Goal: Task Accomplishment & Management: Manage account settings

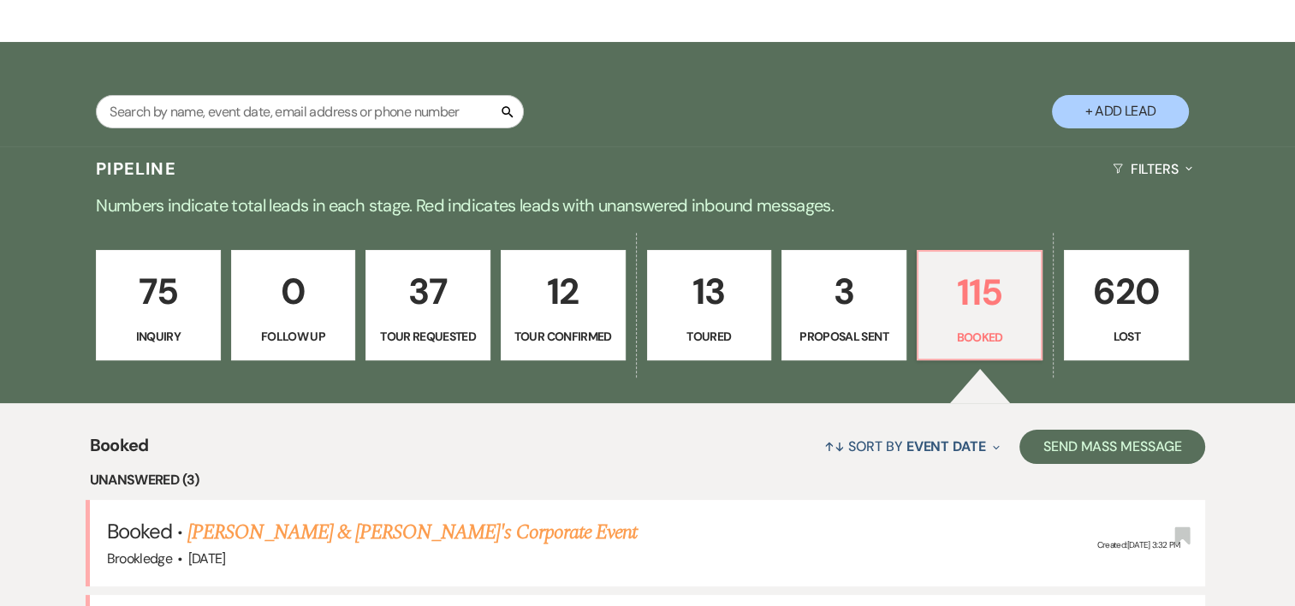
scroll to position [229, 0]
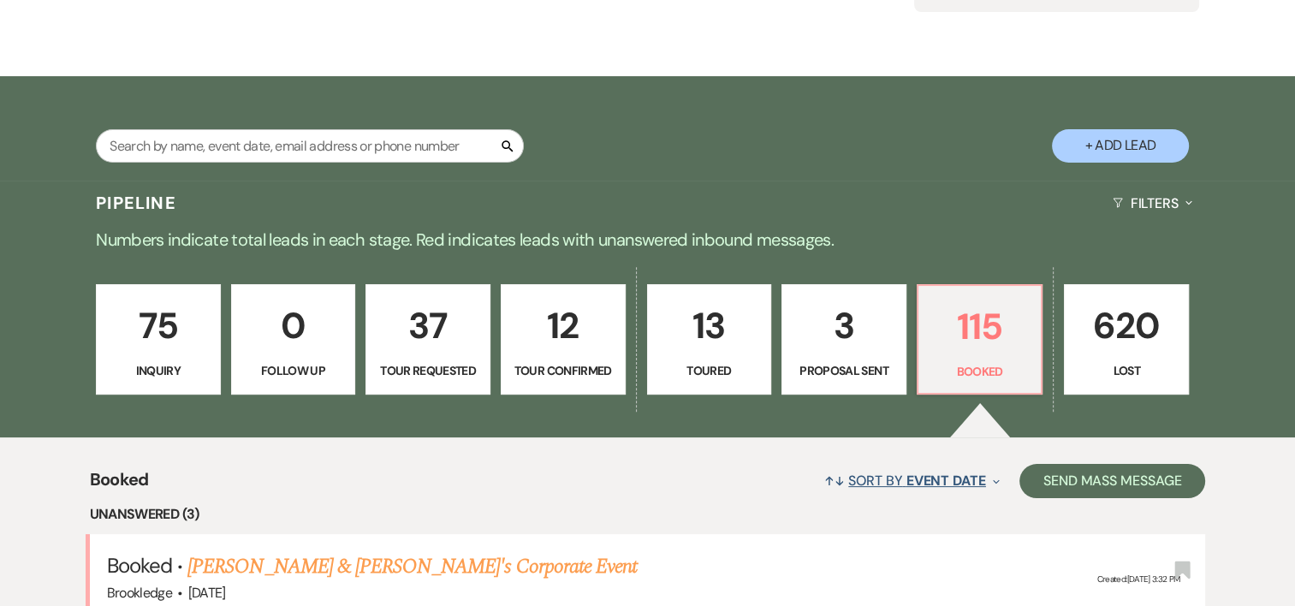
click at [907, 478] on span "Event Date" at bounding box center [947, 481] width 80 height 18
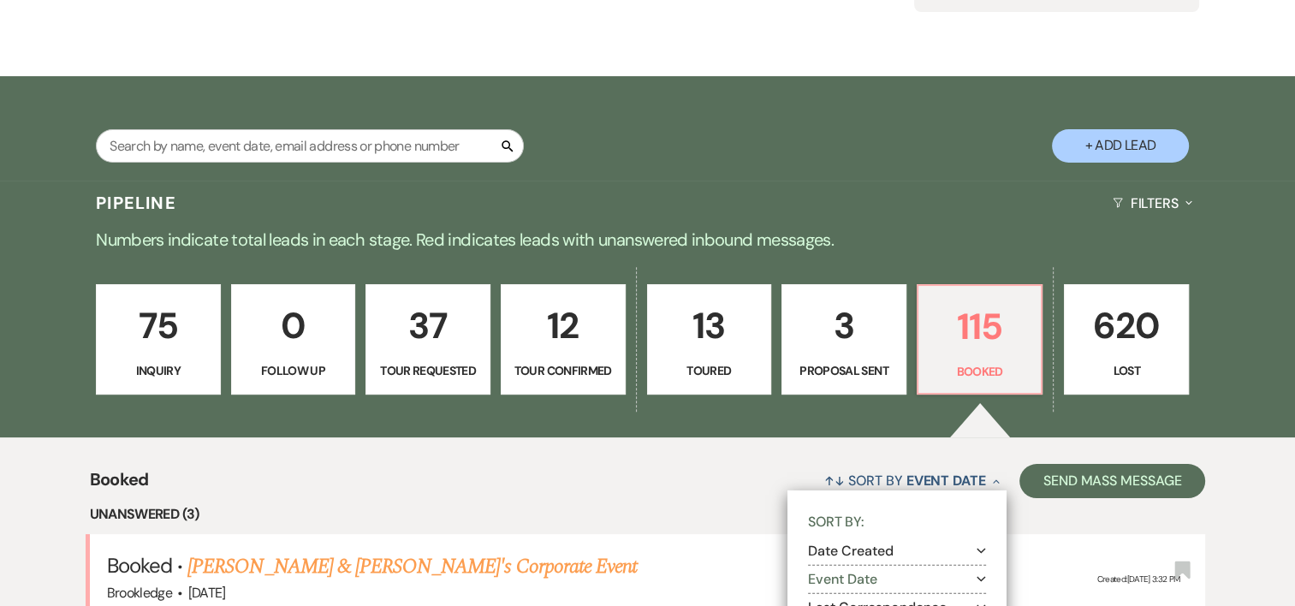
click at [977, 574] on icon "Expand" at bounding box center [981, 580] width 9 height 14
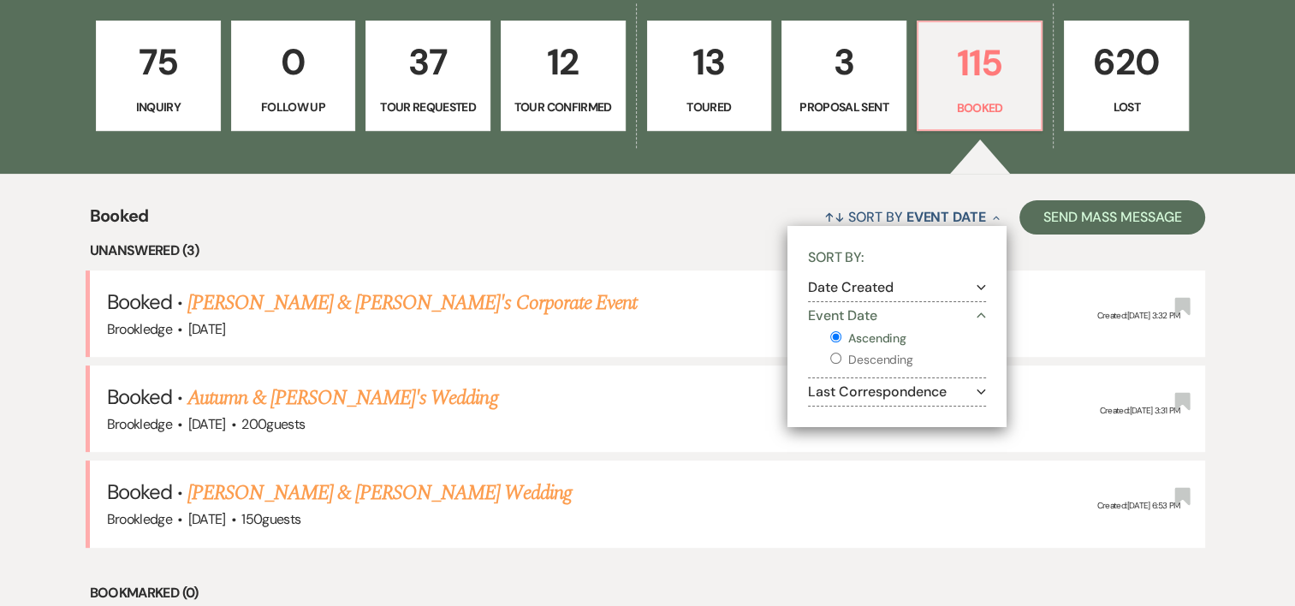
scroll to position [517, 0]
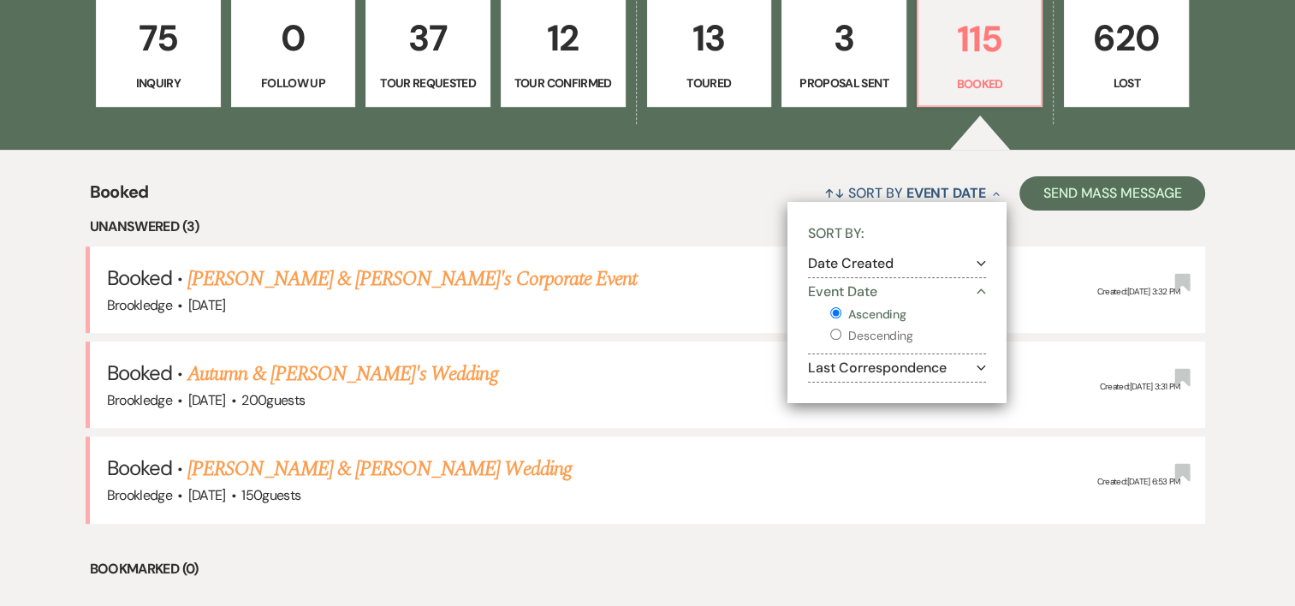
click at [878, 315] on label "Ascending" at bounding box center [908, 314] width 156 height 21
click at [842, 315] on input "Ascending" at bounding box center [835, 312] width 11 height 11
click at [875, 337] on label "Descending" at bounding box center [908, 335] width 156 height 21
click at [842, 337] on input "Descending" at bounding box center [835, 334] width 11 height 11
radio input "true"
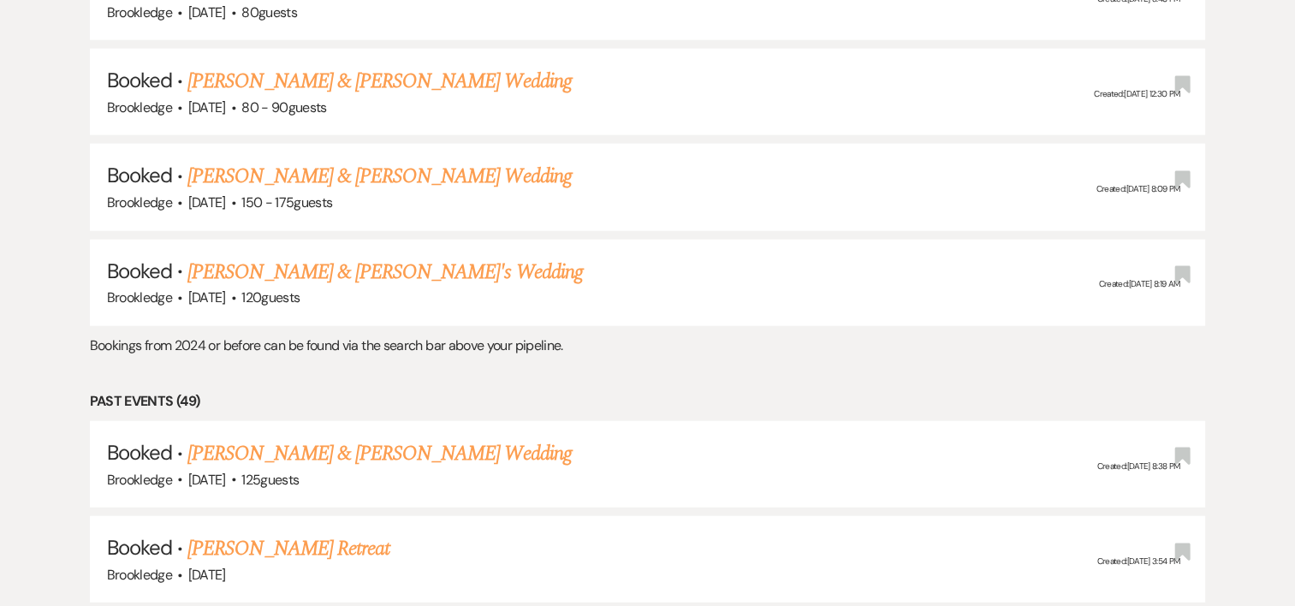
scroll to position [4199, 0]
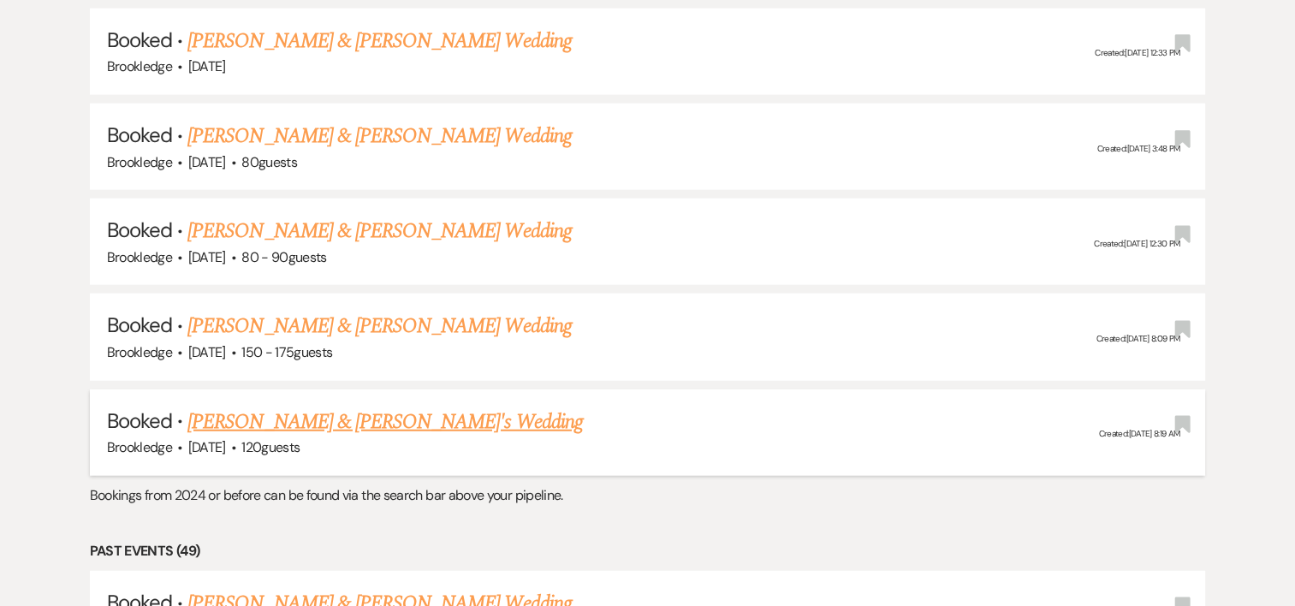
click at [348, 407] on link "[PERSON_NAME] & [PERSON_NAME]'s Wedding" at bounding box center [385, 422] width 396 height 31
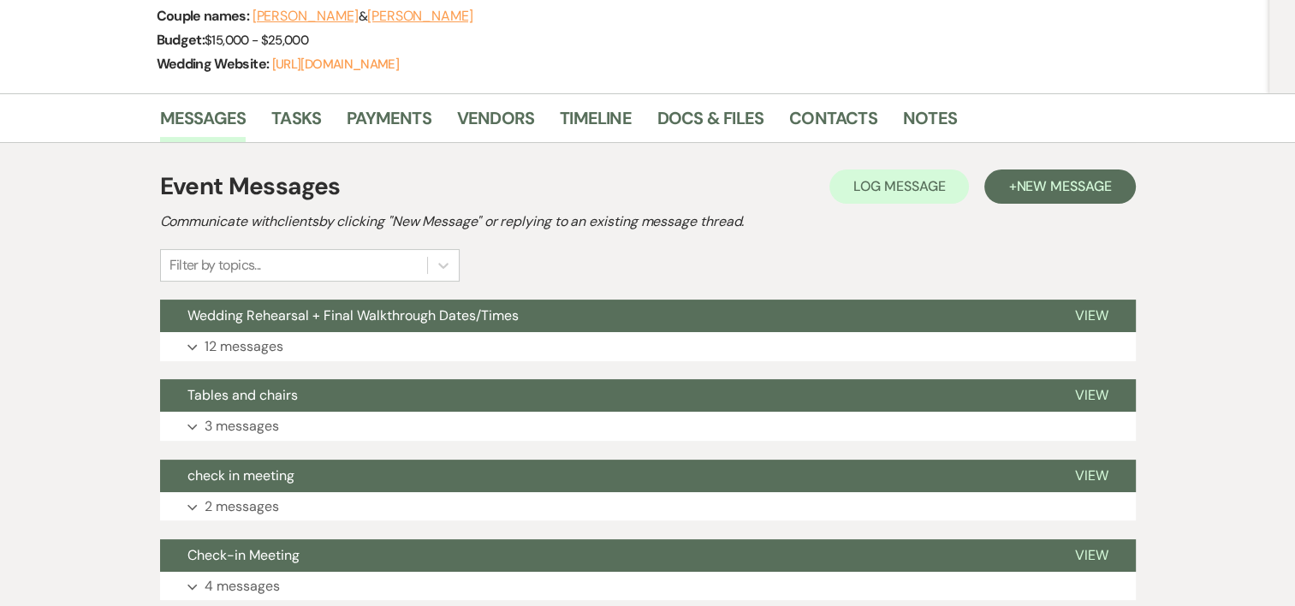
scroll to position [265, 0]
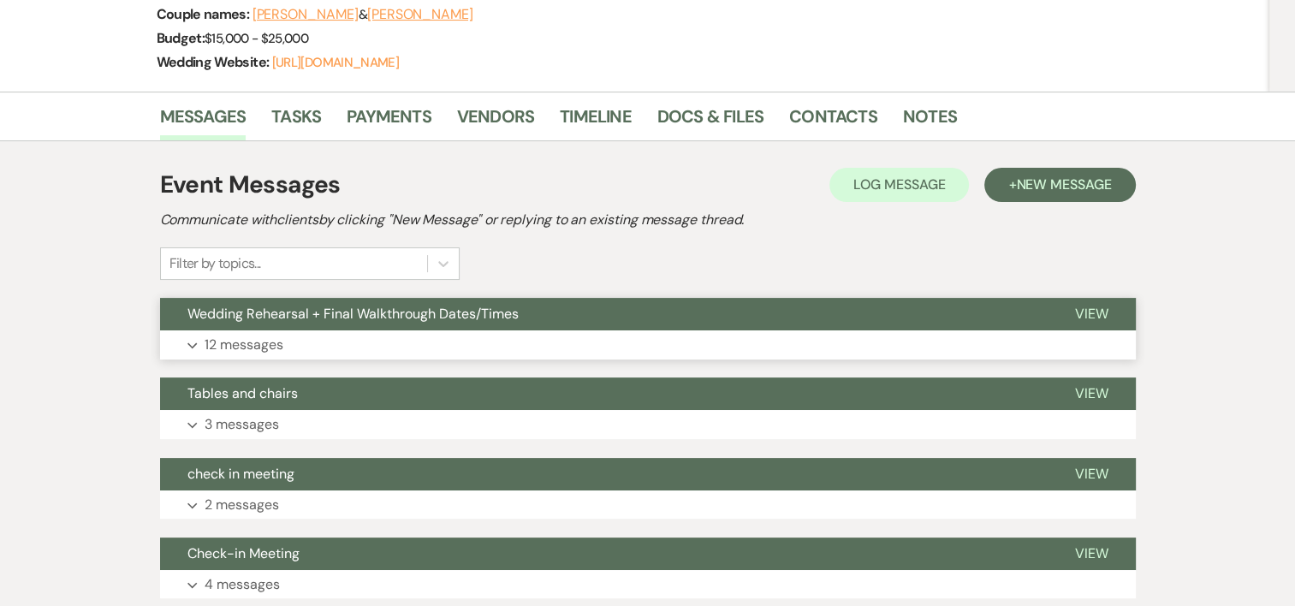
click at [274, 334] on p "12 messages" at bounding box center [244, 345] width 79 height 22
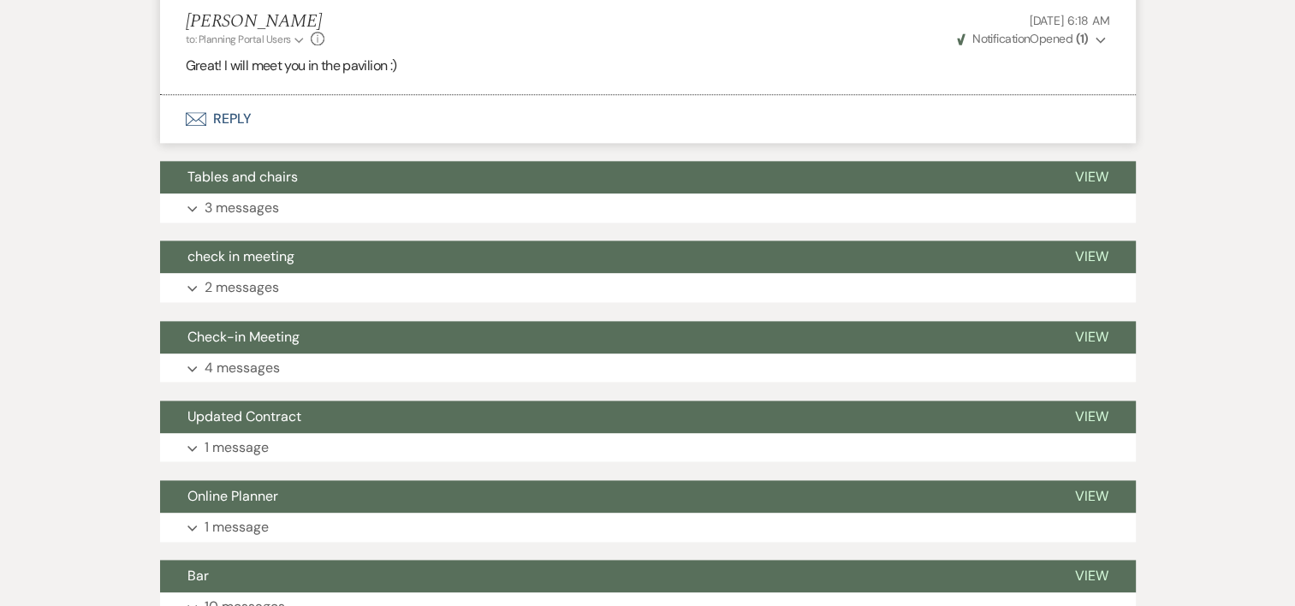
scroll to position [2190, 0]
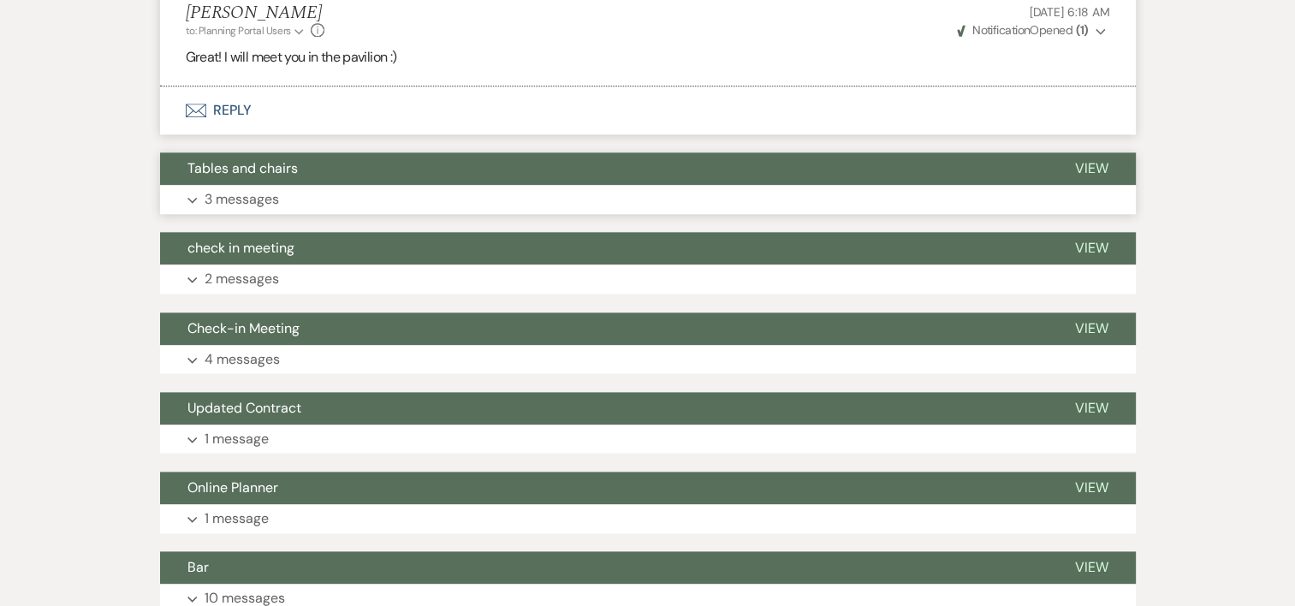
click at [244, 211] on p "3 messages" at bounding box center [242, 199] width 74 height 22
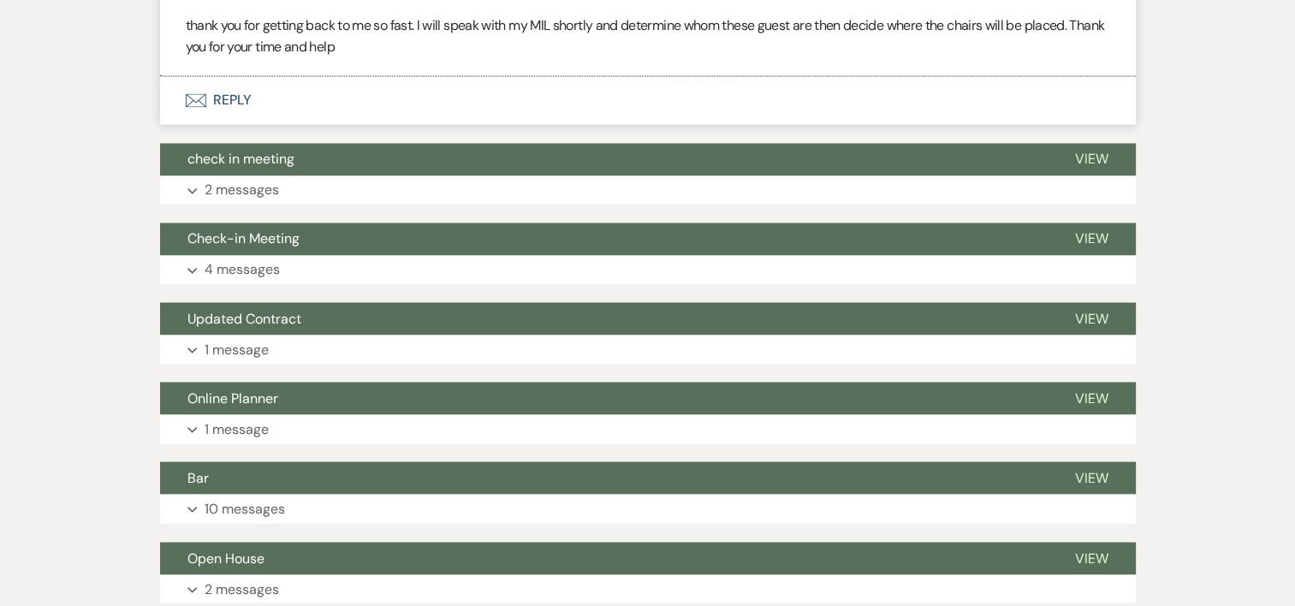
scroll to position [2959, 0]
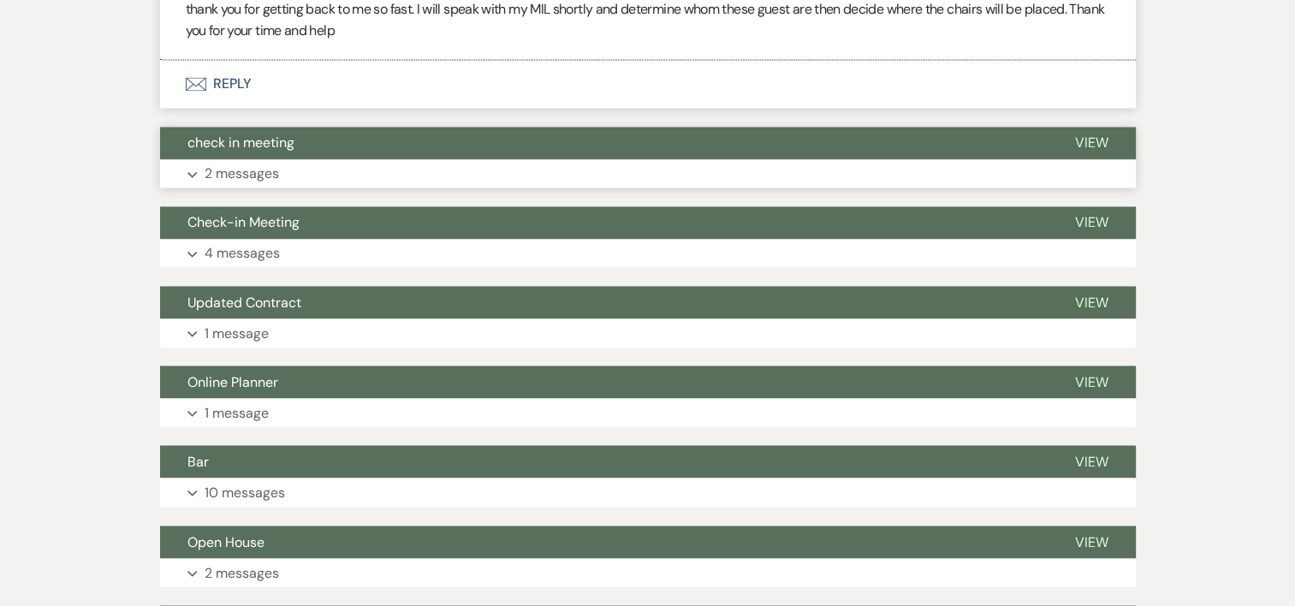
click at [262, 185] on p "2 messages" at bounding box center [242, 174] width 74 height 22
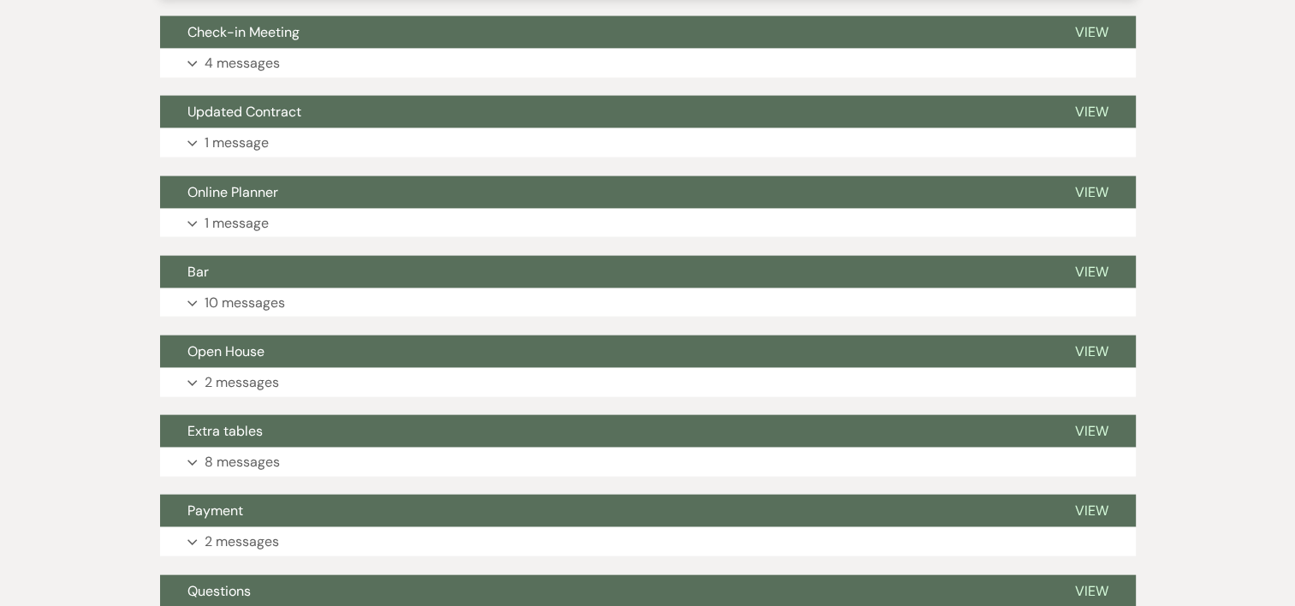
scroll to position [3754, 0]
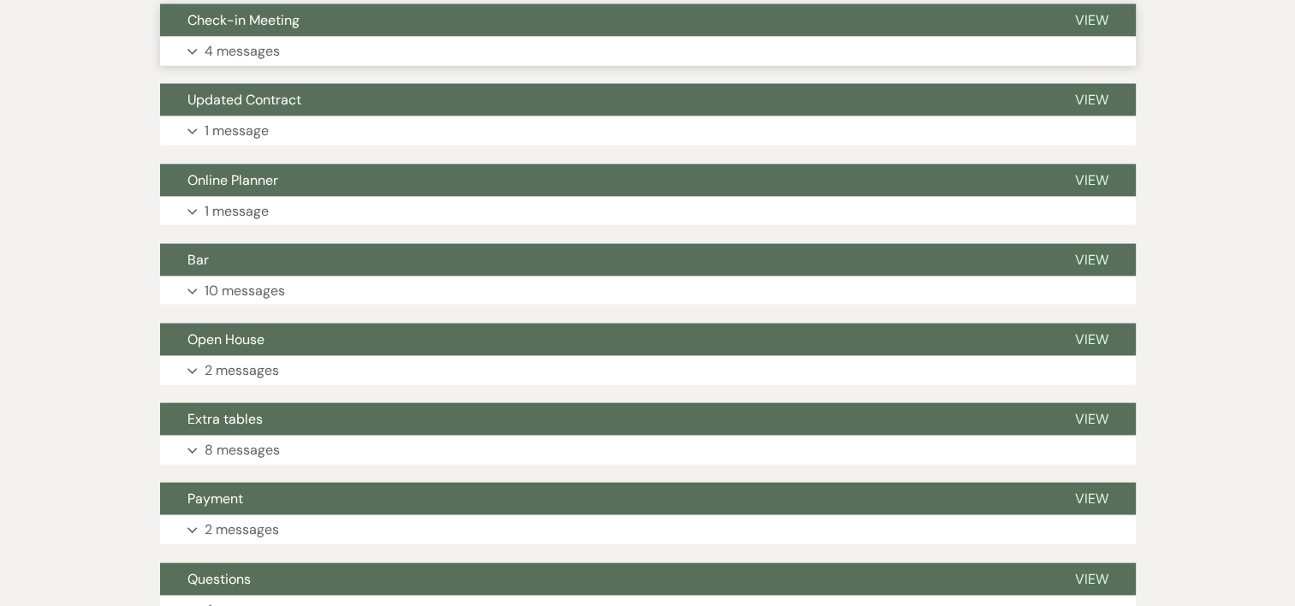
click at [247, 62] on p "4 messages" at bounding box center [242, 51] width 75 height 22
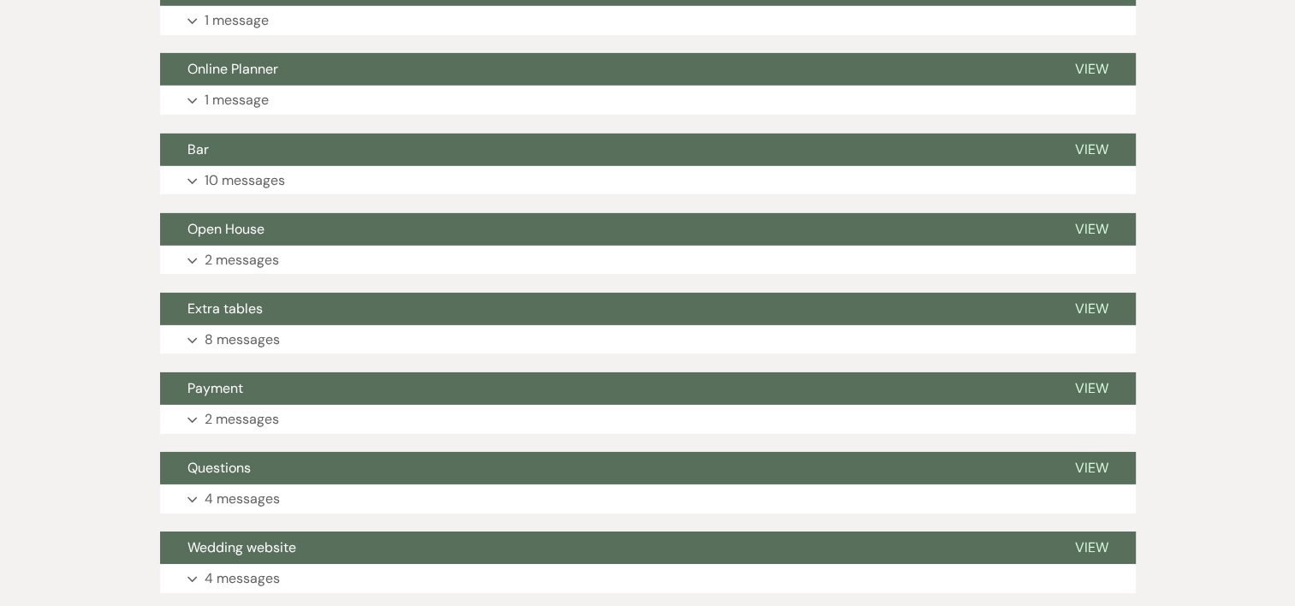
scroll to position [5683, 0]
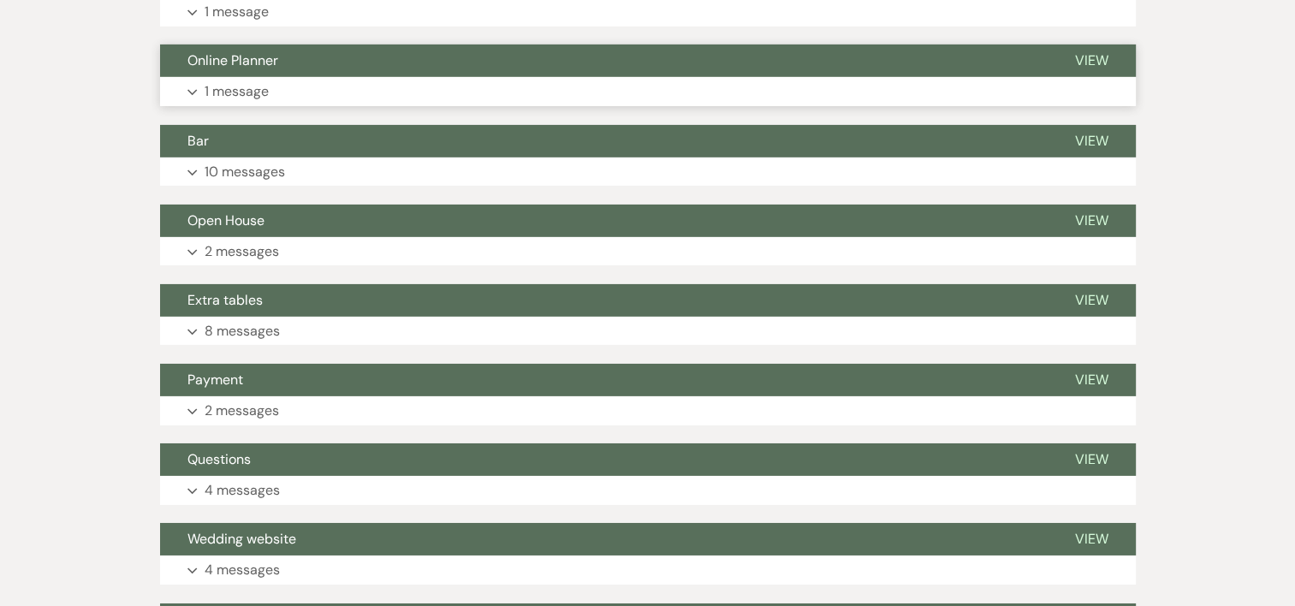
click at [237, 103] on p "1 message" at bounding box center [237, 91] width 64 height 22
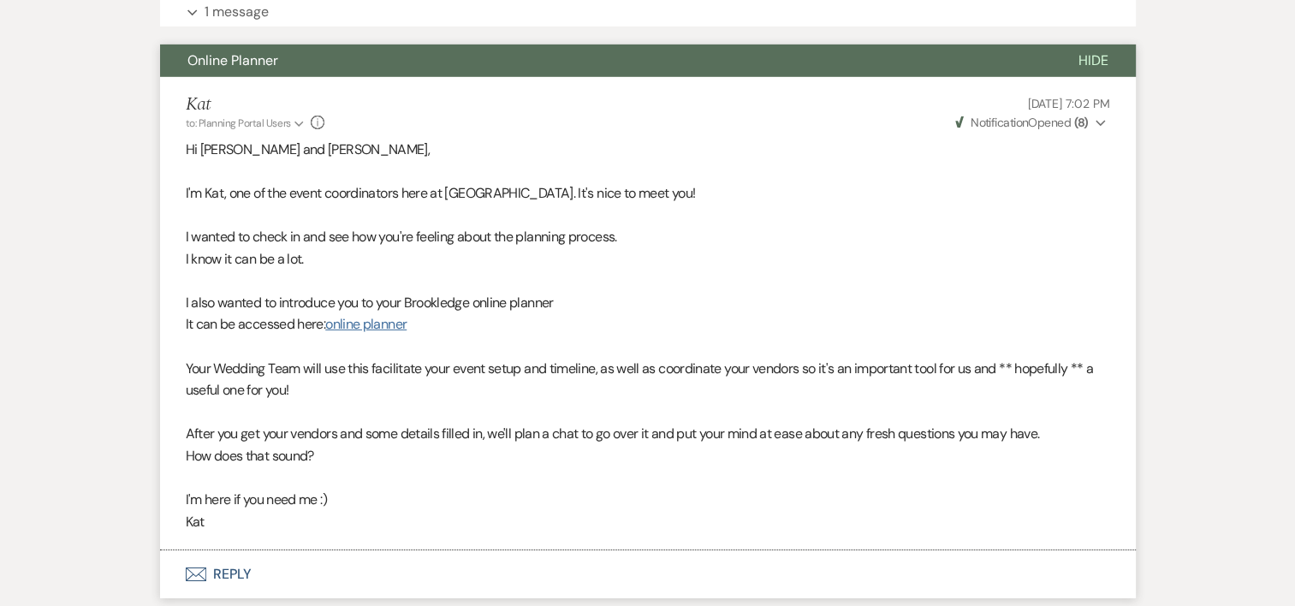
click at [365, 333] on link "online planner" at bounding box center [365, 324] width 81 height 18
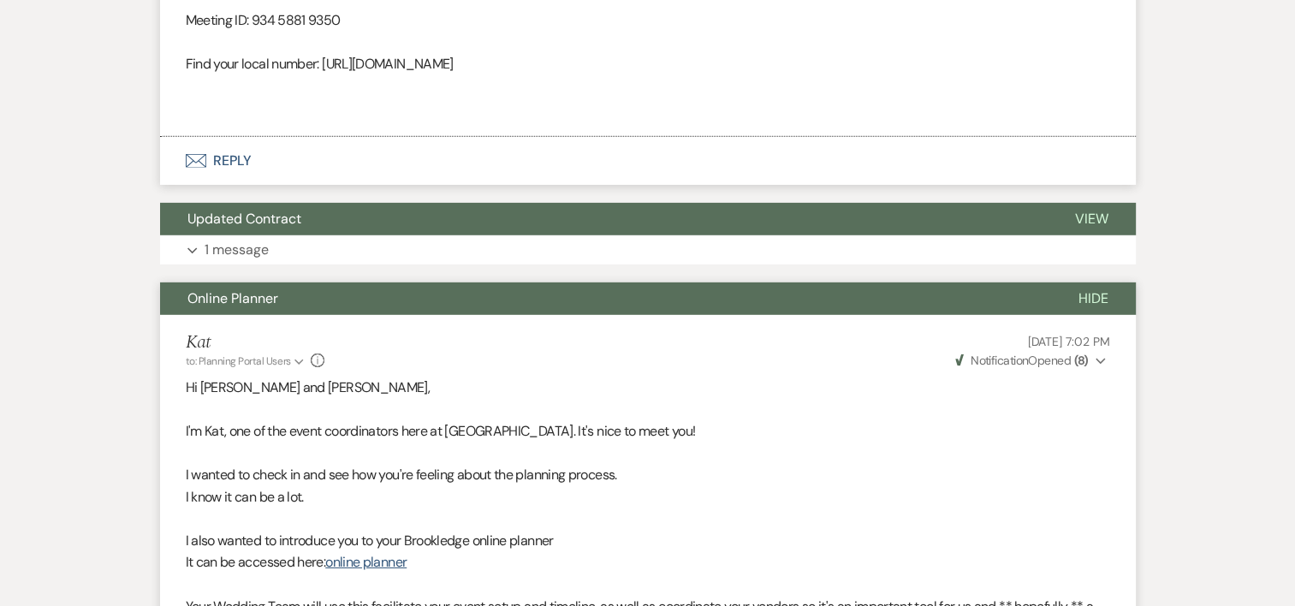
scroll to position [5533, 0]
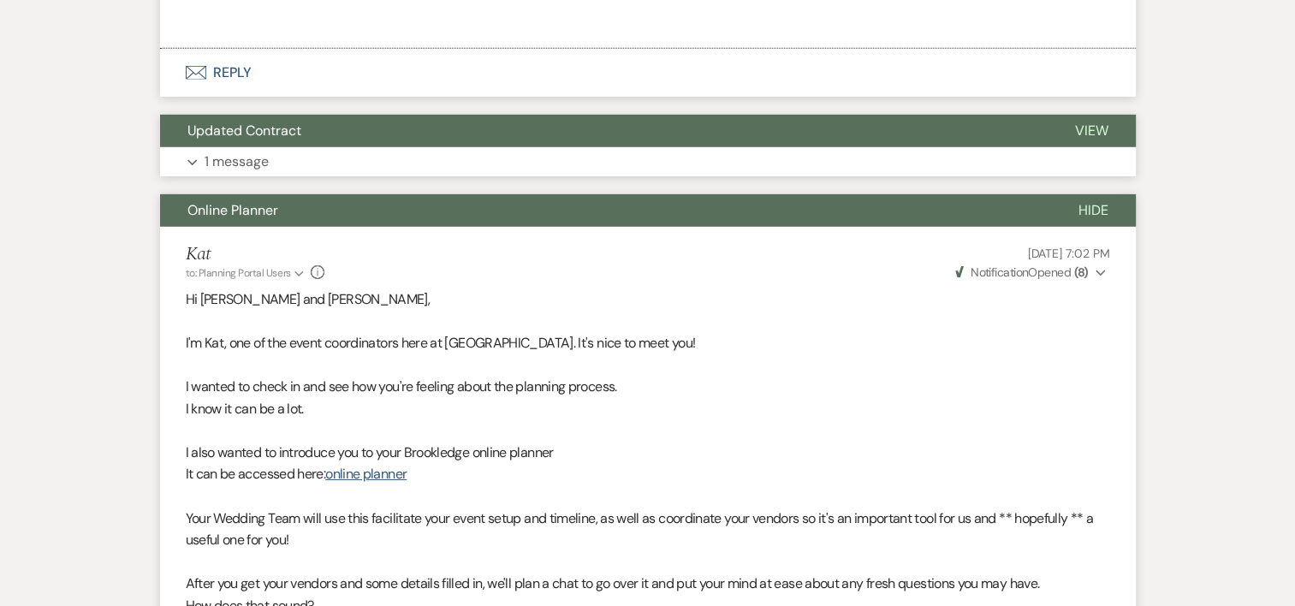
click at [223, 173] on p "1 message" at bounding box center [237, 162] width 64 height 22
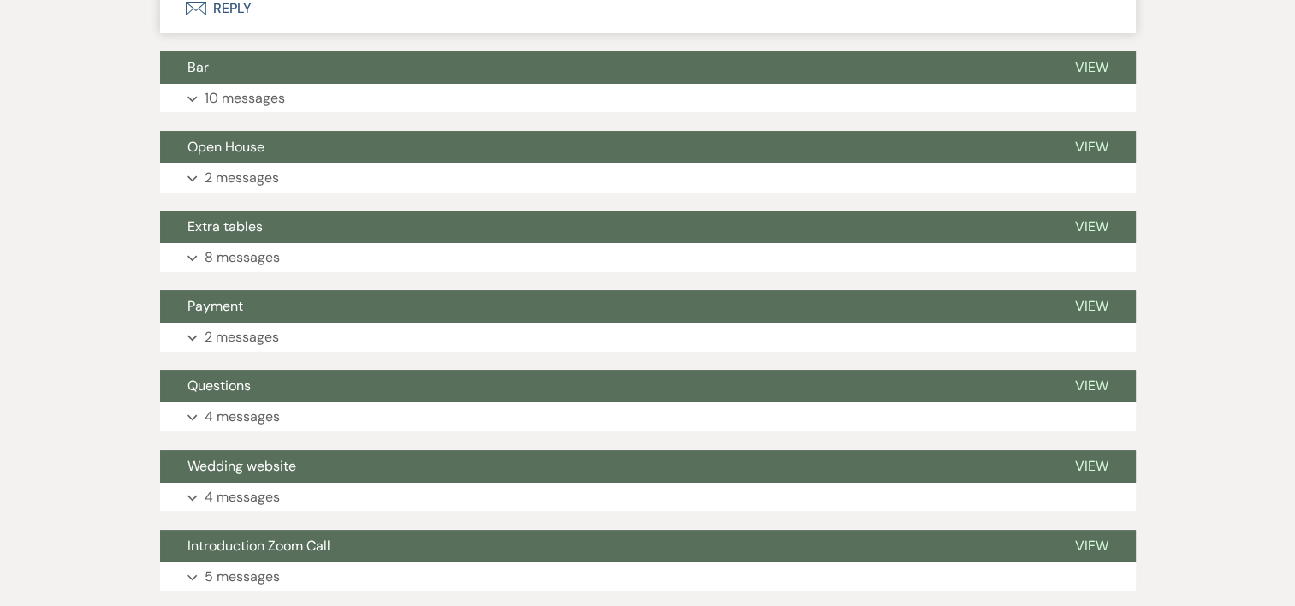
scroll to position [6576, 0]
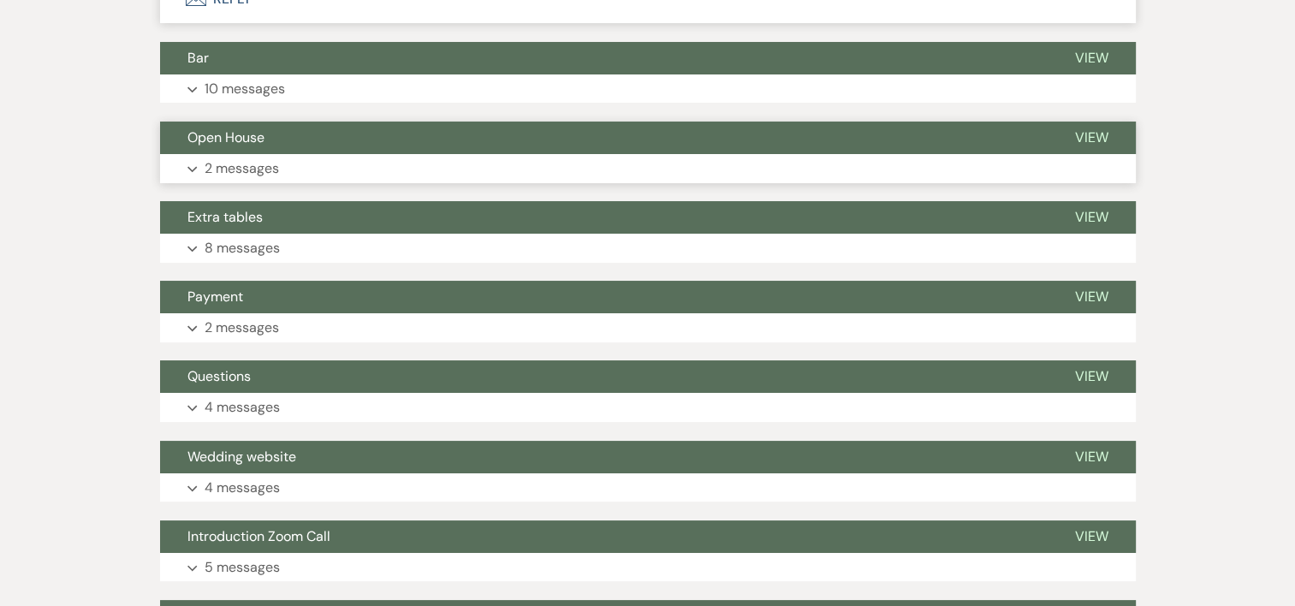
click at [219, 180] on p "2 messages" at bounding box center [242, 169] width 74 height 22
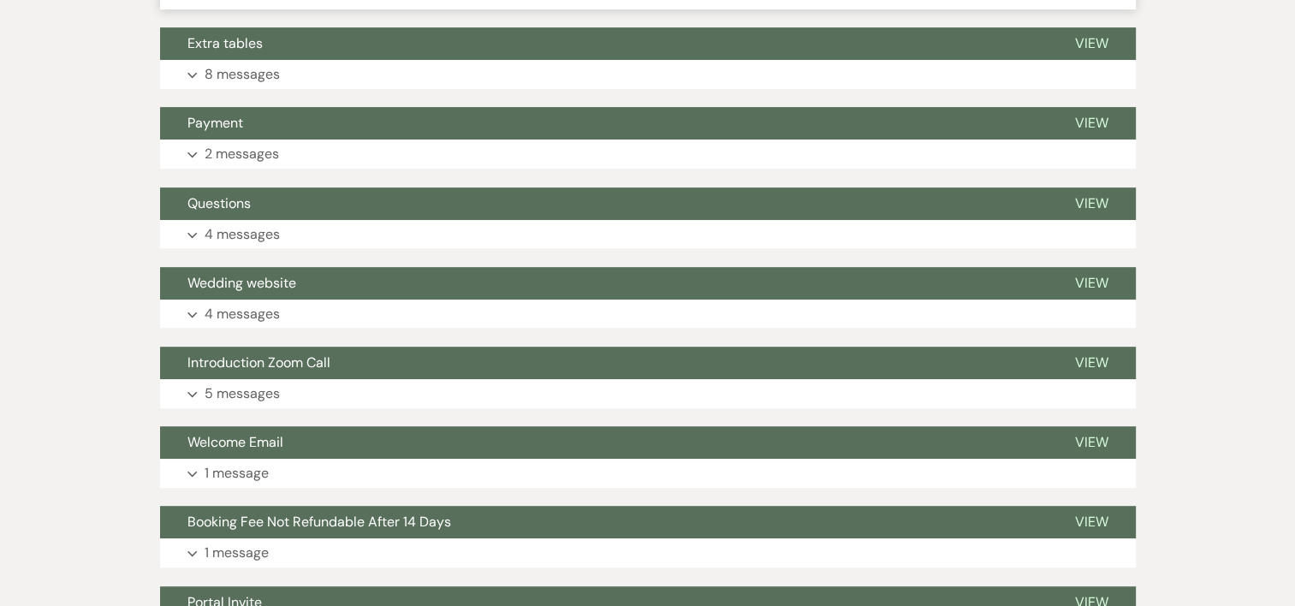
scroll to position [7117, 0]
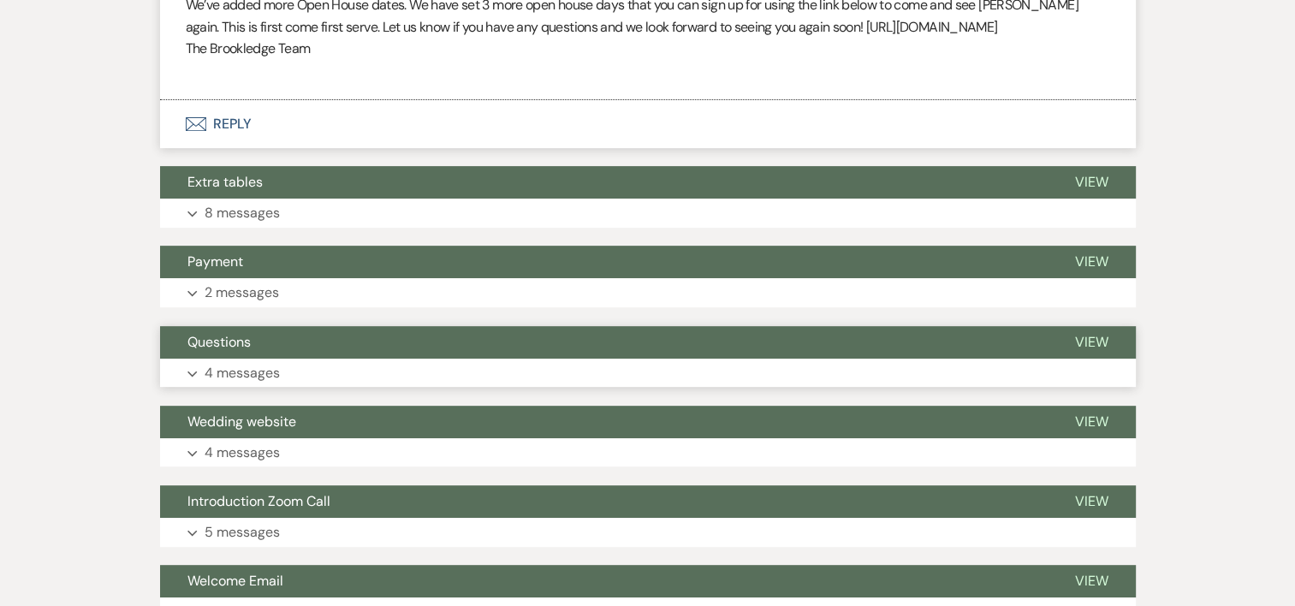
click at [250, 384] on p "4 messages" at bounding box center [242, 373] width 75 height 22
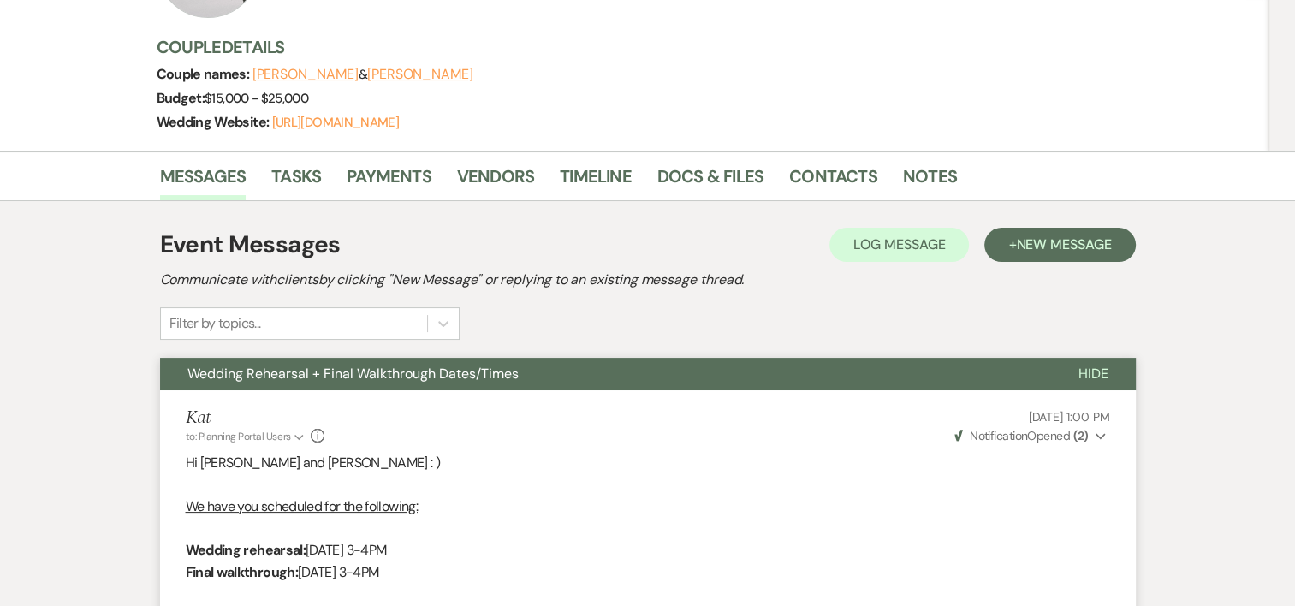
scroll to position [0, 0]
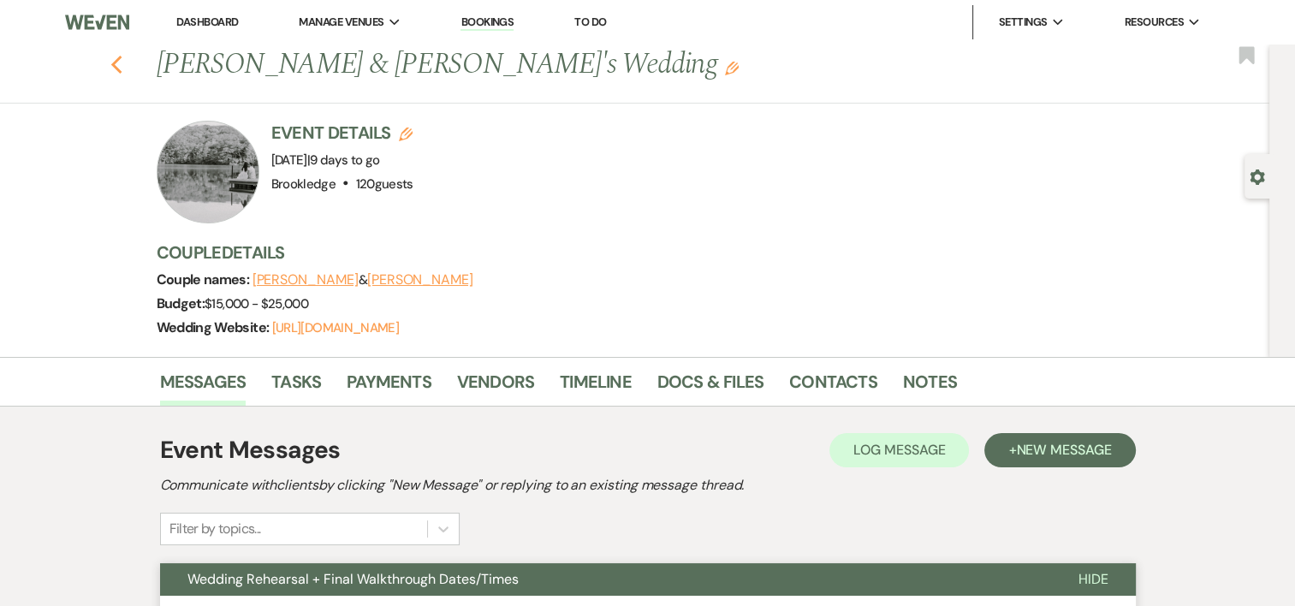
click at [119, 69] on icon "Previous" at bounding box center [116, 65] width 13 height 21
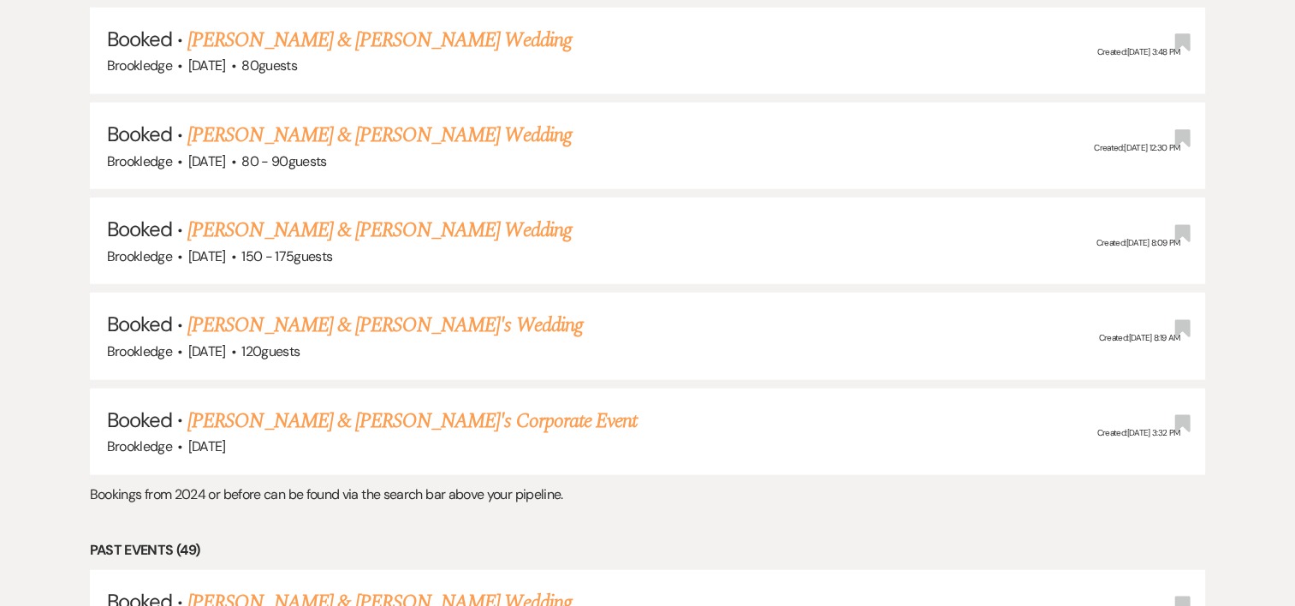
scroll to position [4104, 0]
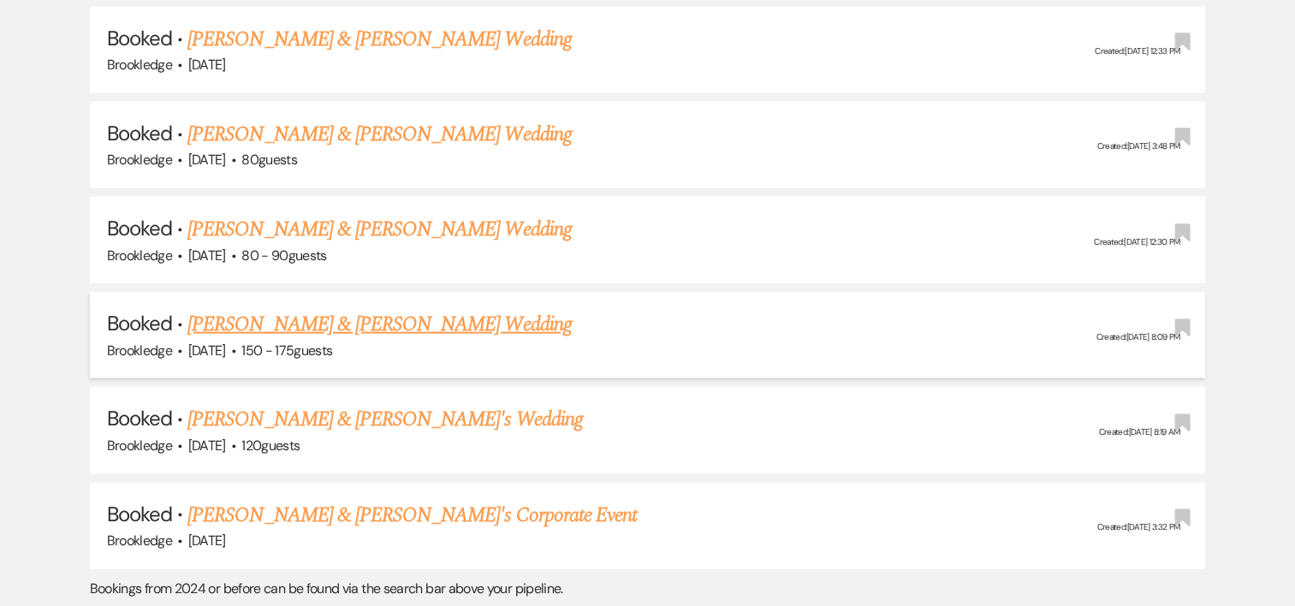
click at [449, 309] on link "[PERSON_NAME] & [PERSON_NAME] Wedding" at bounding box center [379, 324] width 384 height 31
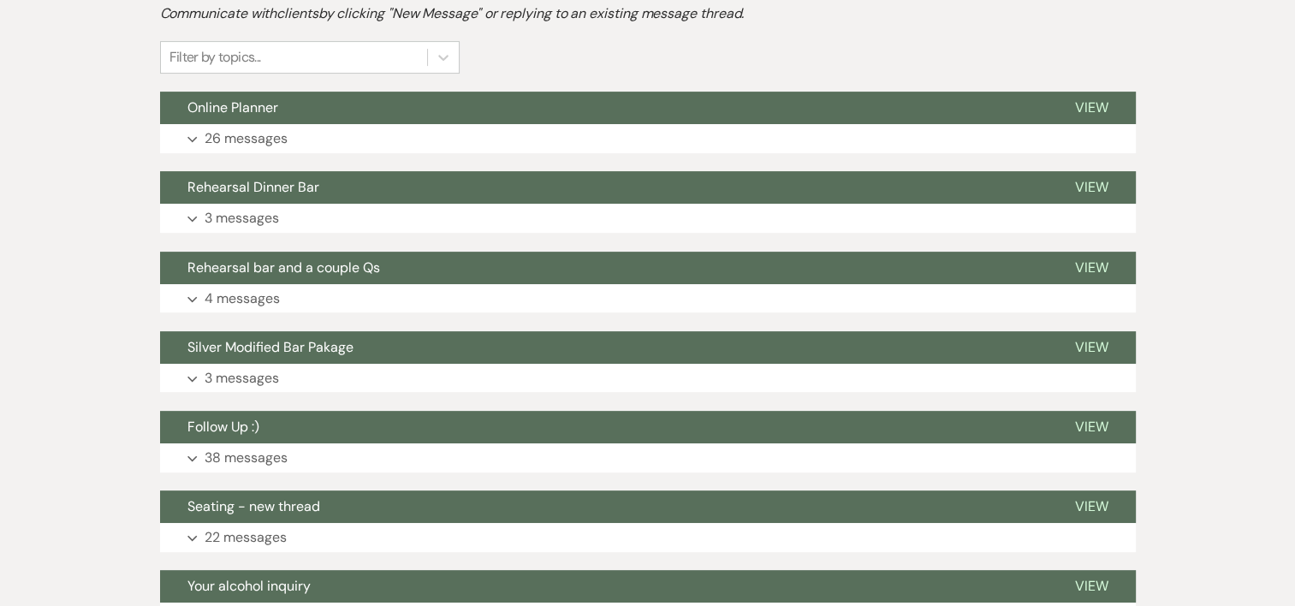
scroll to position [534, 0]
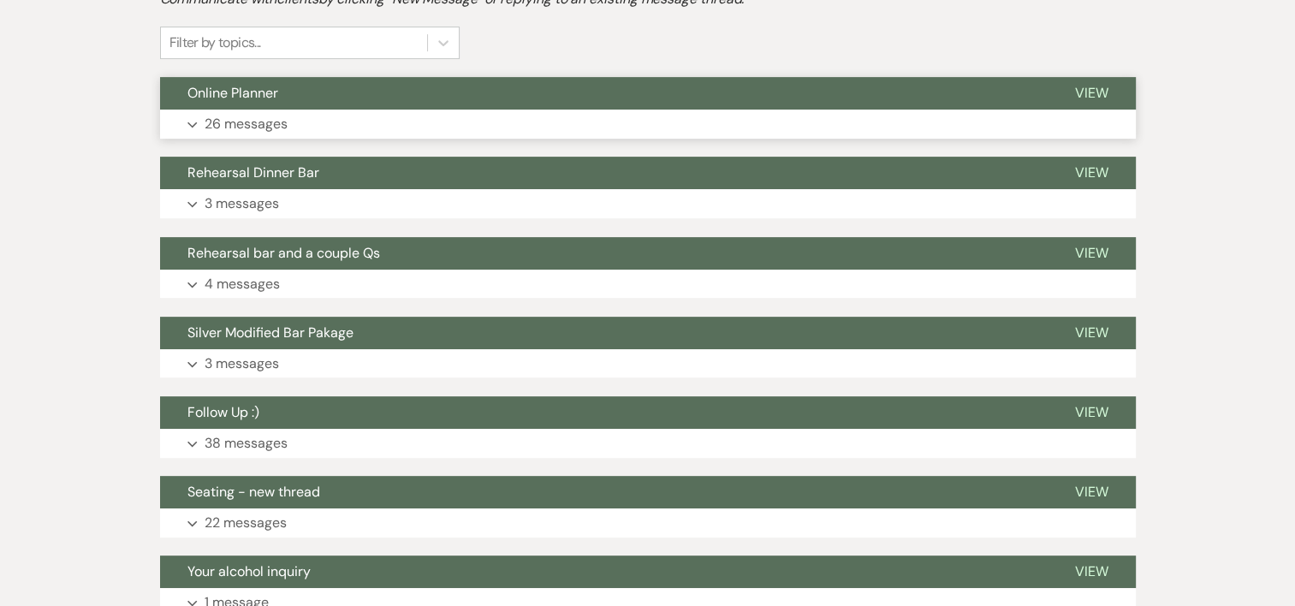
click at [209, 128] on p "26 messages" at bounding box center [246, 124] width 83 height 22
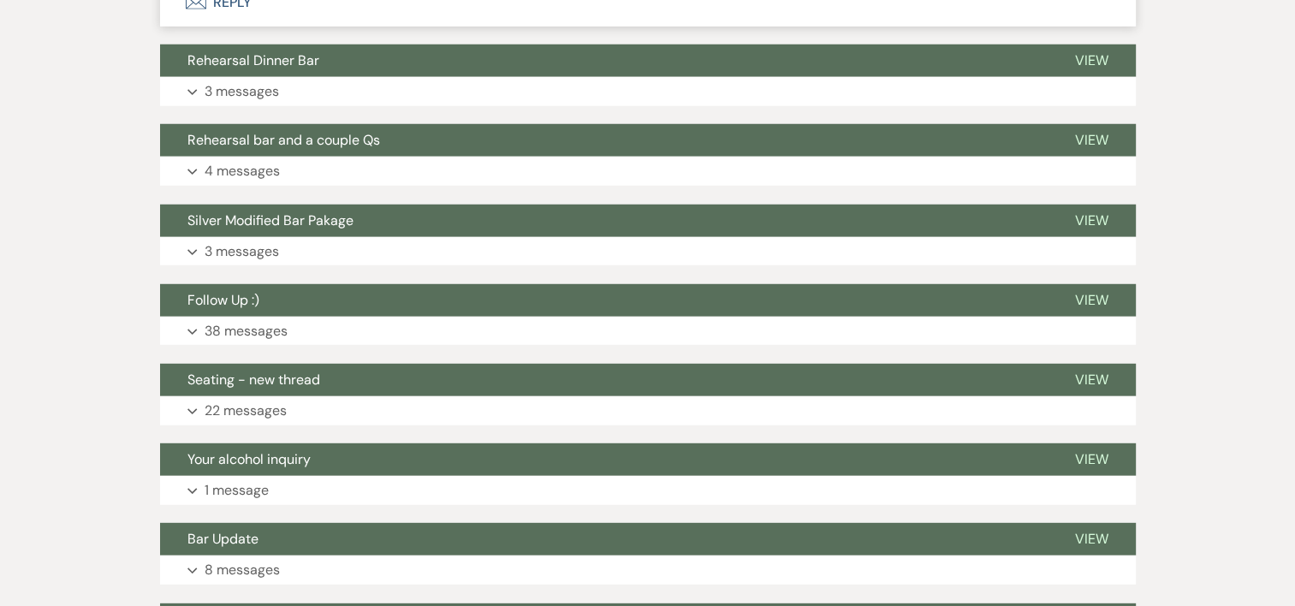
scroll to position [3055, 0]
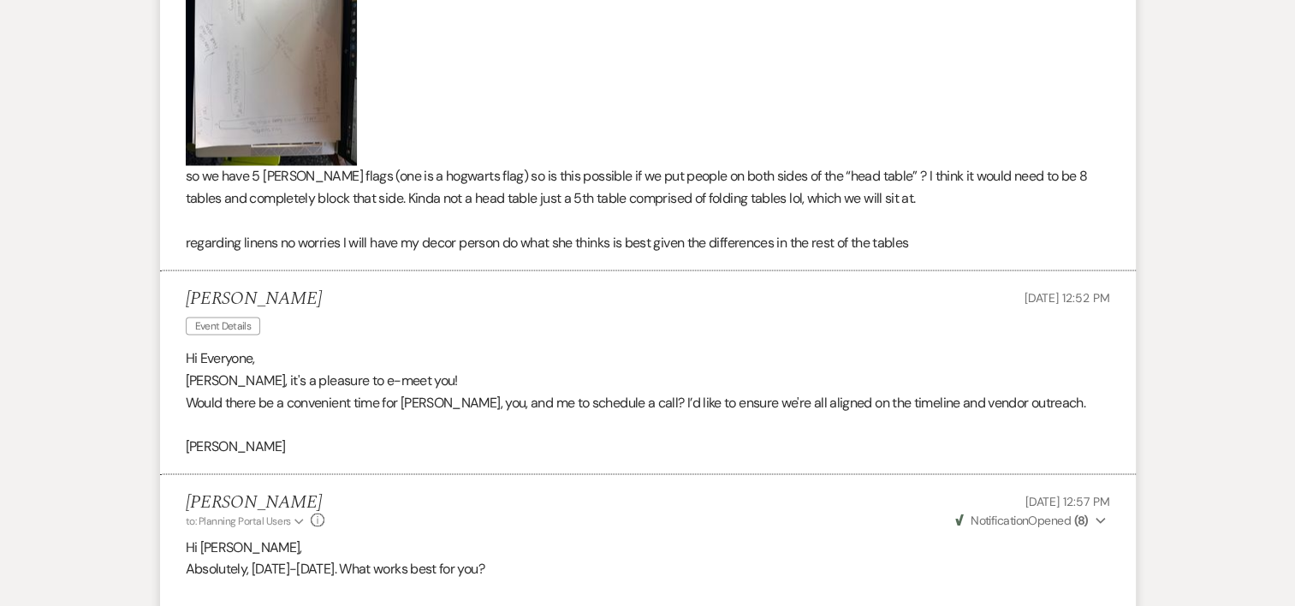
drag, startPoint x: 1249, startPoint y: 305, endPoint x: 1301, endPoint y: 431, distance: 137.0
click at [1294, 431] on html "Dashboard Manage Venues Expand Brookledge Bookings To Do Settings Expand Host P…" at bounding box center [647, 245] width 1295 height 6601
drag, startPoint x: 1301, startPoint y: 431, endPoint x: 1237, endPoint y: 452, distance: 67.4
click at [1237, 452] on div "Messages Tasks Payments Vendors Timeline Docs & Files Contacts Notes Event Mess…" at bounding box center [647, 393] width 1295 height 6086
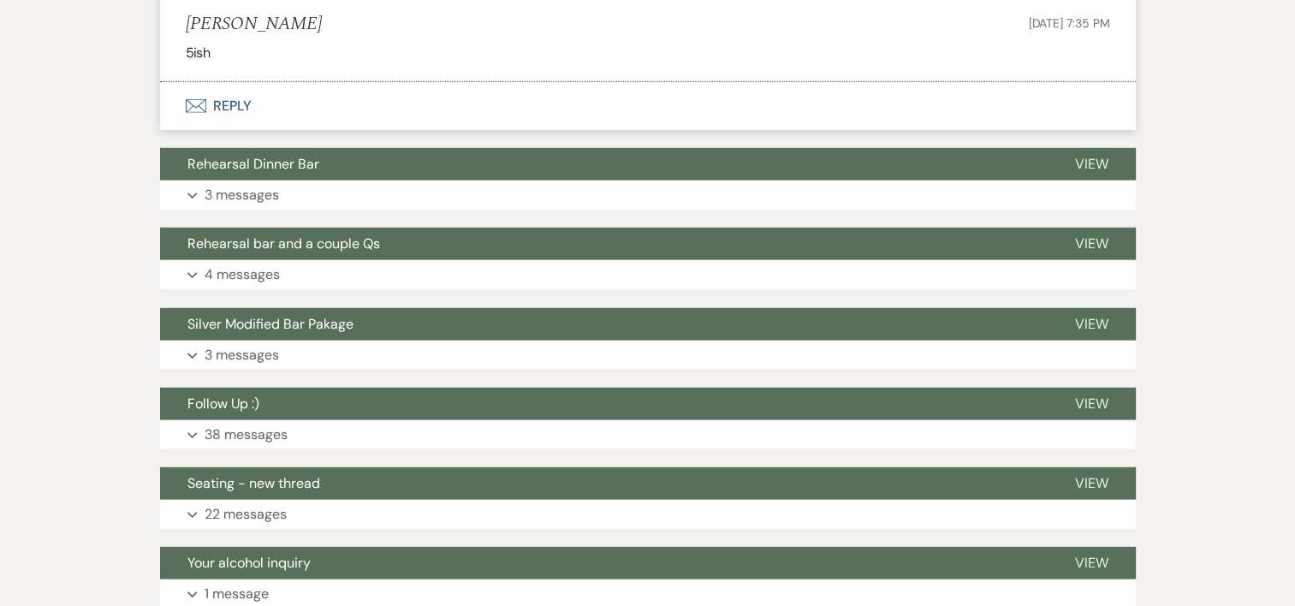
scroll to position [4651, 0]
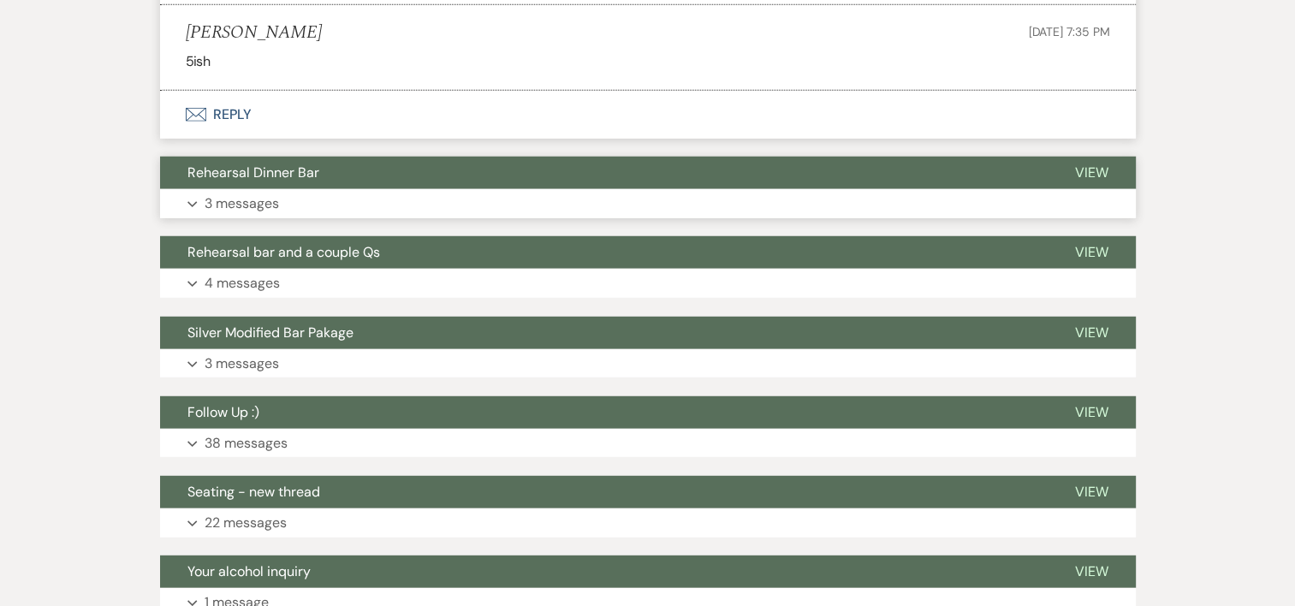
click at [238, 193] on p "3 messages" at bounding box center [242, 204] width 74 height 22
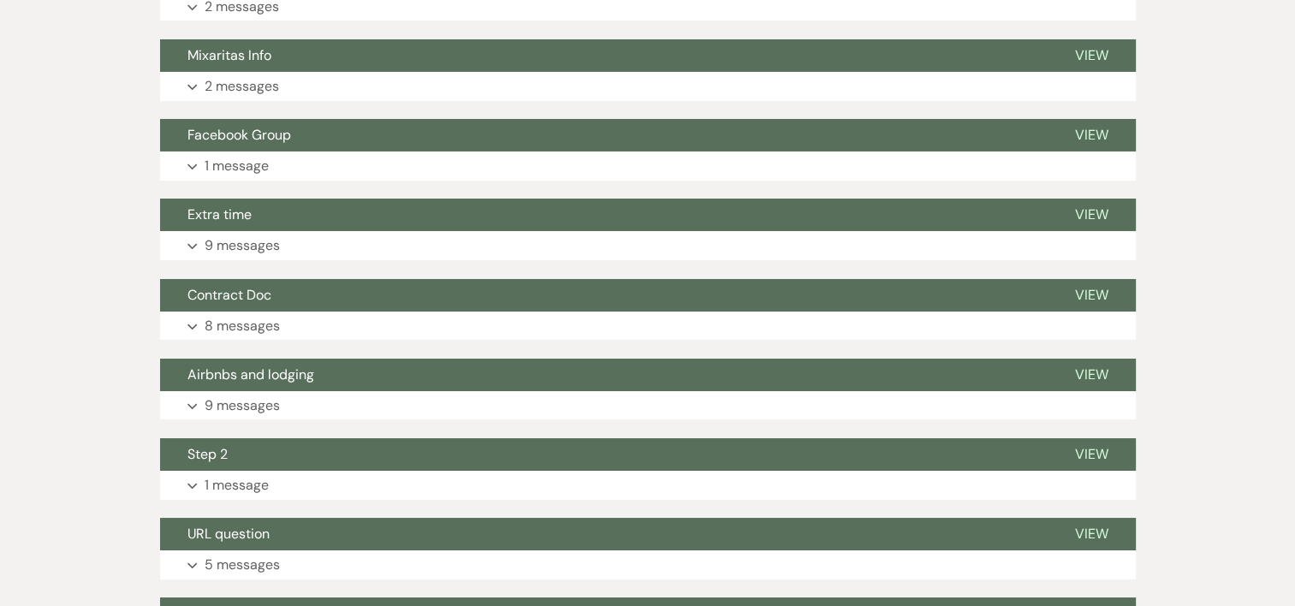
scroll to position [6215, 0]
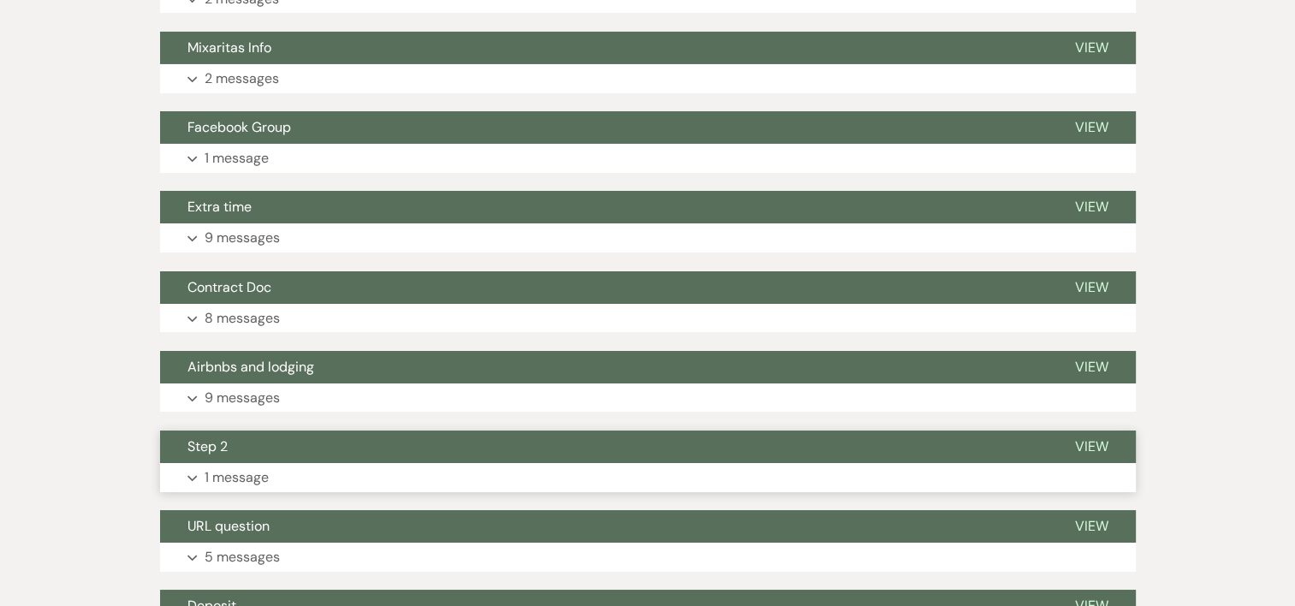
click at [257, 467] on p "1 message" at bounding box center [237, 478] width 64 height 22
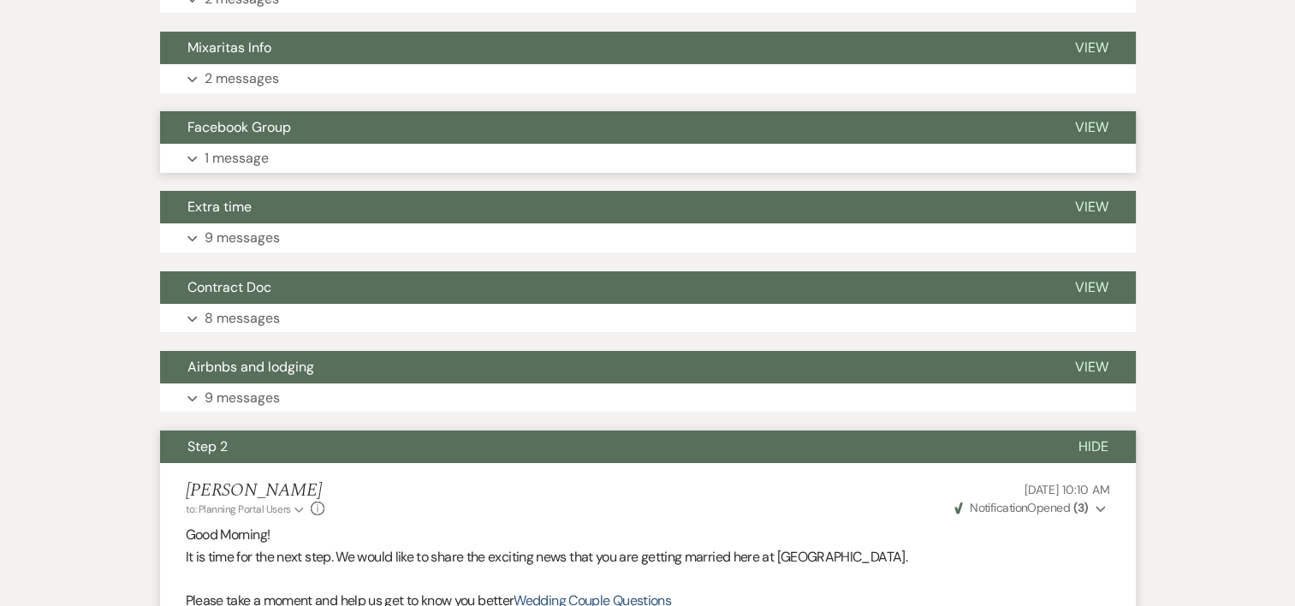
click at [247, 147] on p "1 message" at bounding box center [237, 158] width 64 height 22
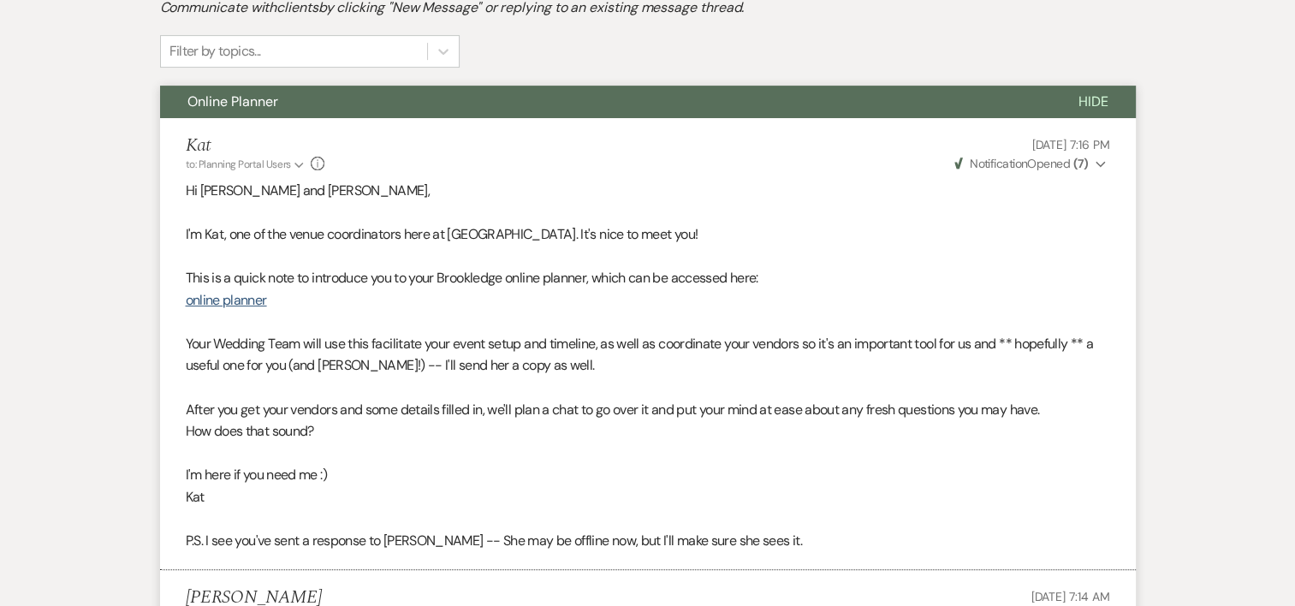
scroll to position [517, 0]
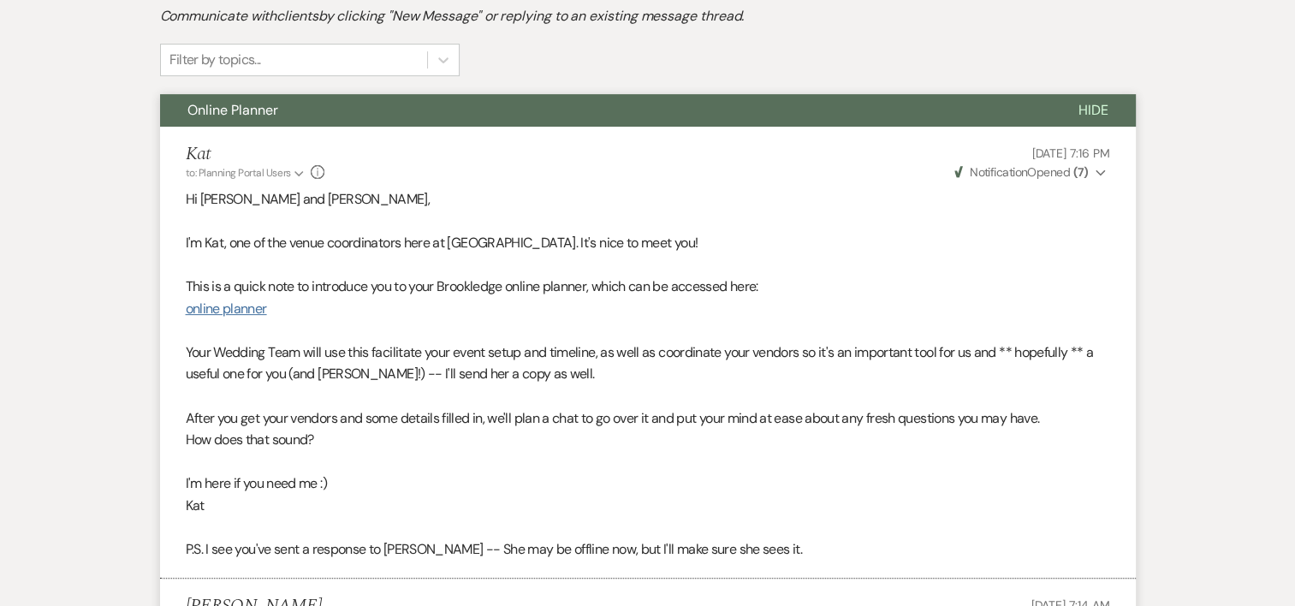
click at [216, 312] on link "online planner" at bounding box center [226, 309] width 81 height 18
click at [1100, 107] on span "Hide" at bounding box center [1094, 110] width 30 height 18
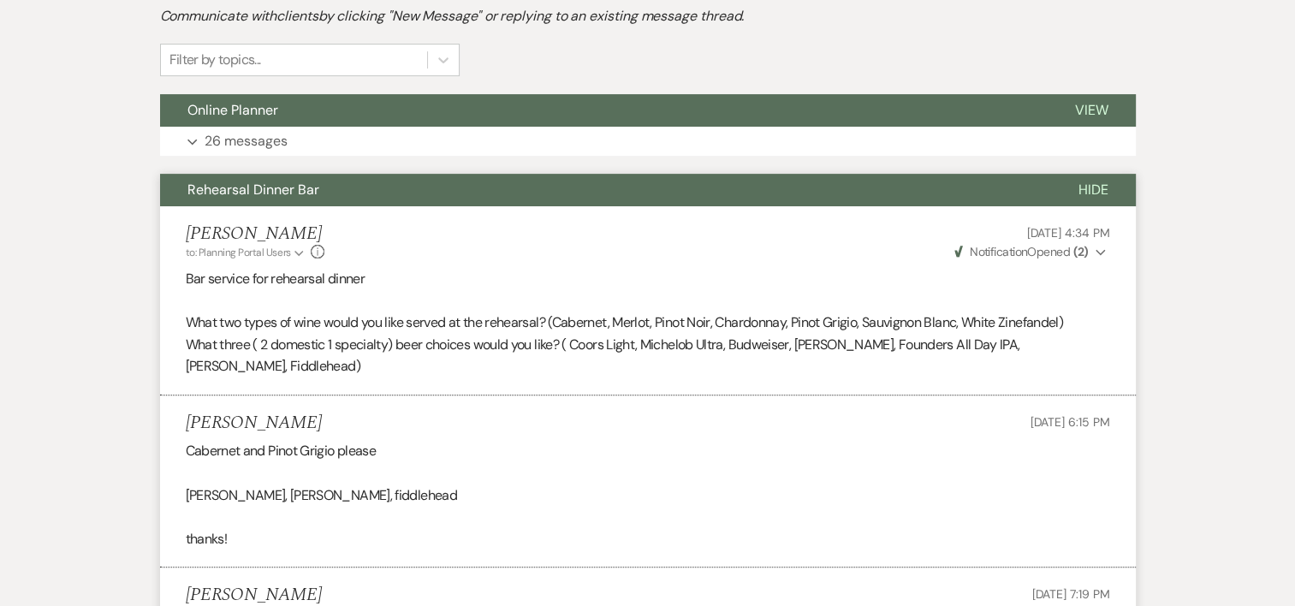
click at [1100, 187] on span "Hide" at bounding box center [1094, 190] width 30 height 18
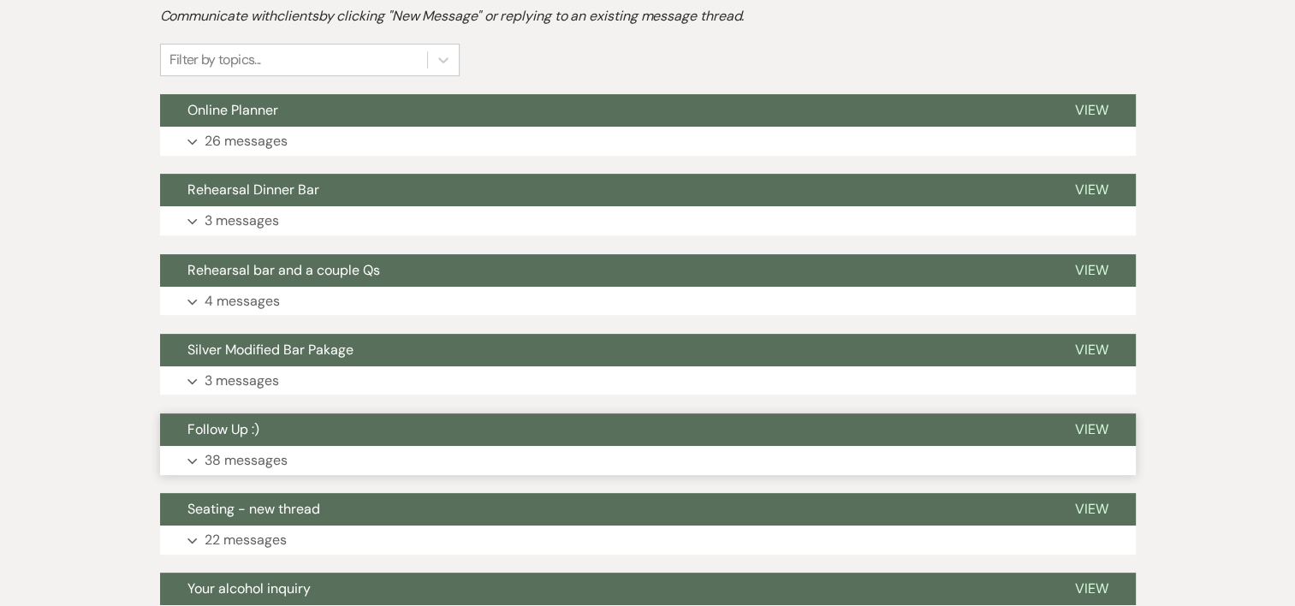
click at [273, 452] on p "38 messages" at bounding box center [246, 460] width 83 height 22
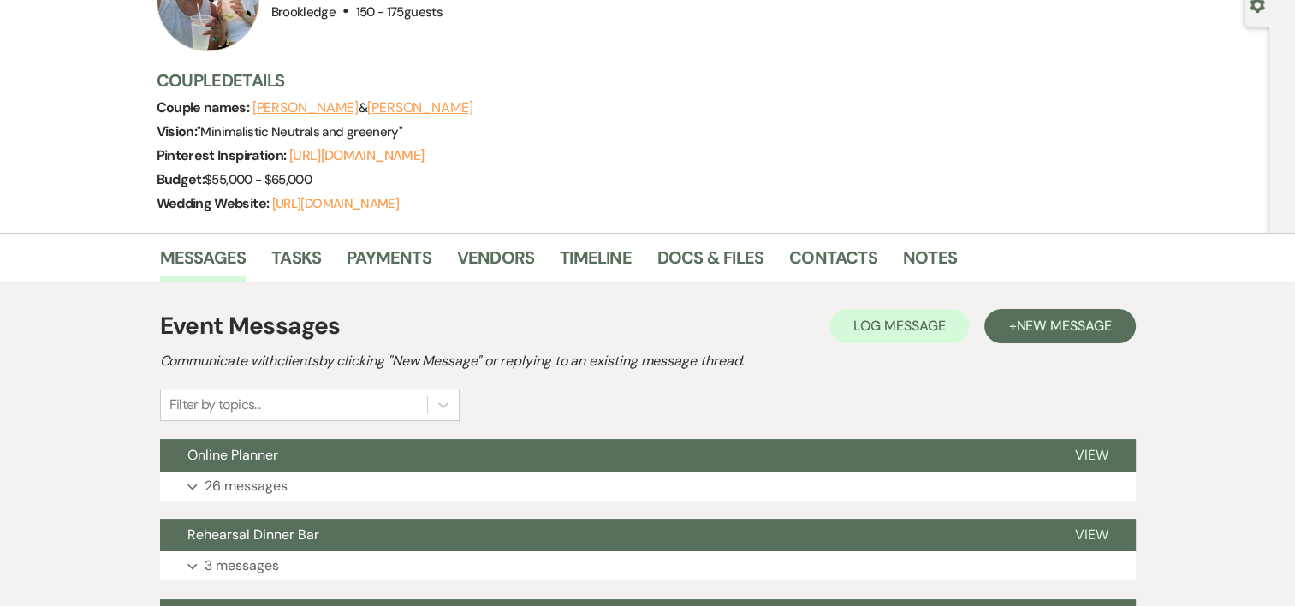
scroll to position [0, 0]
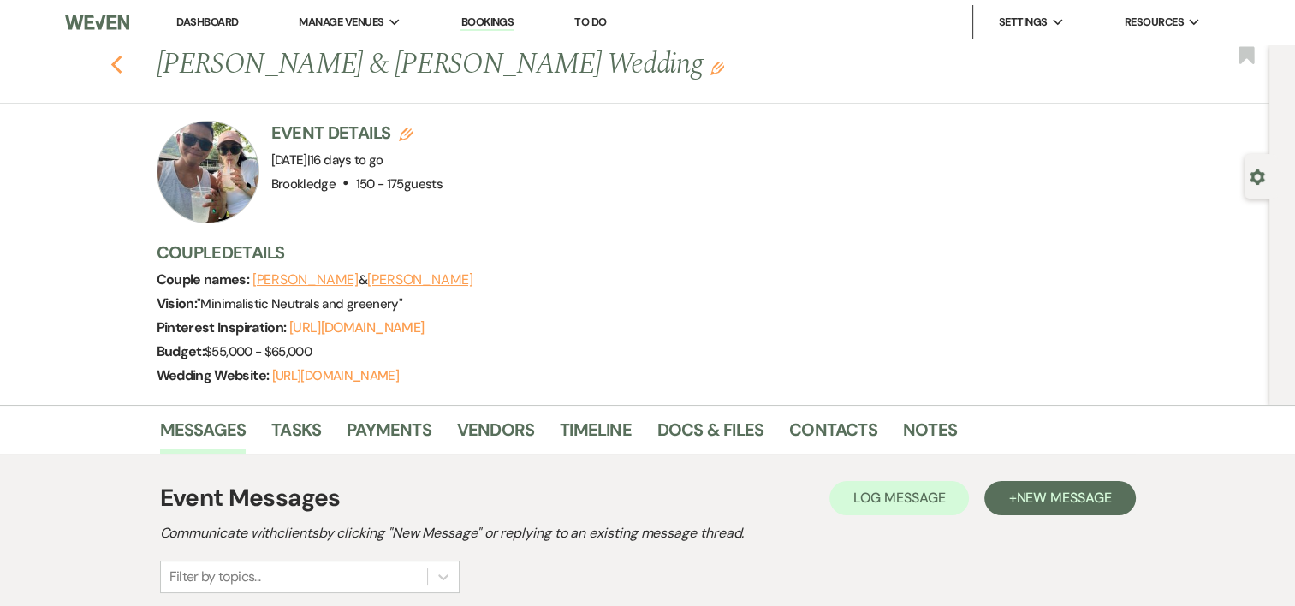
click at [123, 68] on icon "Previous" at bounding box center [116, 65] width 13 height 21
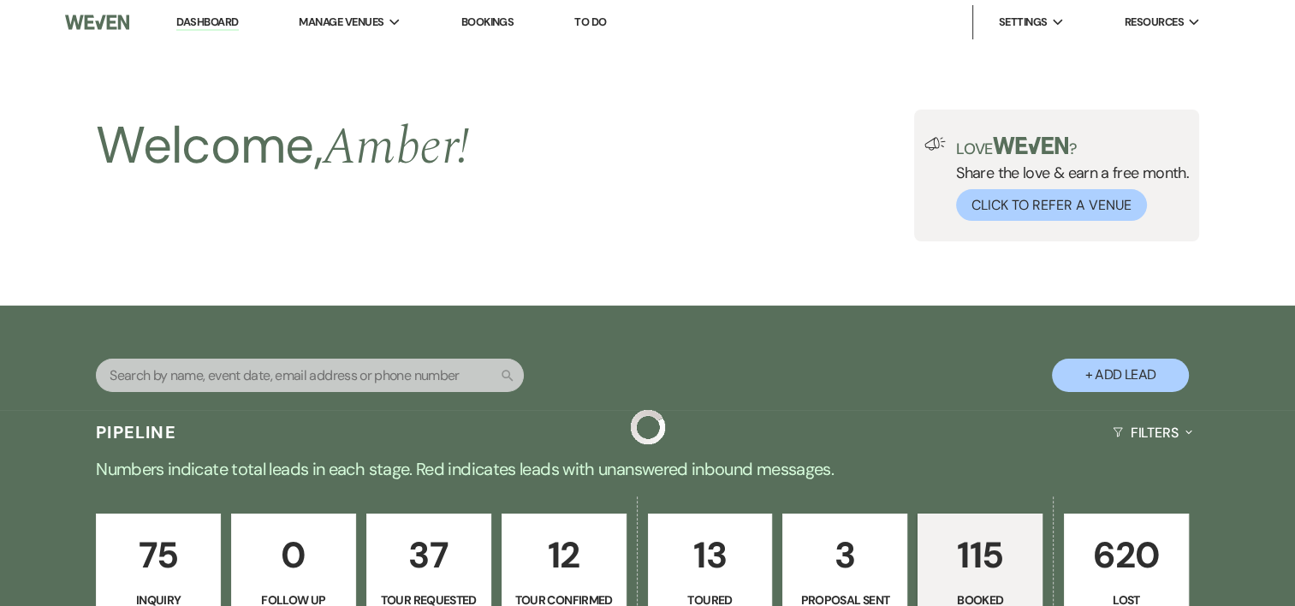
scroll to position [4104, 0]
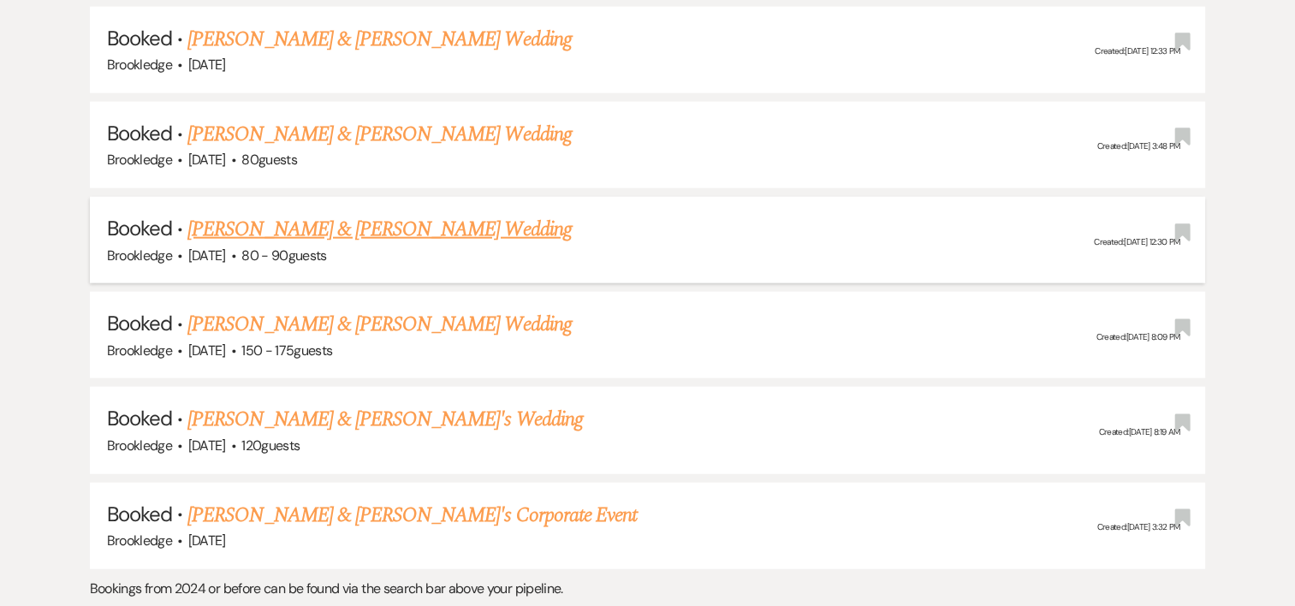
click at [325, 214] on link "[PERSON_NAME] & [PERSON_NAME] Wedding" at bounding box center [379, 229] width 384 height 31
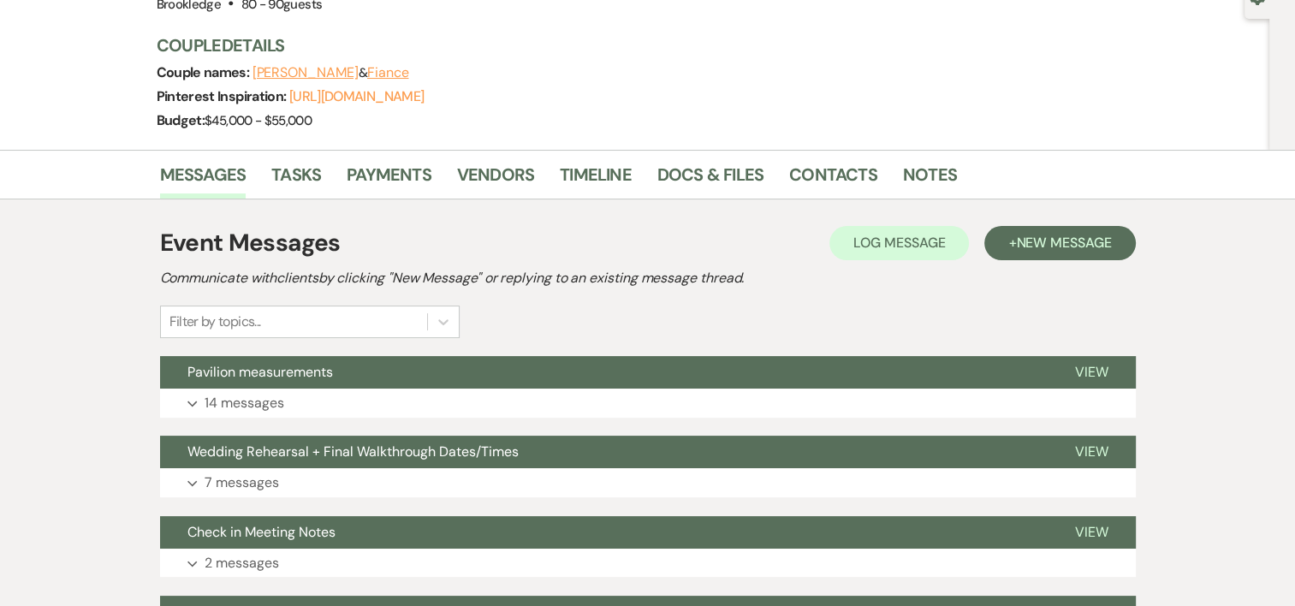
scroll to position [371, 0]
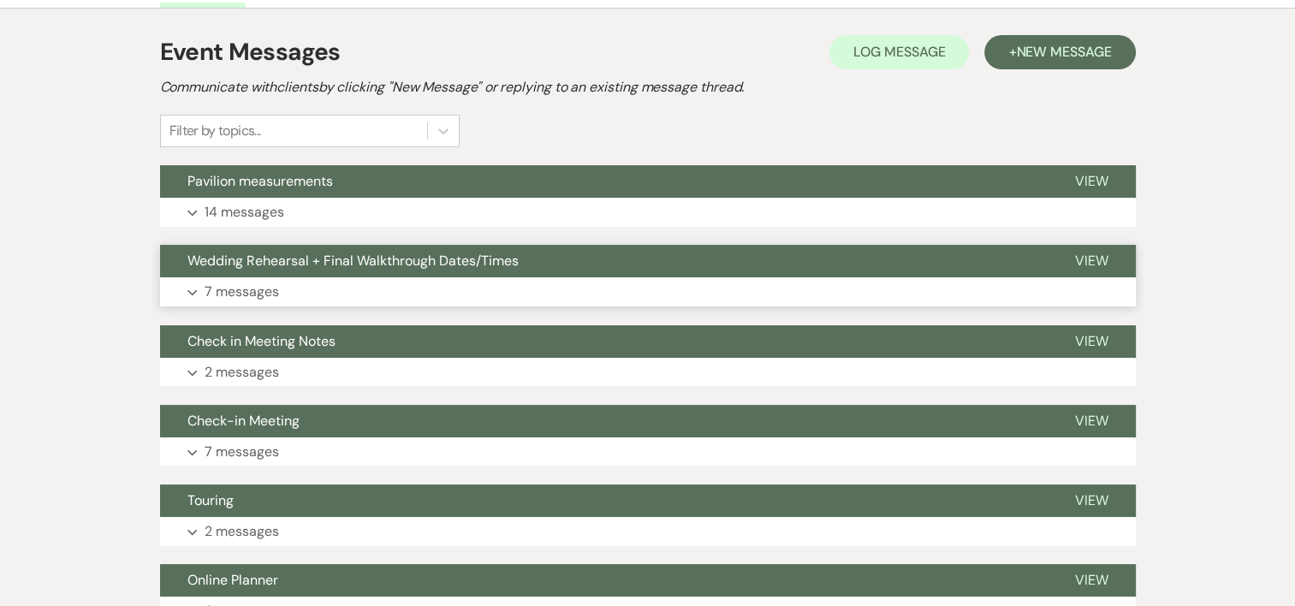
click at [247, 289] on p "7 messages" at bounding box center [242, 292] width 74 height 22
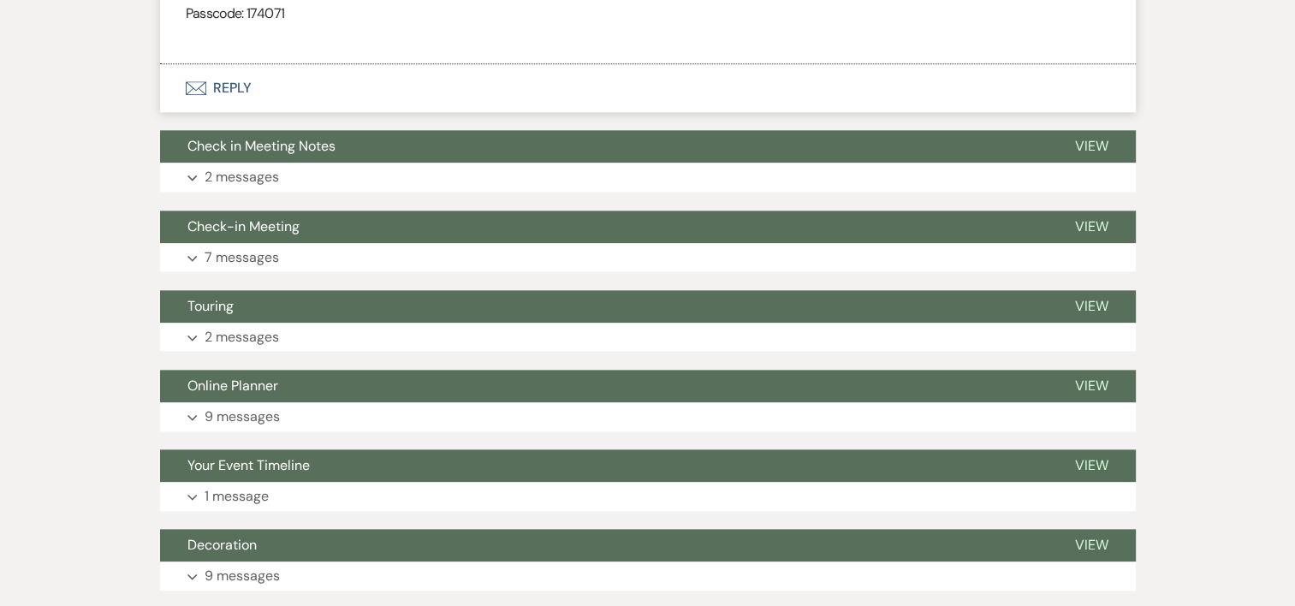
scroll to position [1921, 0]
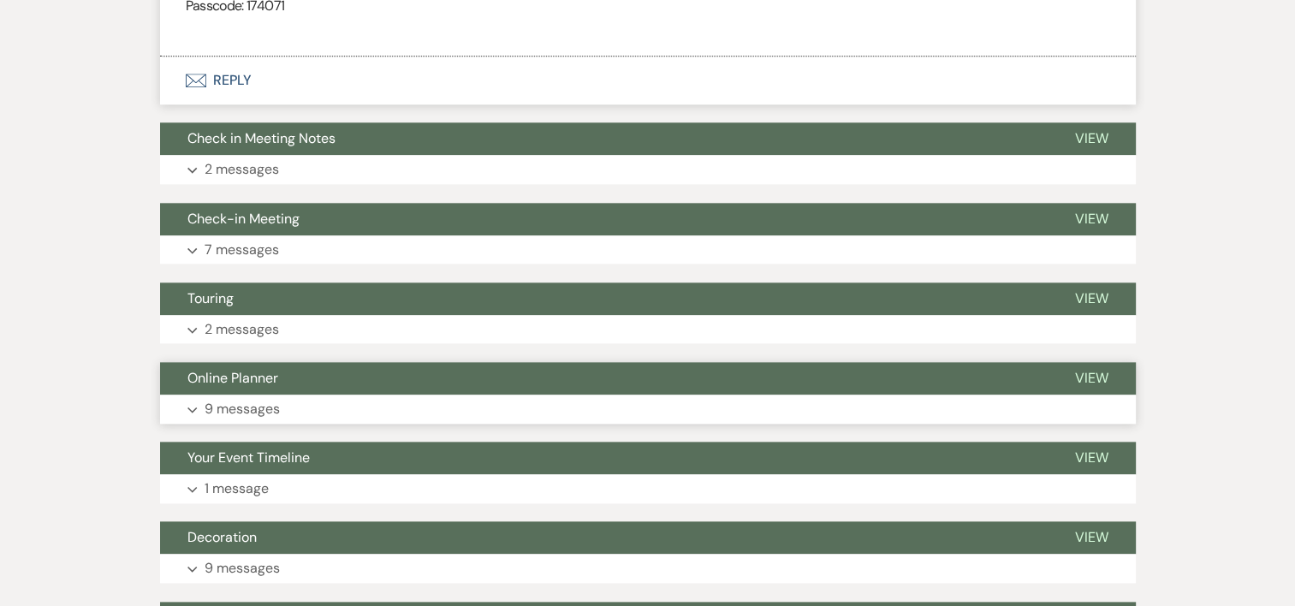
click at [264, 395] on button "Expand 9 messages" at bounding box center [648, 409] width 976 height 29
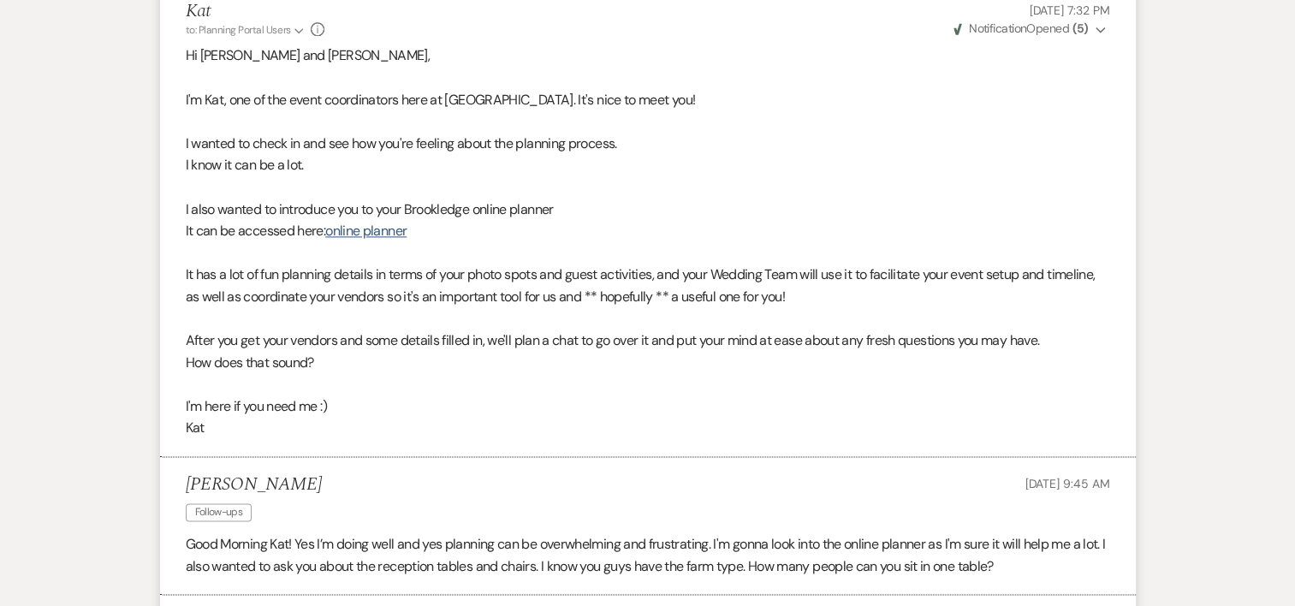
scroll to position [2340, 0]
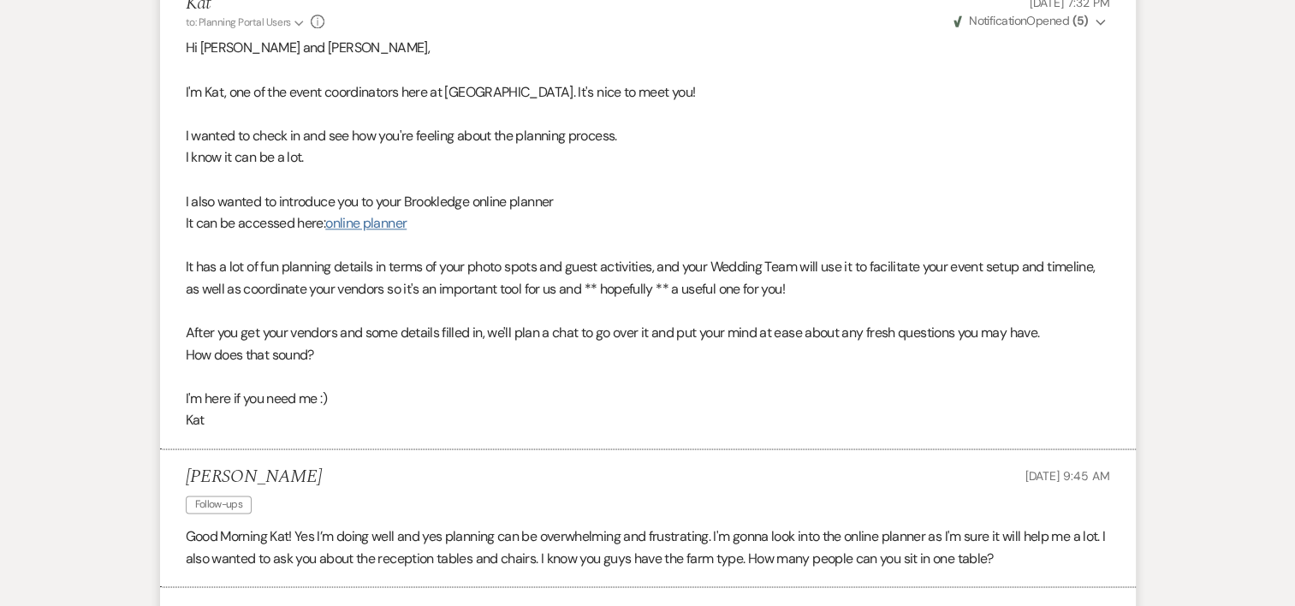
click at [381, 214] on link "online planner" at bounding box center [365, 223] width 81 height 18
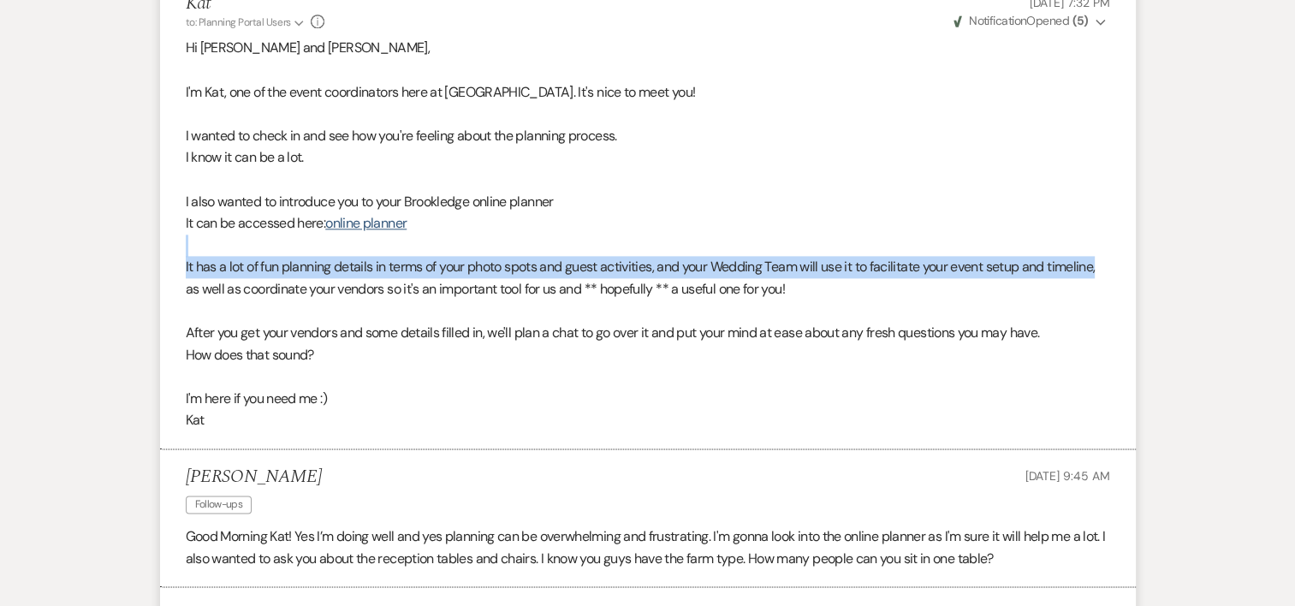
drag, startPoint x: 1294, startPoint y: 259, endPoint x: 1288, endPoint y: 240, distance: 20.0
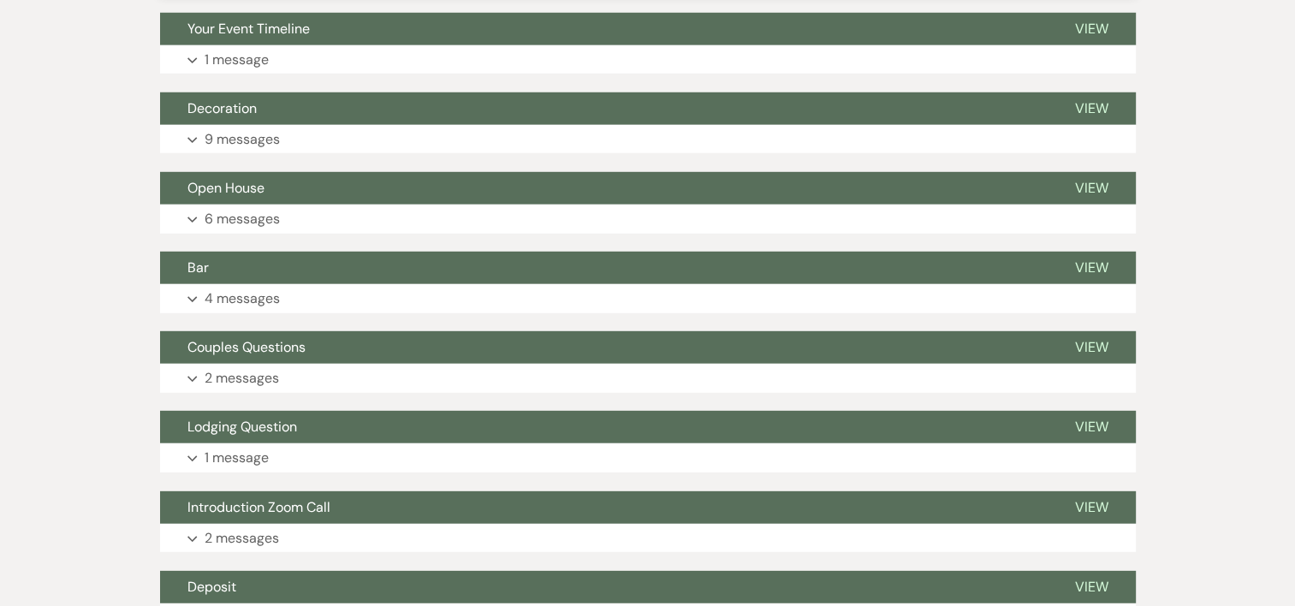
scroll to position [4962, 0]
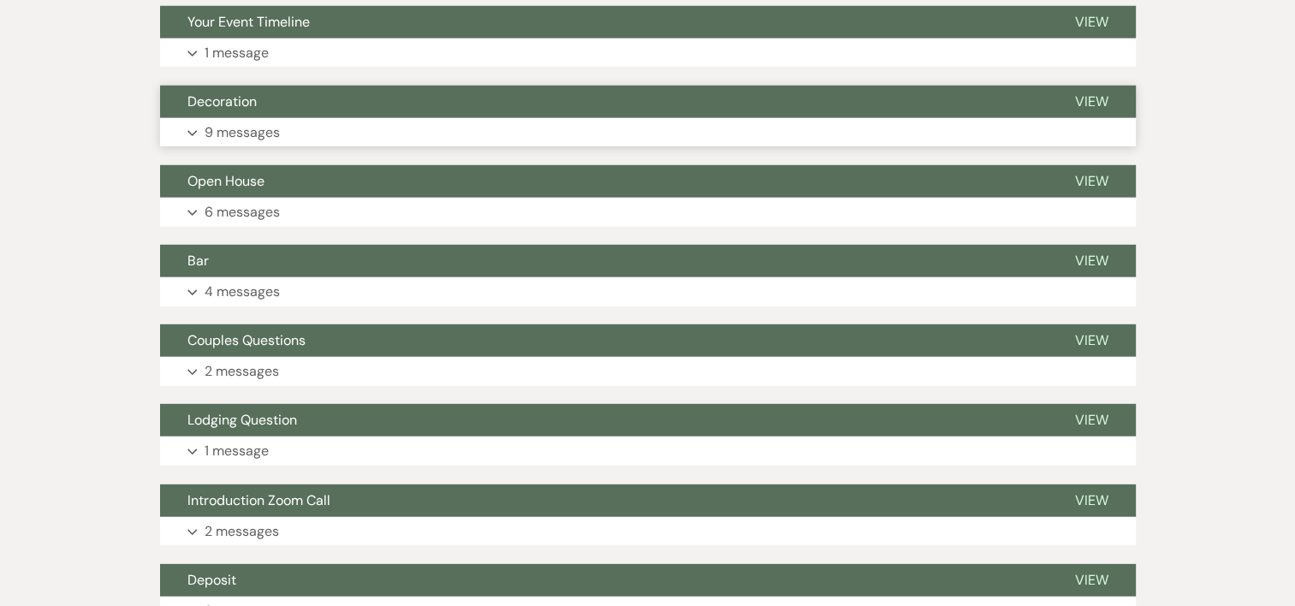
click at [234, 122] on p "9 messages" at bounding box center [242, 133] width 75 height 22
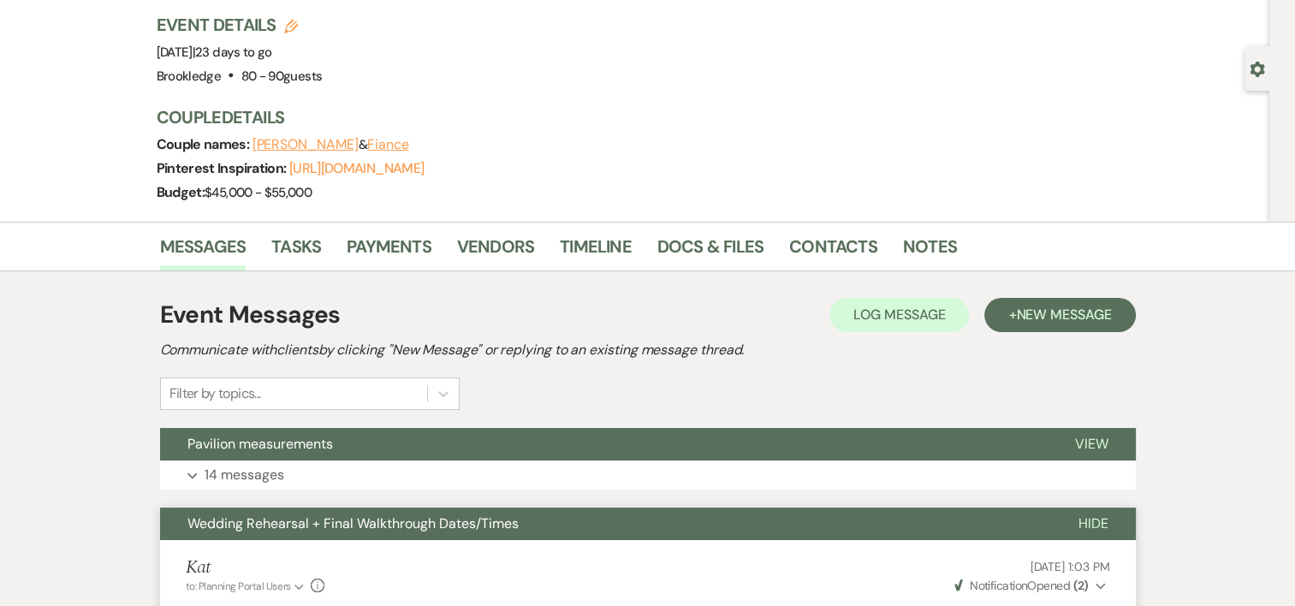
scroll to position [0, 0]
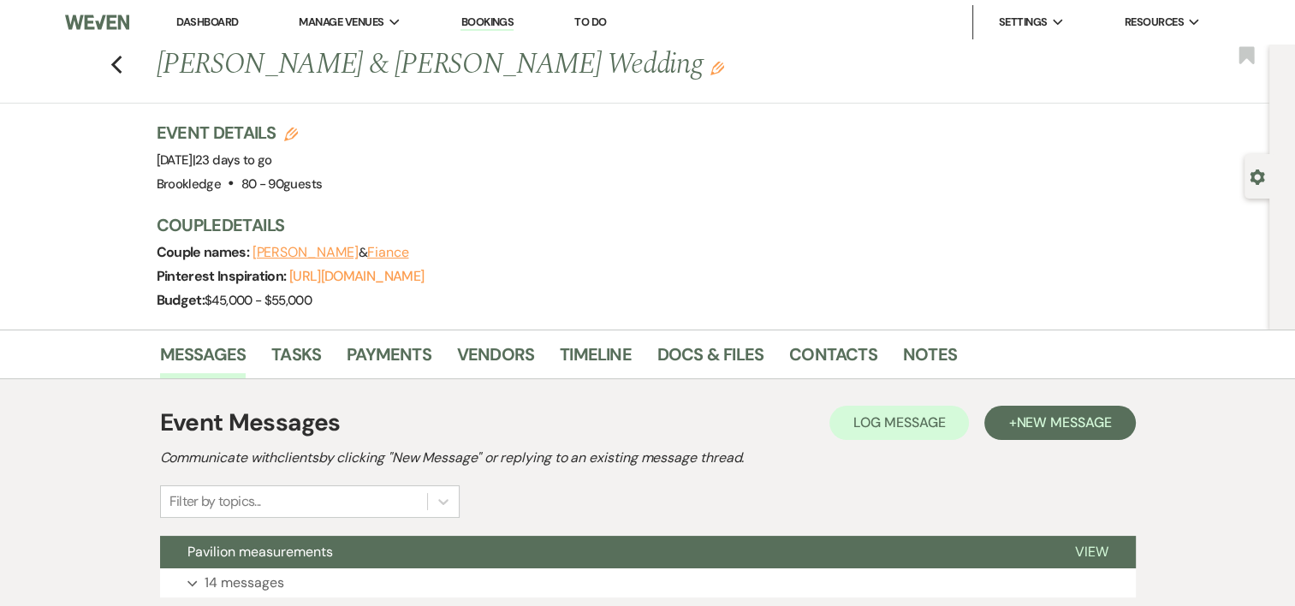
click at [115, 61] on div "Previous [PERSON_NAME] & [PERSON_NAME] Wedding Edit Bookmark" at bounding box center [630, 74] width 1278 height 59
click at [122, 63] on use "button" at bounding box center [115, 65] width 11 height 19
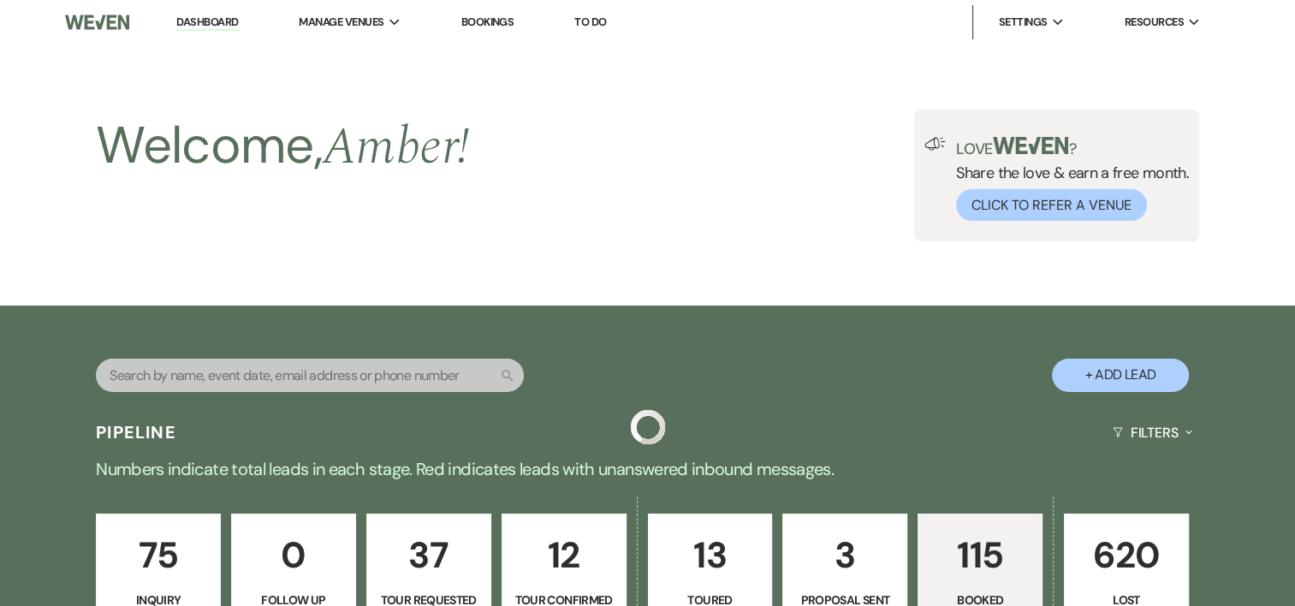
scroll to position [4104, 0]
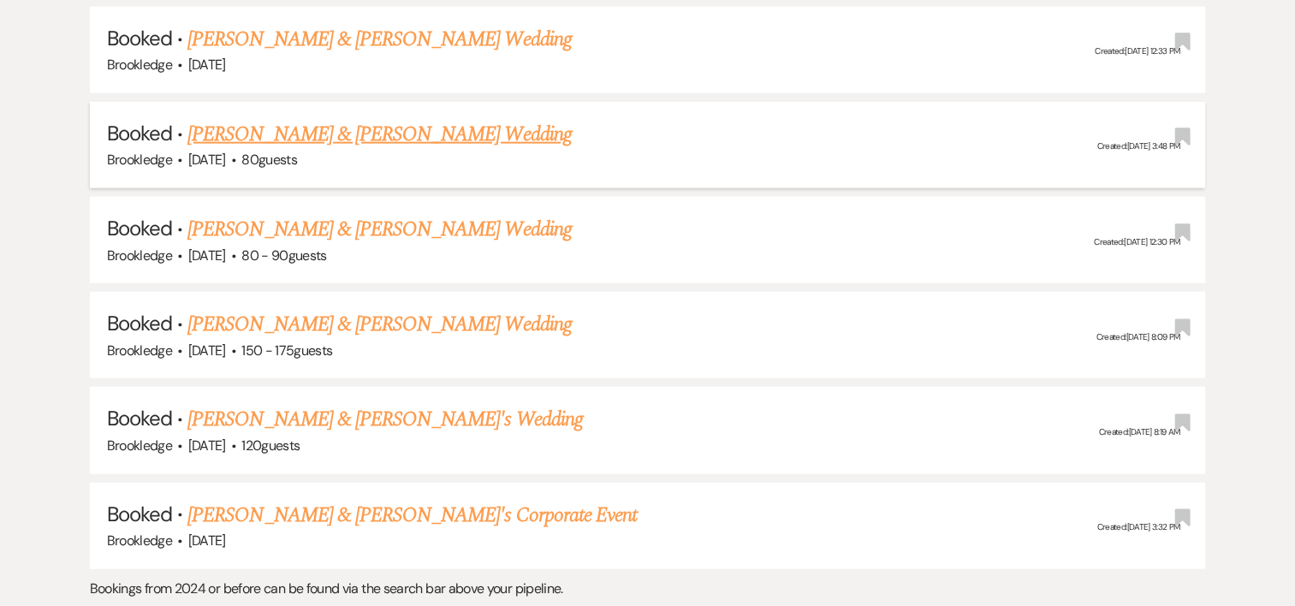
click at [158, 151] on span "Brookledge" at bounding box center [140, 160] width 66 height 18
click at [233, 119] on link "[PERSON_NAME] & [PERSON_NAME] Wedding" at bounding box center [379, 134] width 384 height 31
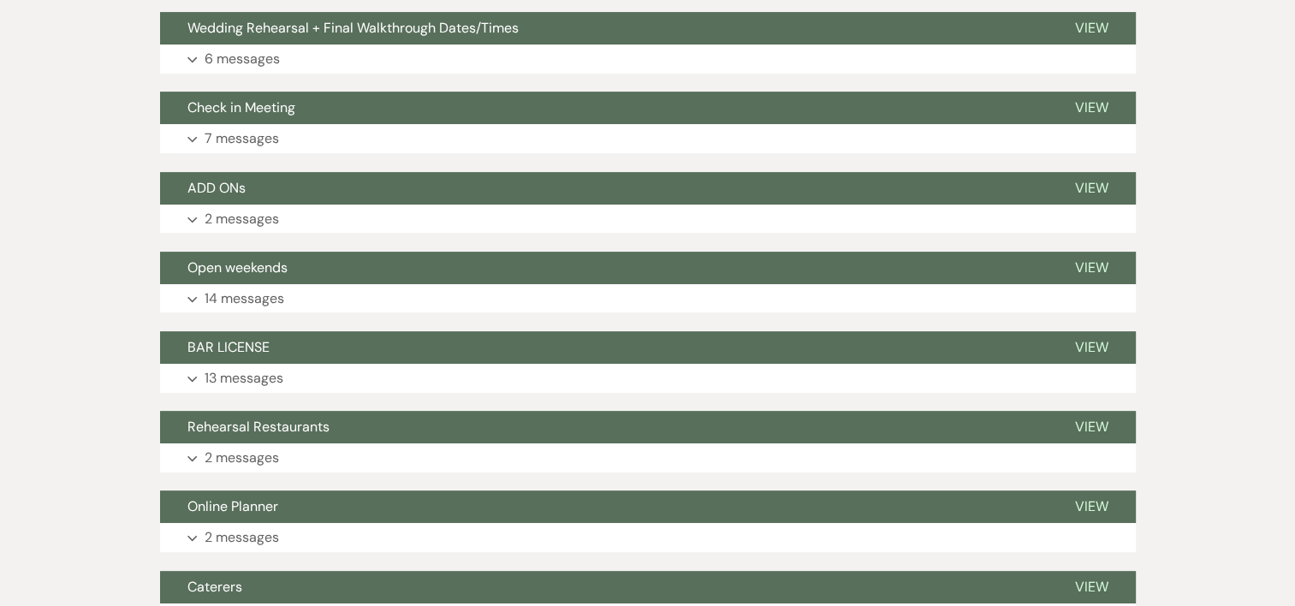
scroll to position [533, 0]
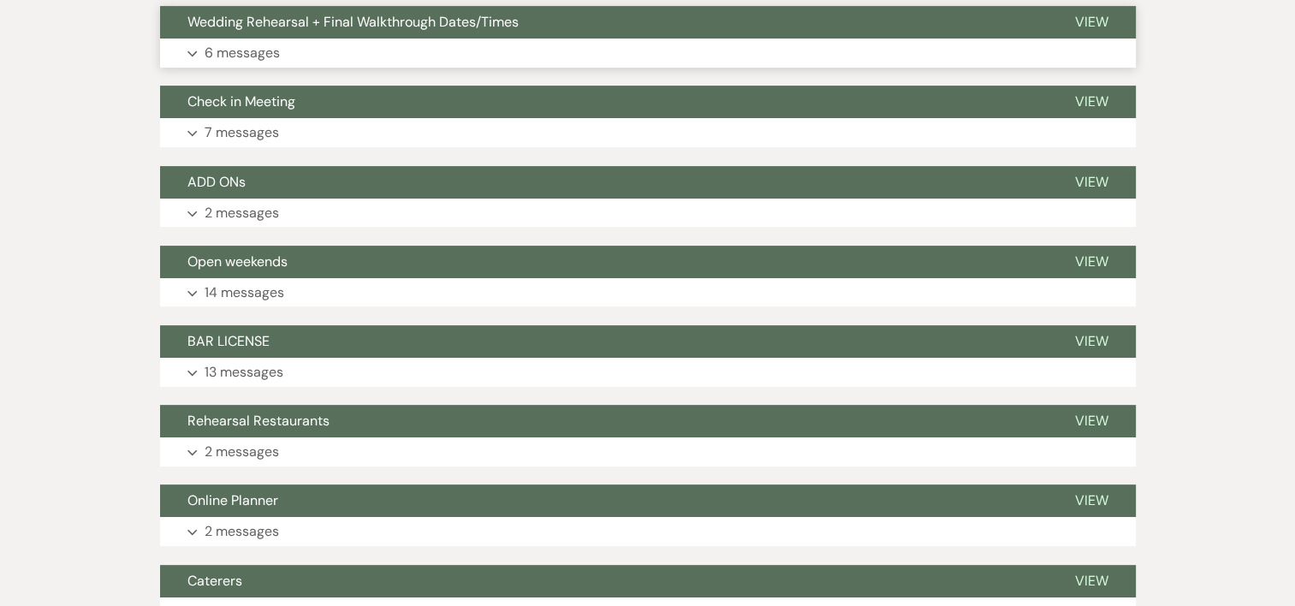
click at [229, 45] on p "6 messages" at bounding box center [242, 53] width 75 height 22
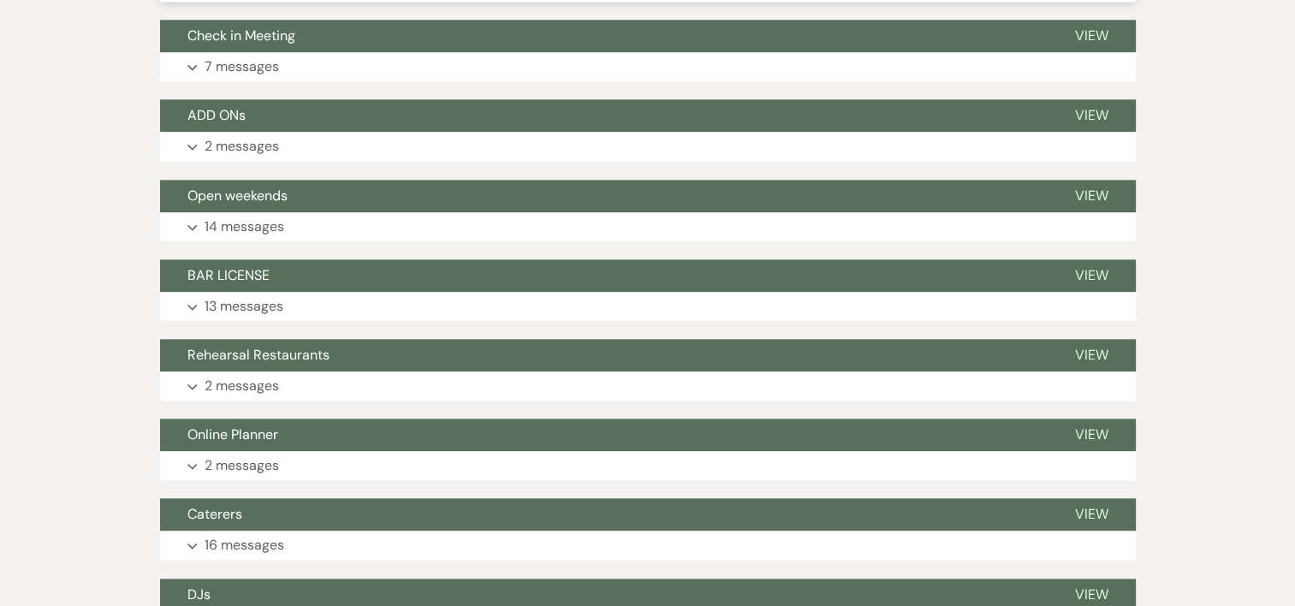
scroll to position [1968, 0]
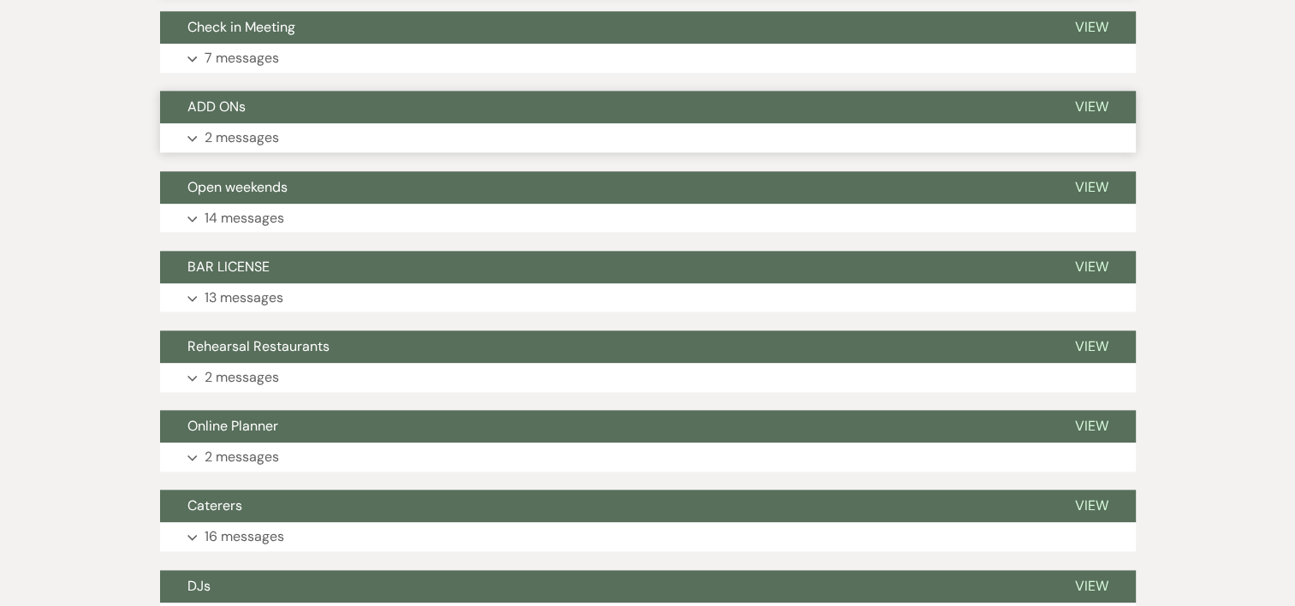
click at [246, 130] on p "2 messages" at bounding box center [242, 138] width 74 height 22
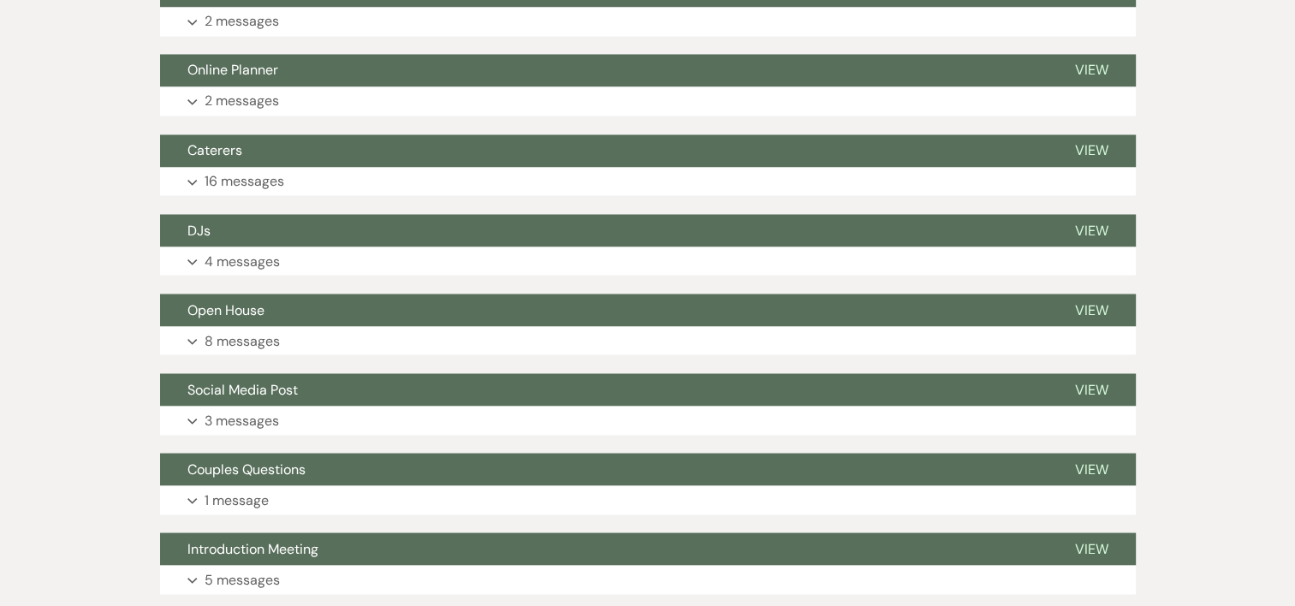
scroll to position [3053, 0]
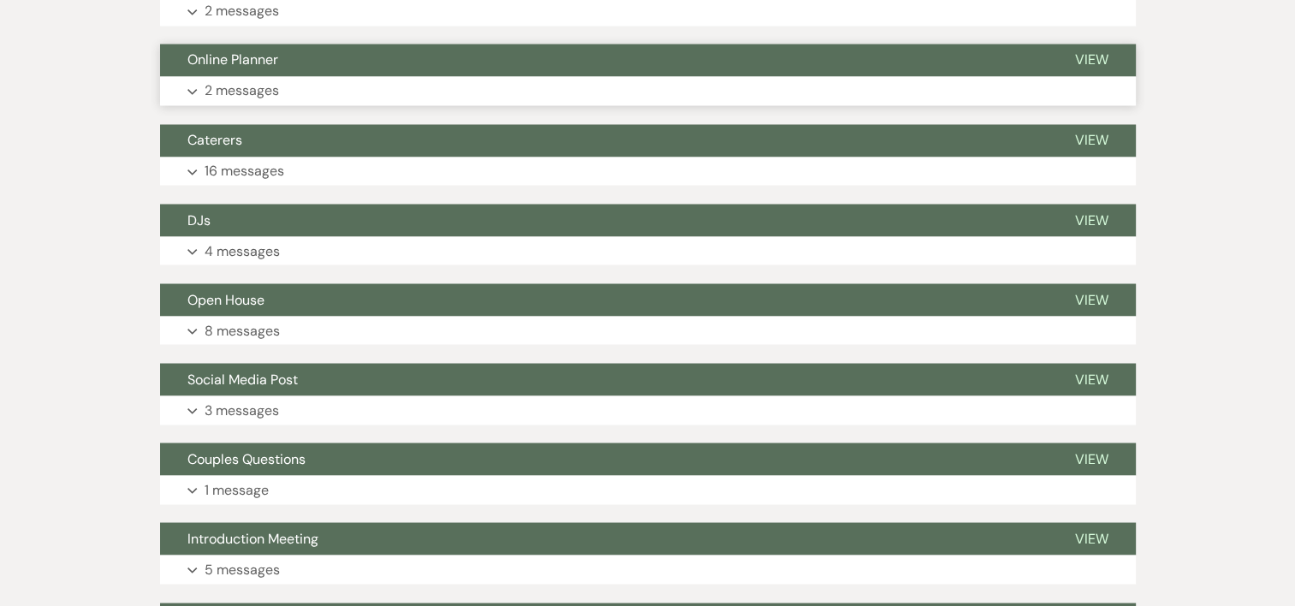
click at [260, 83] on p "2 messages" at bounding box center [242, 91] width 74 height 22
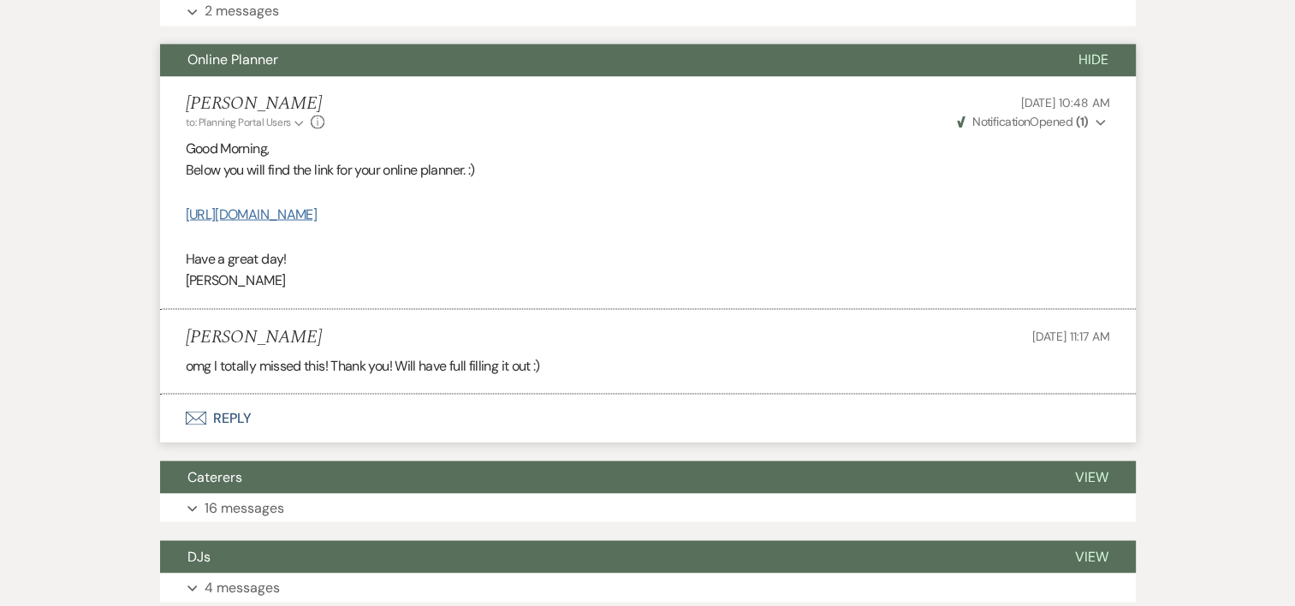
click at [275, 210] on link "[URL][DOMAIN_NAME]" at bounding box center [251, 214] width 131 height 18
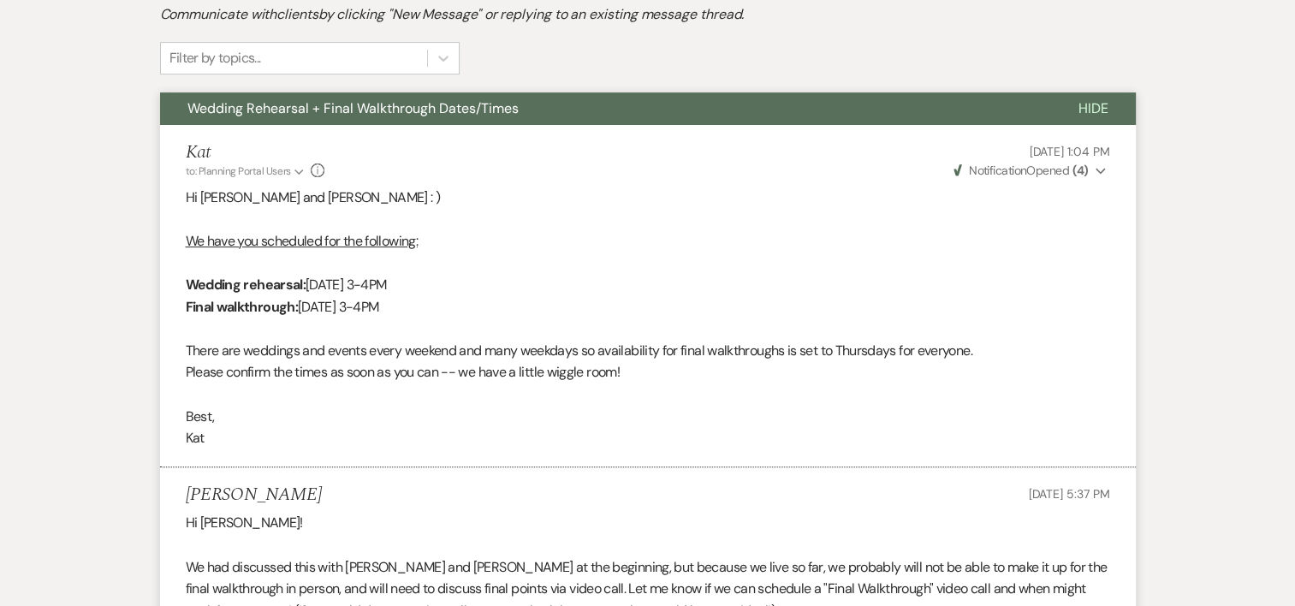
scroll to position [0, 0]
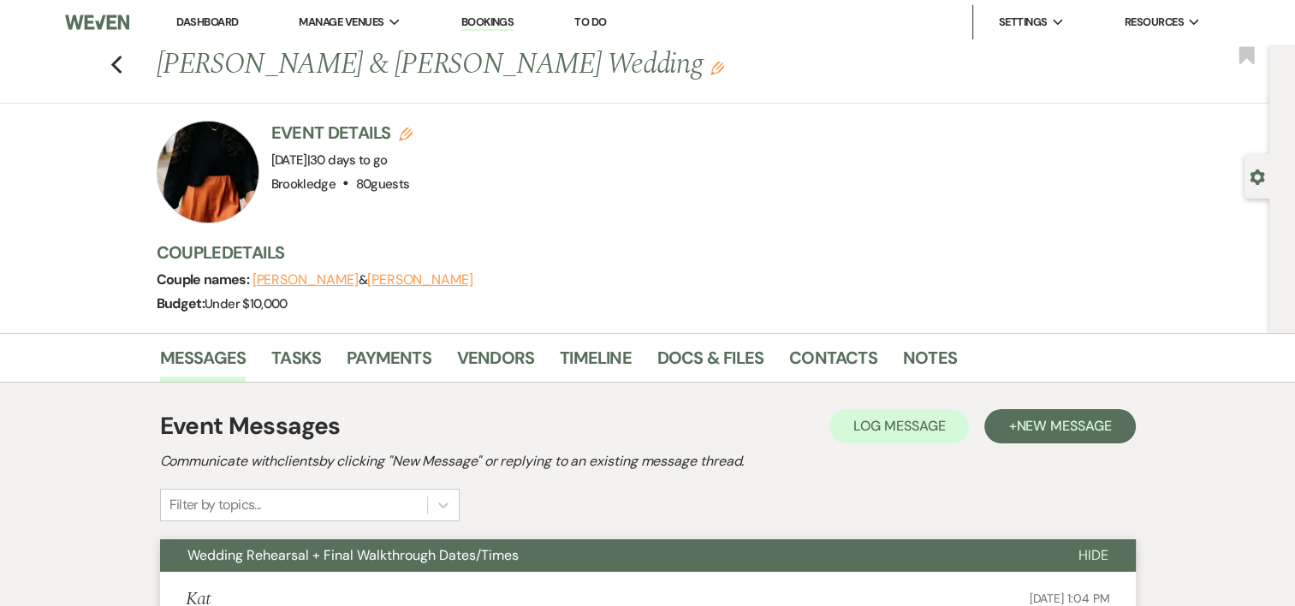
click at [132, 74] on div "Previous [PERSON_NAME] & [PERSON_NAME] Wedding Edit Bookmark" at bounding box center [630, 74] width 1278 height 59
click at [123, 71] on icon "Previous" at bounding box center [116, 65] width 13 height 21
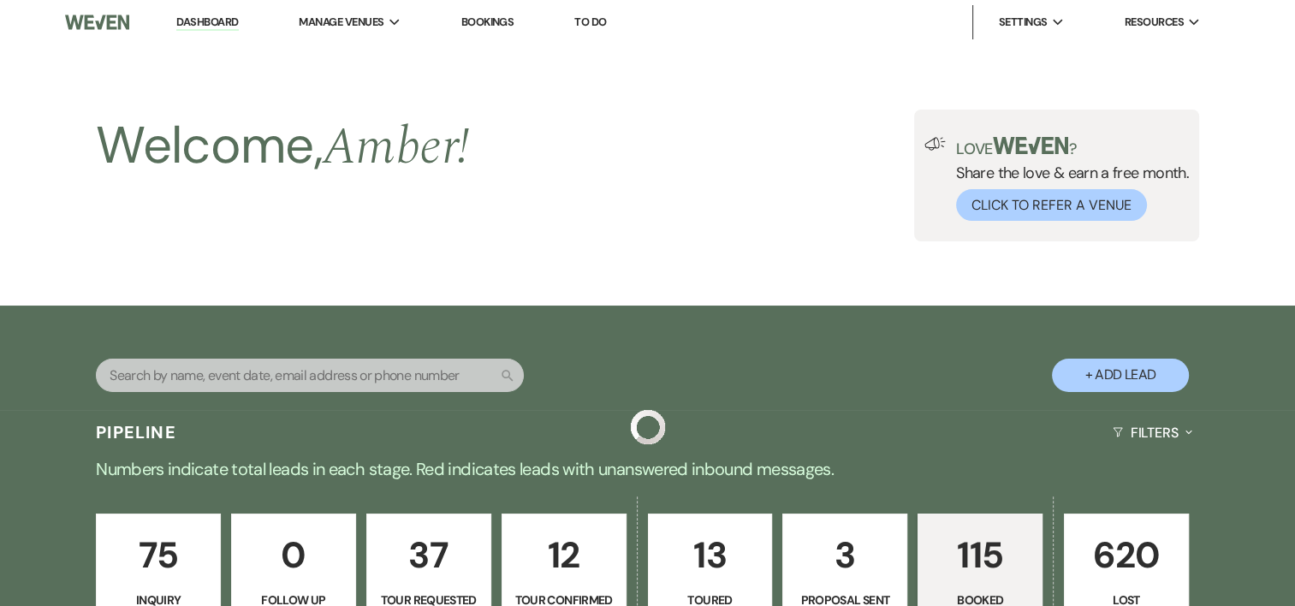
scroll to position [4104, 0]
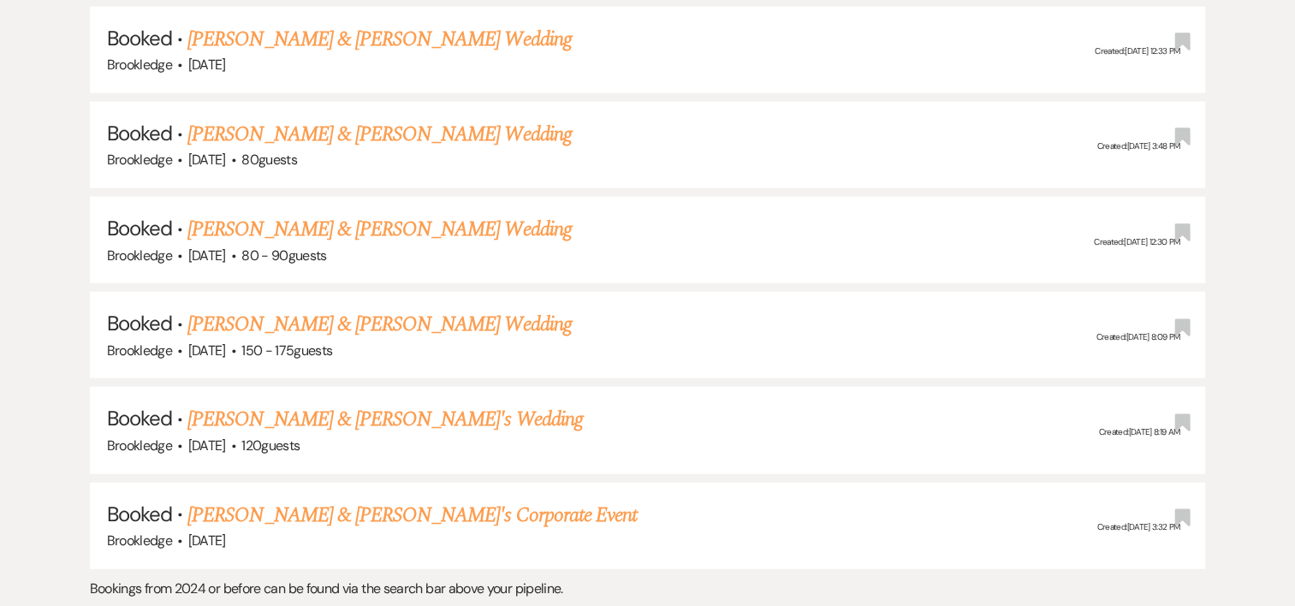
drag, startPoint x: 128, startPoint y: 71, endPoint x: 1294, endPoint y: 289, distance: 1187.1
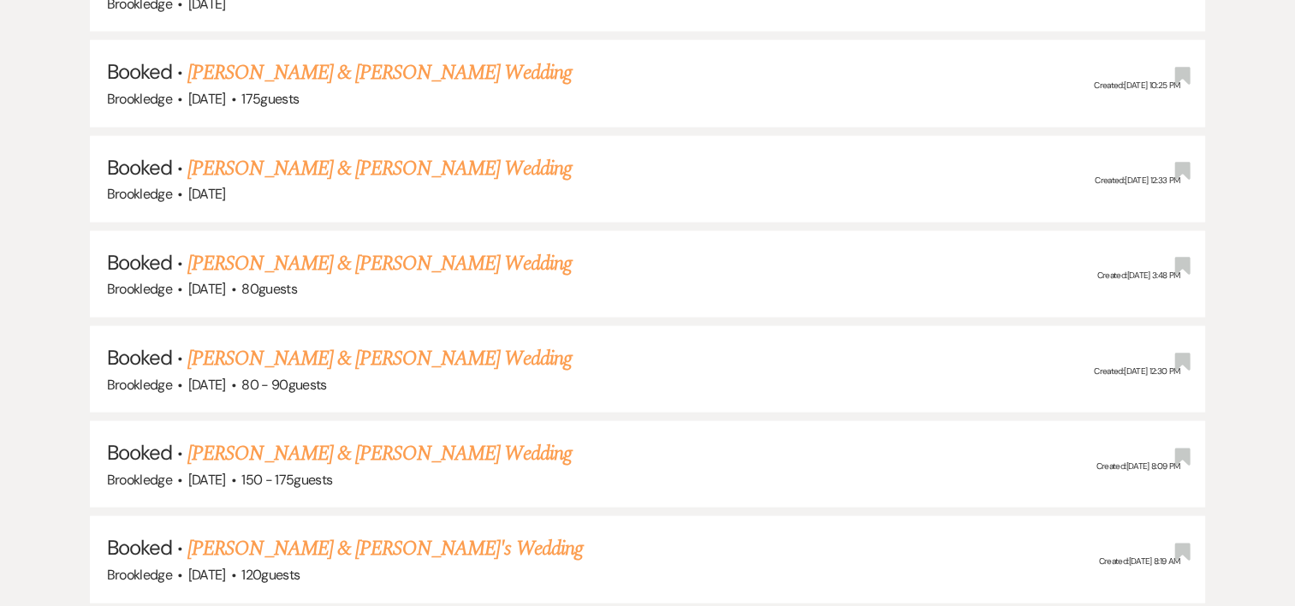
scroll to position [3955, 0]
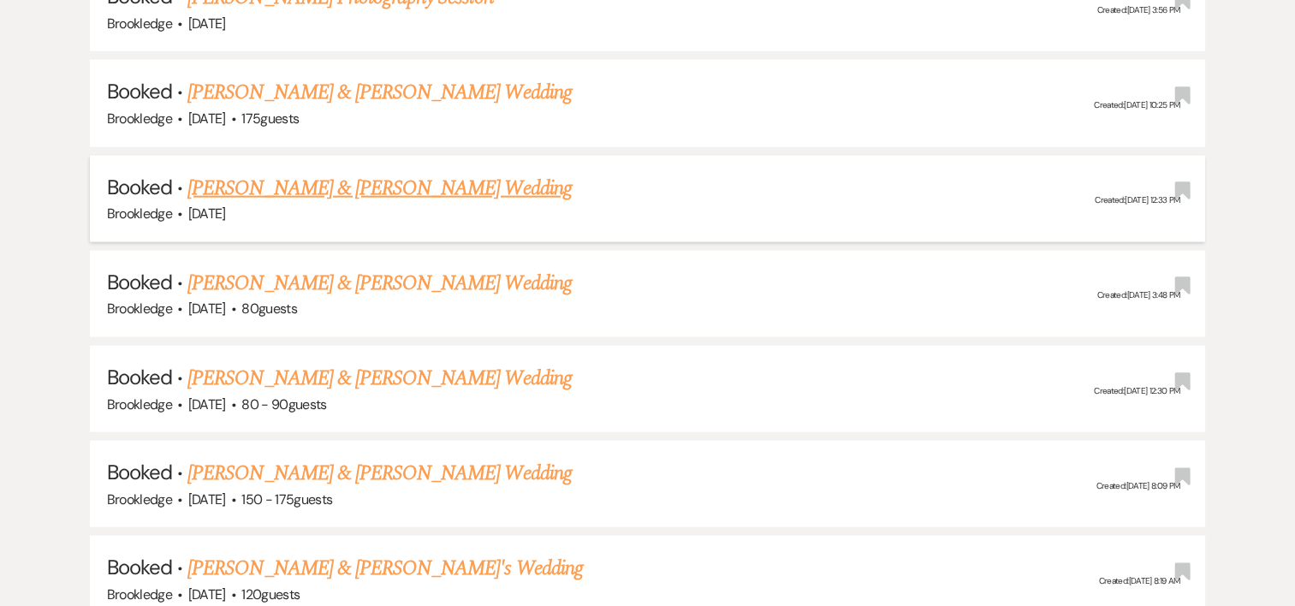
click at [455, 173] on link "[PERSON_NAME] & [PERSON_NAME] Wedding" at bounding box center [379, 188] width 384 height 31
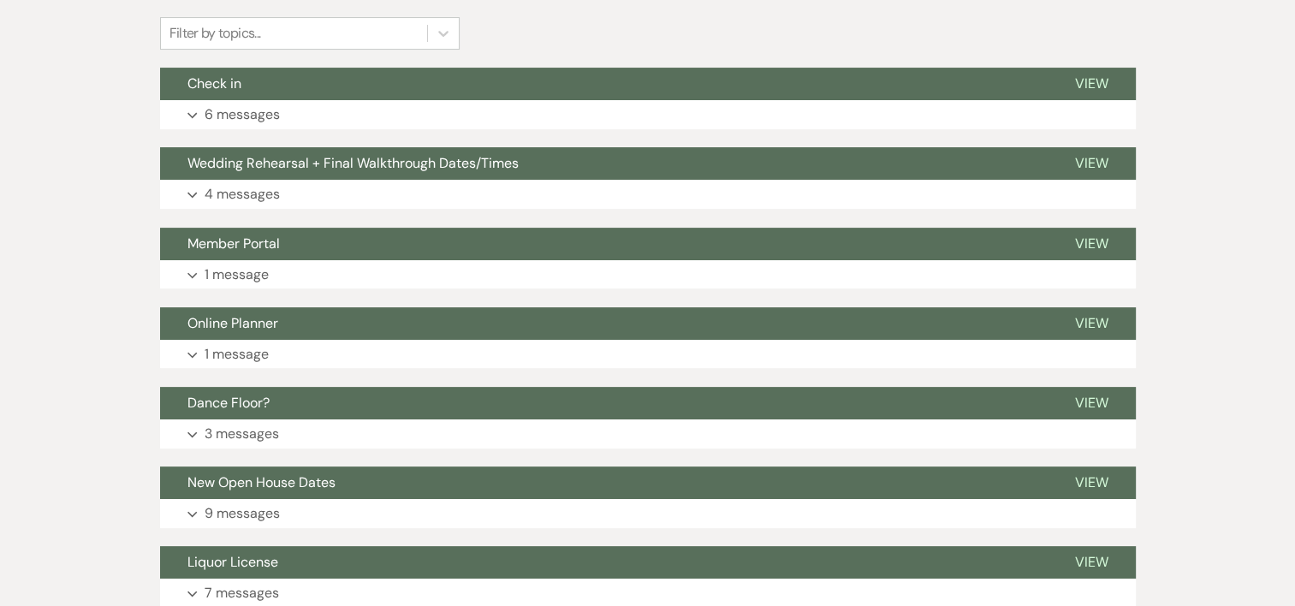
scroll to position [437, 0]
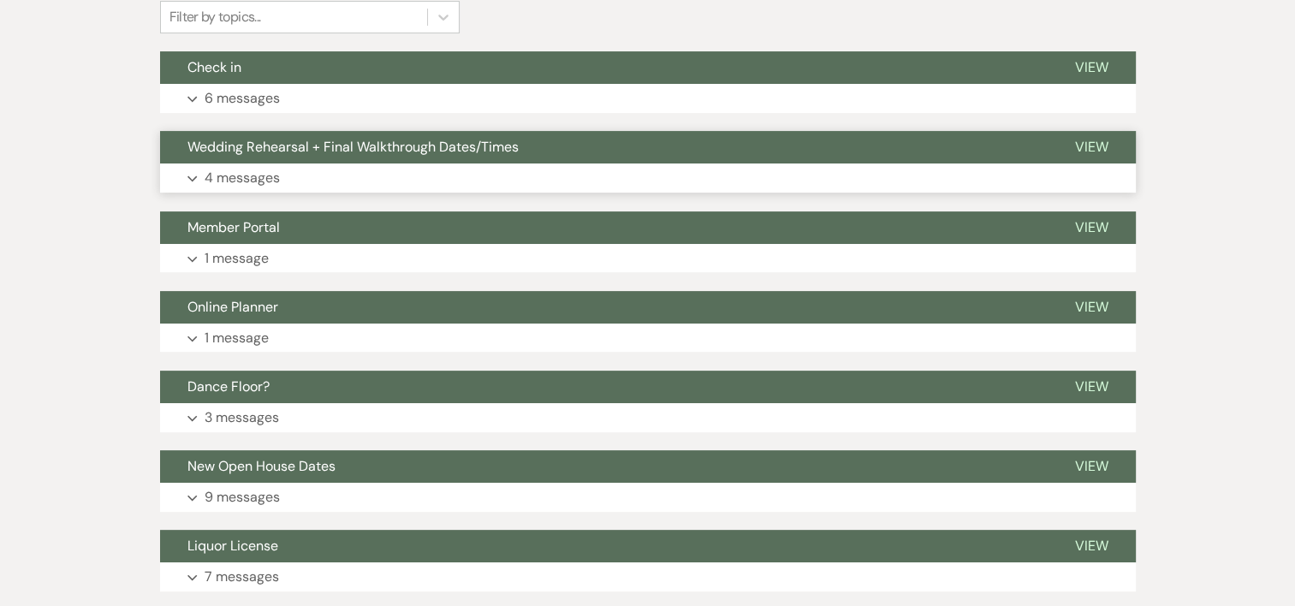
click at [215, 181] on p "4 messages" at bounding box center [242, 178] width 75 height 22
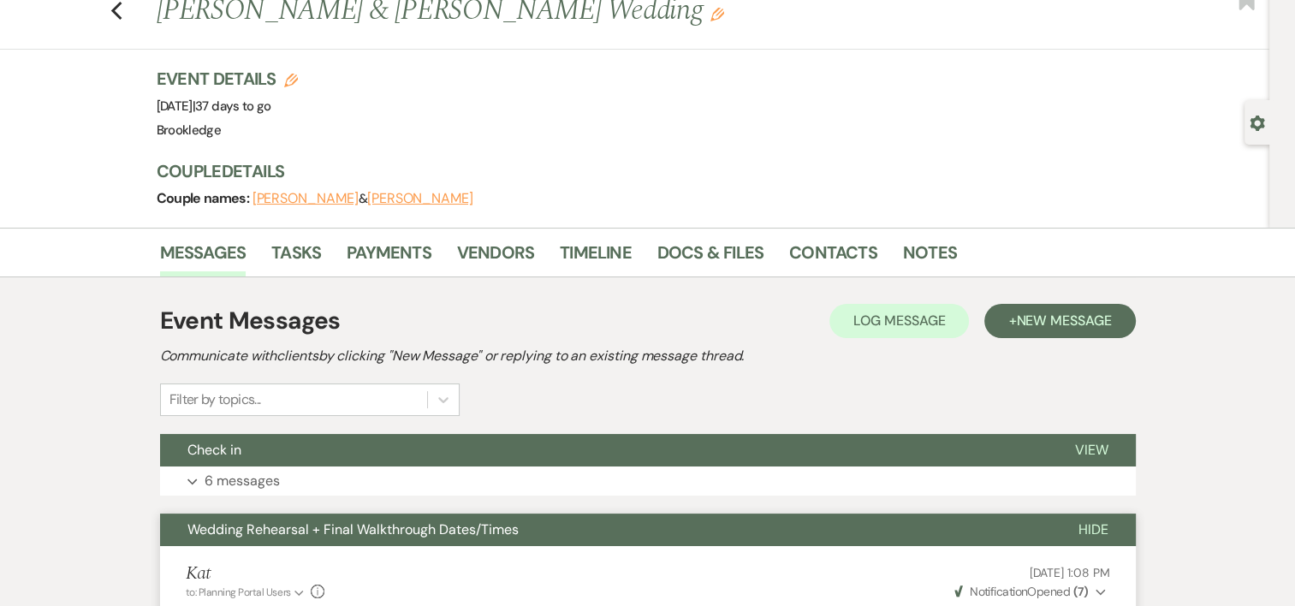
scroll to position [0, 0]
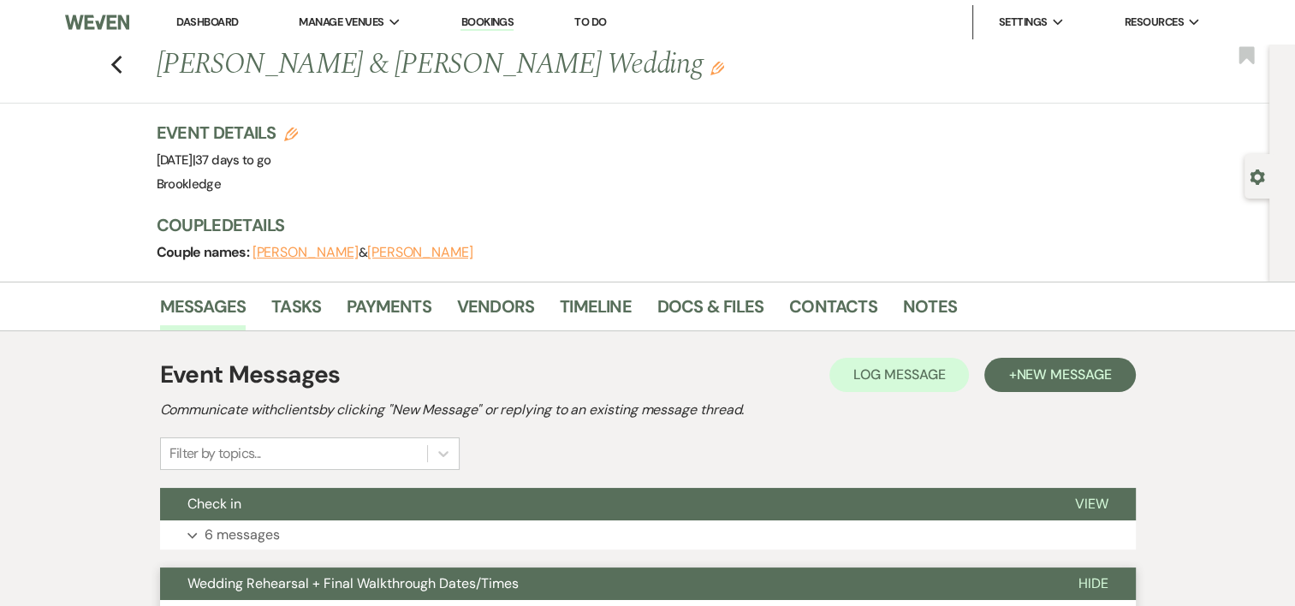
click at [137, 68] on div "Previous [PERSON_NAME] & [PERSON_NAME] Wedding Edit Bookmark" at bounding box center [630, 74] width 1278 height 59
click at [112, 68] on div "Previous [PERSON_NAME] & [PERSON_NAME] Wedding Edit Bookmark" at bounding box center [630, 74] width 1278 height 59
click at [122, 62] on use "button" at bounding box center [115, 65] width 11 height 19
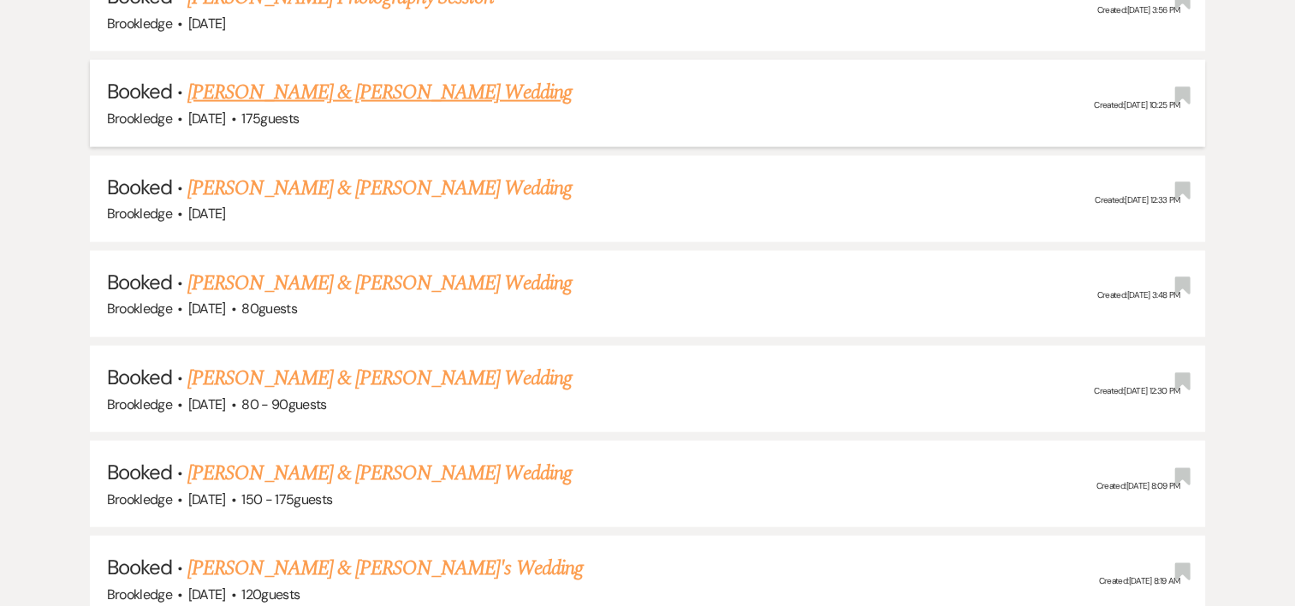
click at [265, 77] on link "[PERSON_NAME] & [PERSON_NAME] Wedding" at bounding box center [379, 92] width 384 height 31
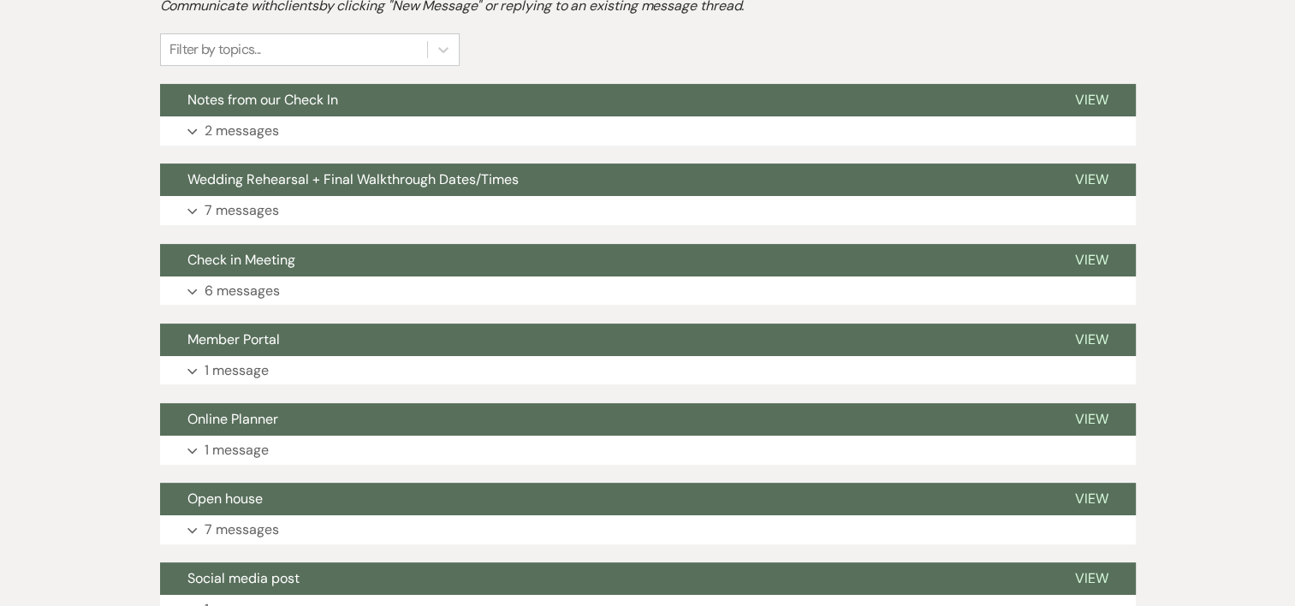
scroll to position [483, 0]
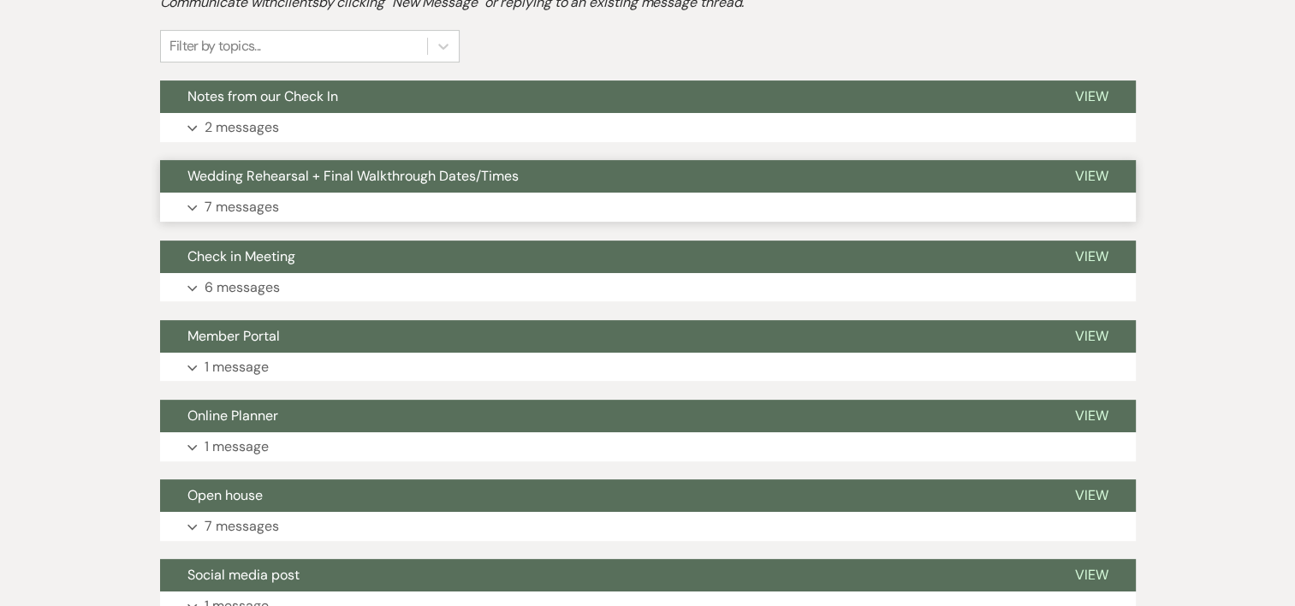
click at [235, 205] on p "7 messages" at bounding box center [242, 207] width 74 height 22
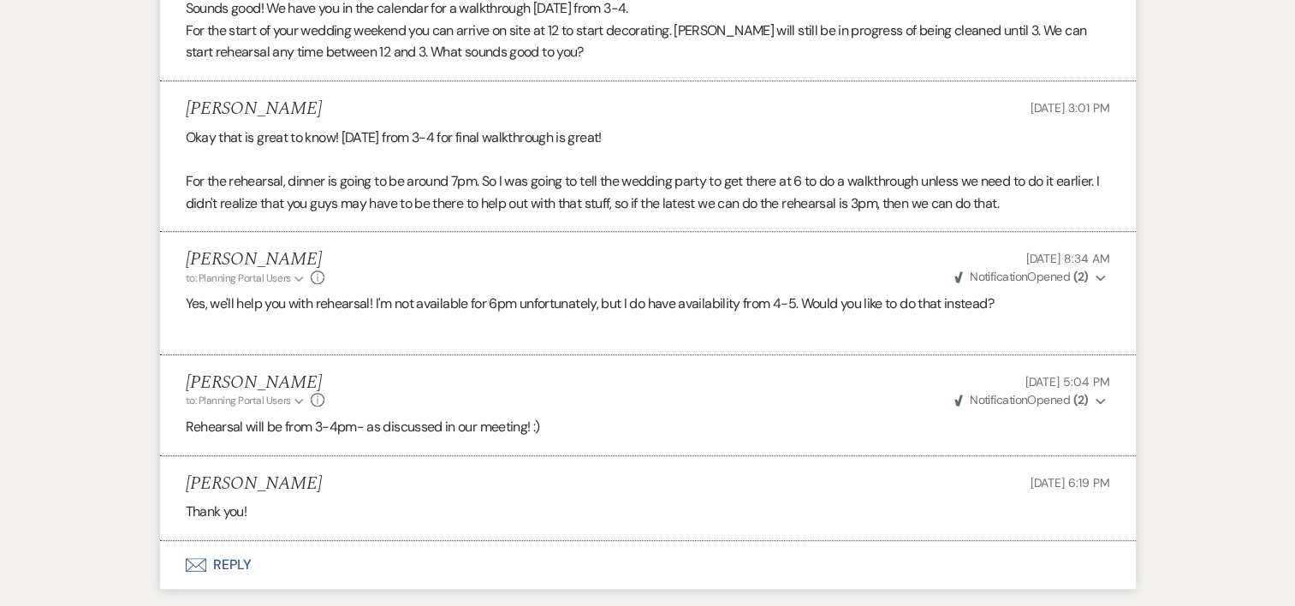
scroll to position [1284, 0]
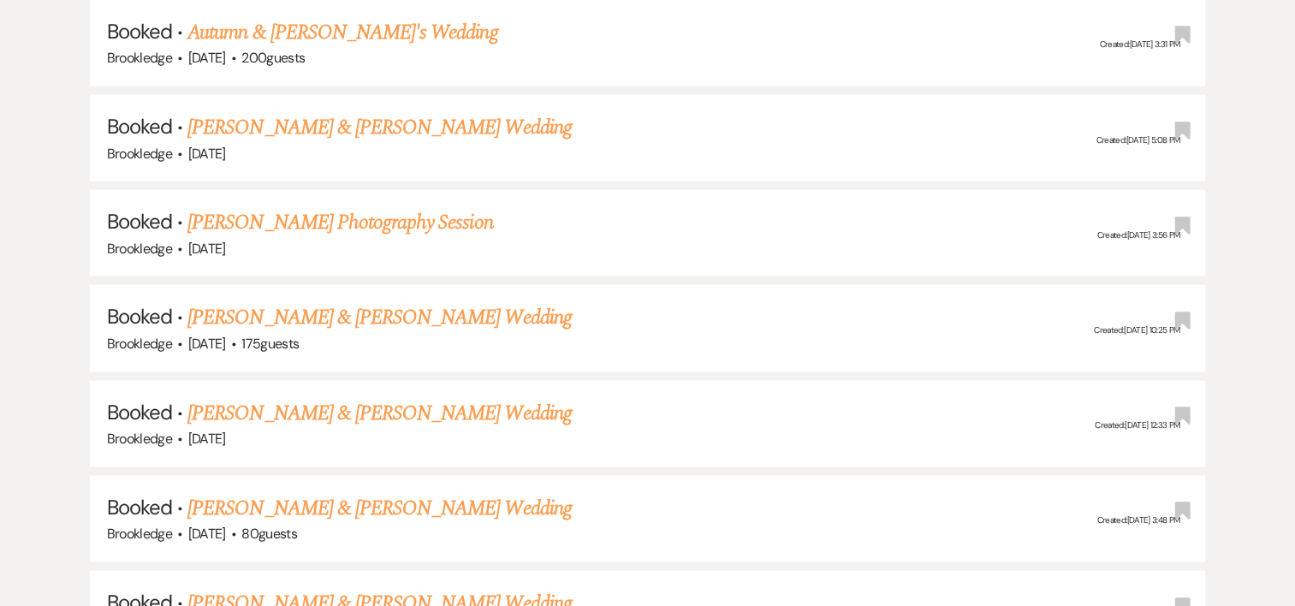
scroll to position [3716, 0]
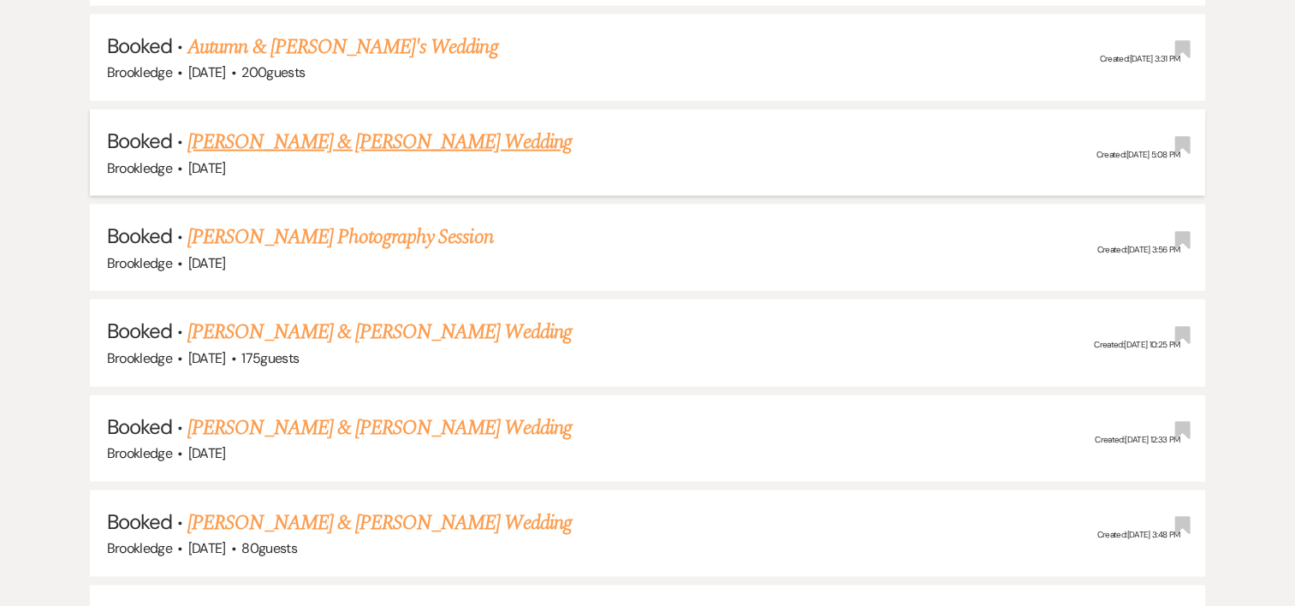
click at [440, 127] on link "[PERSON_NAME] & [PERSON_NAME] Wedding" at bounding box center [379, 142] width 384 height 31
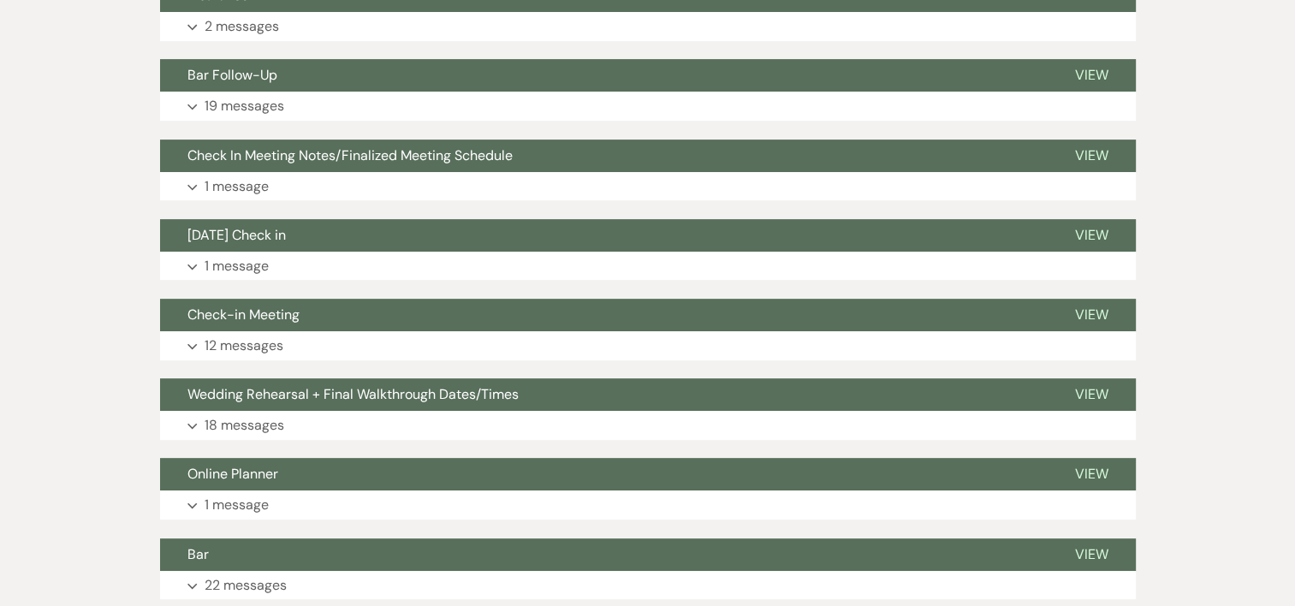
scroll to position [586, 0]
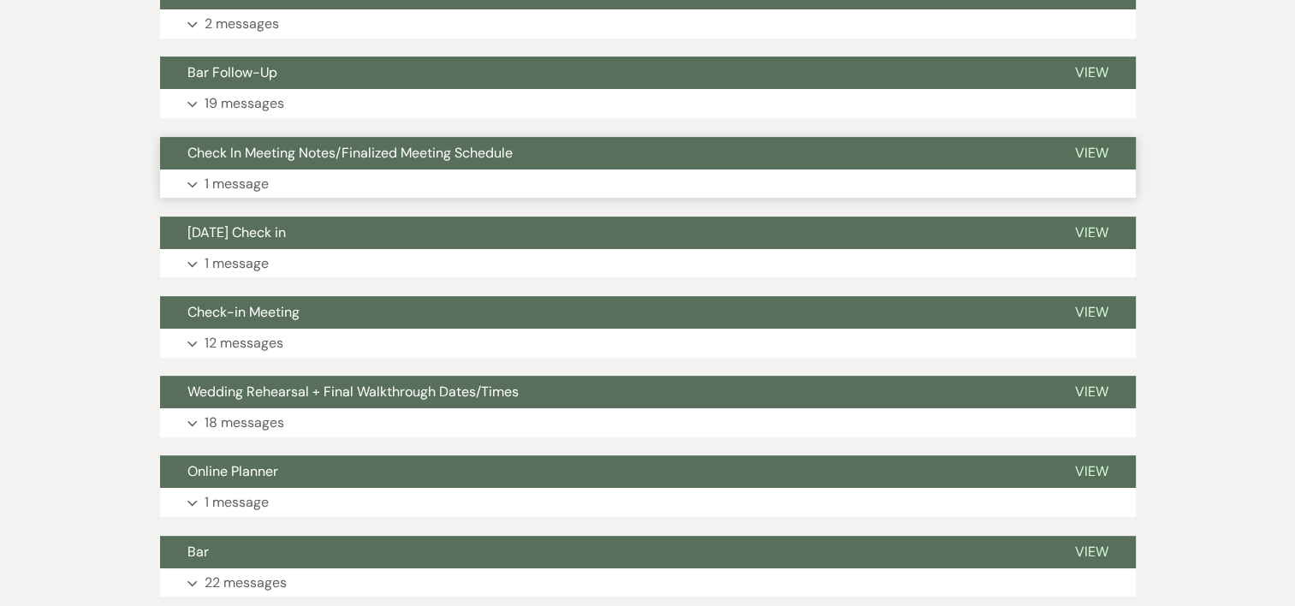
click at [257, 173] on p "1 message" at bounding box center [237, 184] width 64 height 22
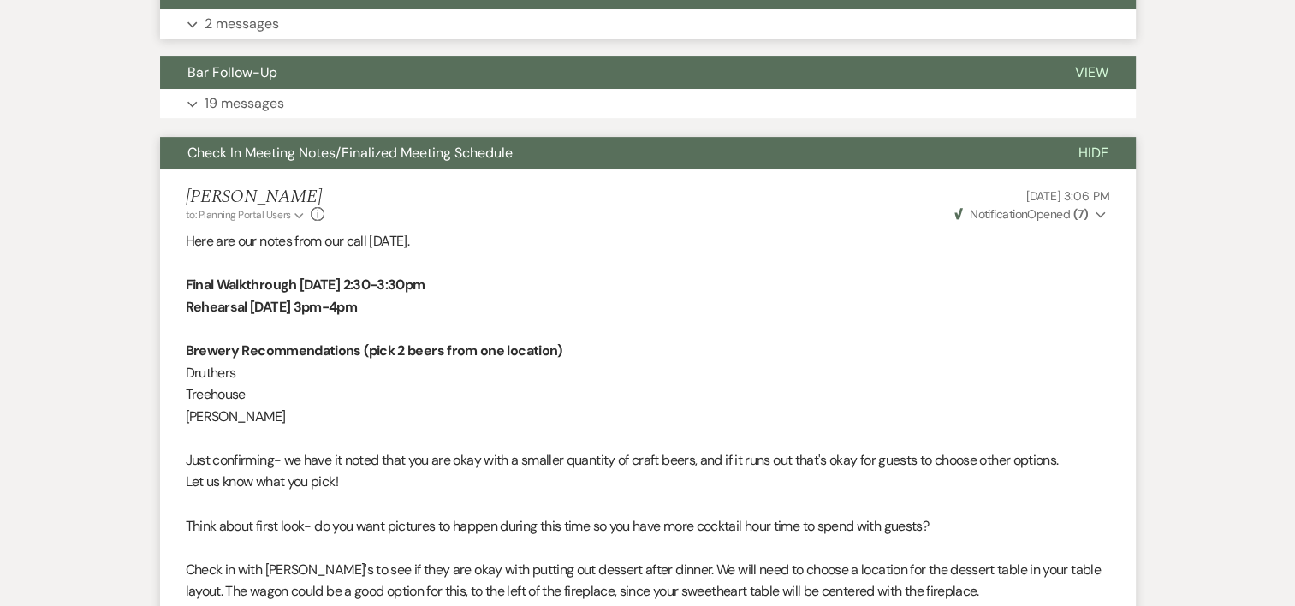
click at [265, 31] on p "2 messages" at bounding box center [242, 24] width 74 height 22
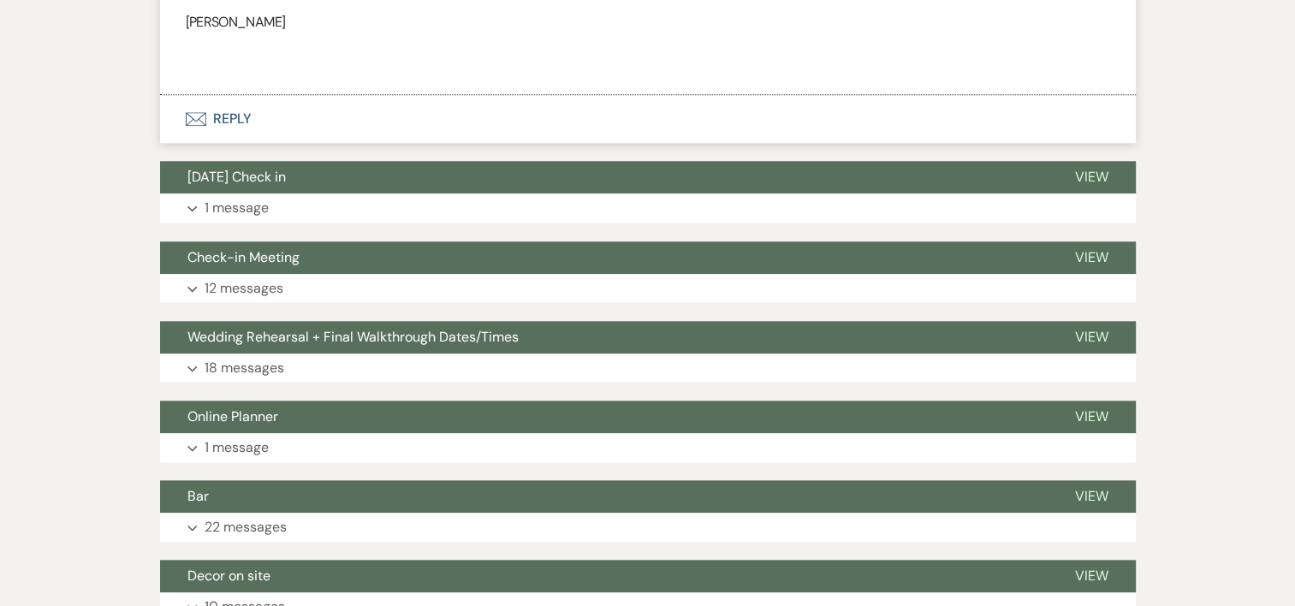
scroll to position [1755, 0]
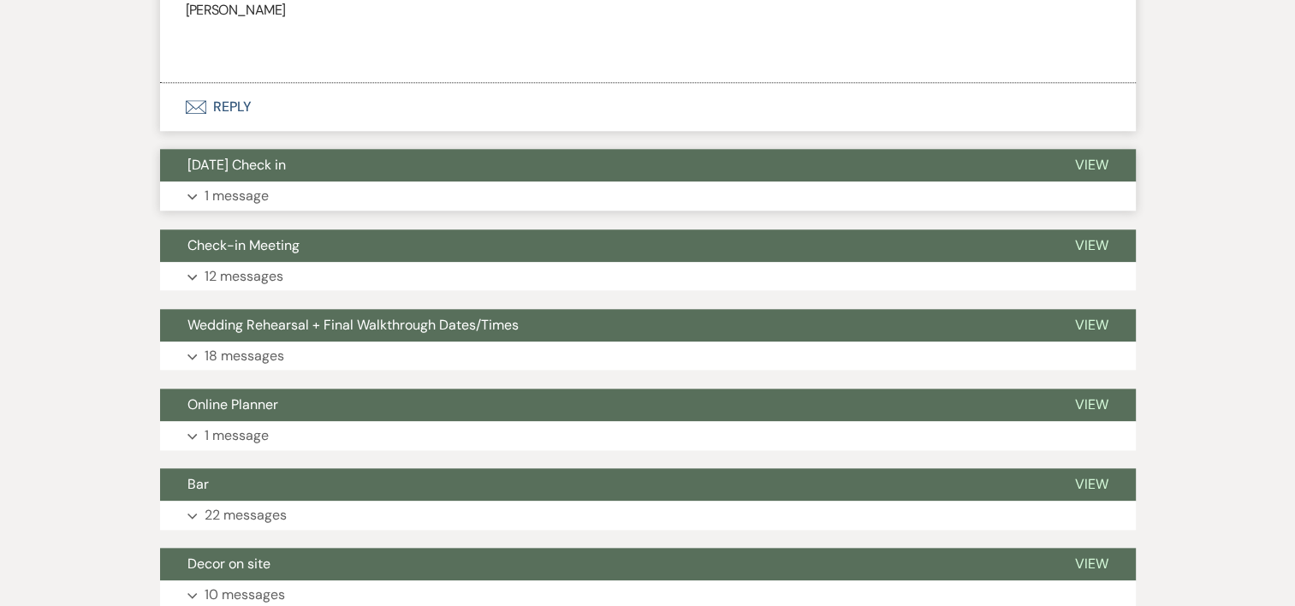
click at [235, 193] on p "1 message" at bounding box center [237, 196] width 64 height 22
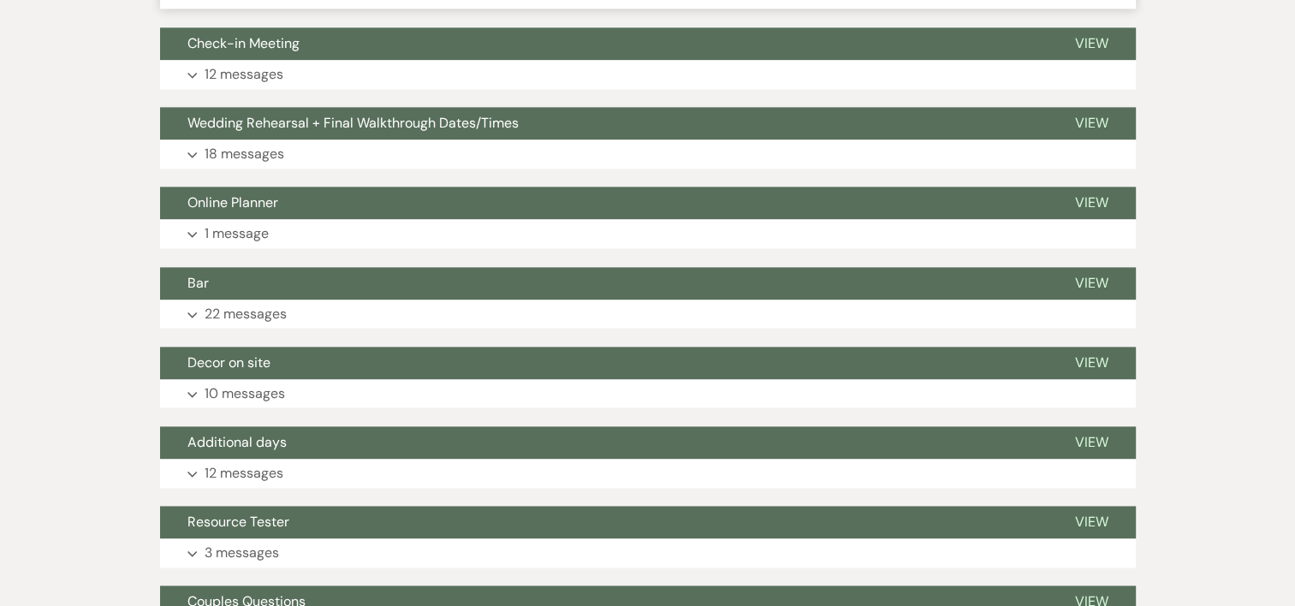
scroll to position [2300, 0]
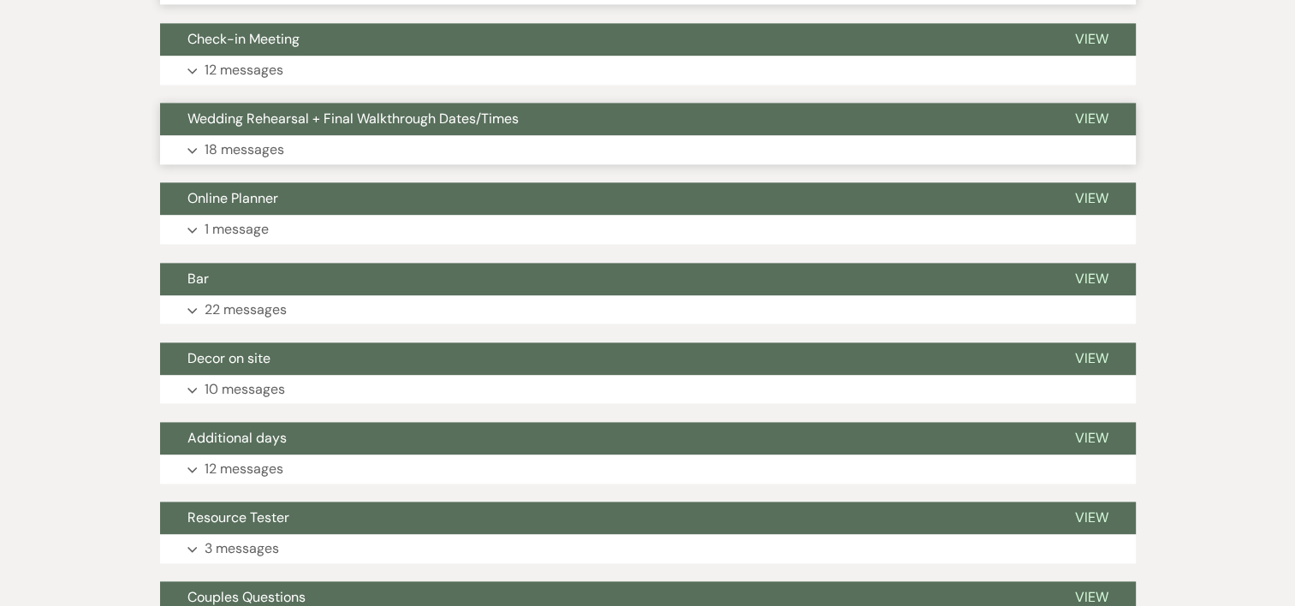
click at [238, 144] on p "18 messages" at bounding box center [245, 150] width 80 height 22
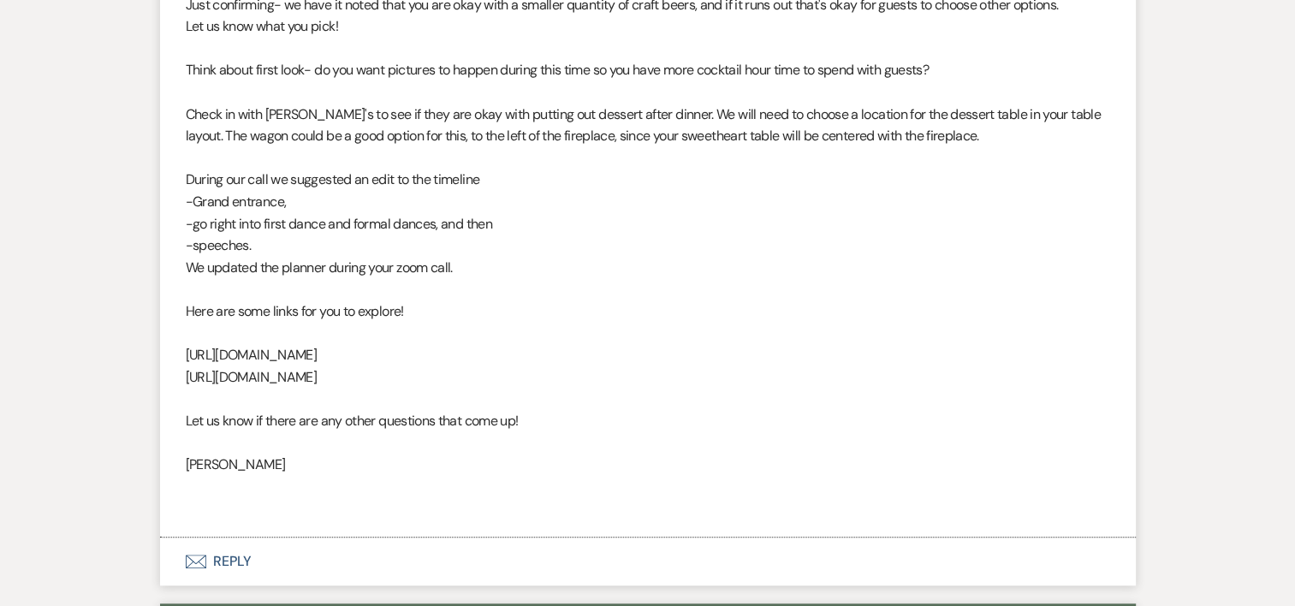
scroll to position [0, 0]
